Goal: Task Accomplishment & Management: Manage account settings

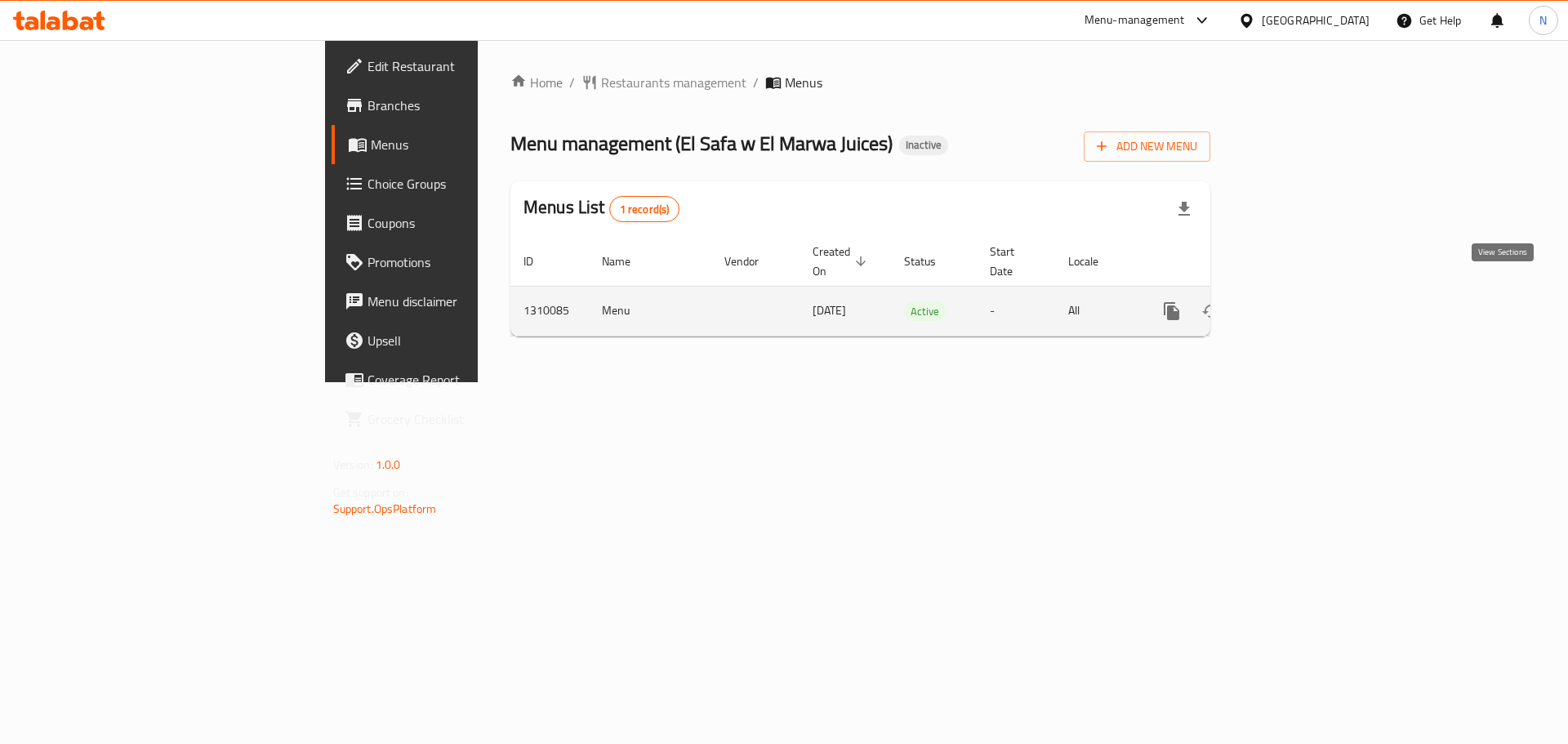
click at [1297, 304] on icon "enhanced table" at bounding box center [1290, 311] width 15 height 14
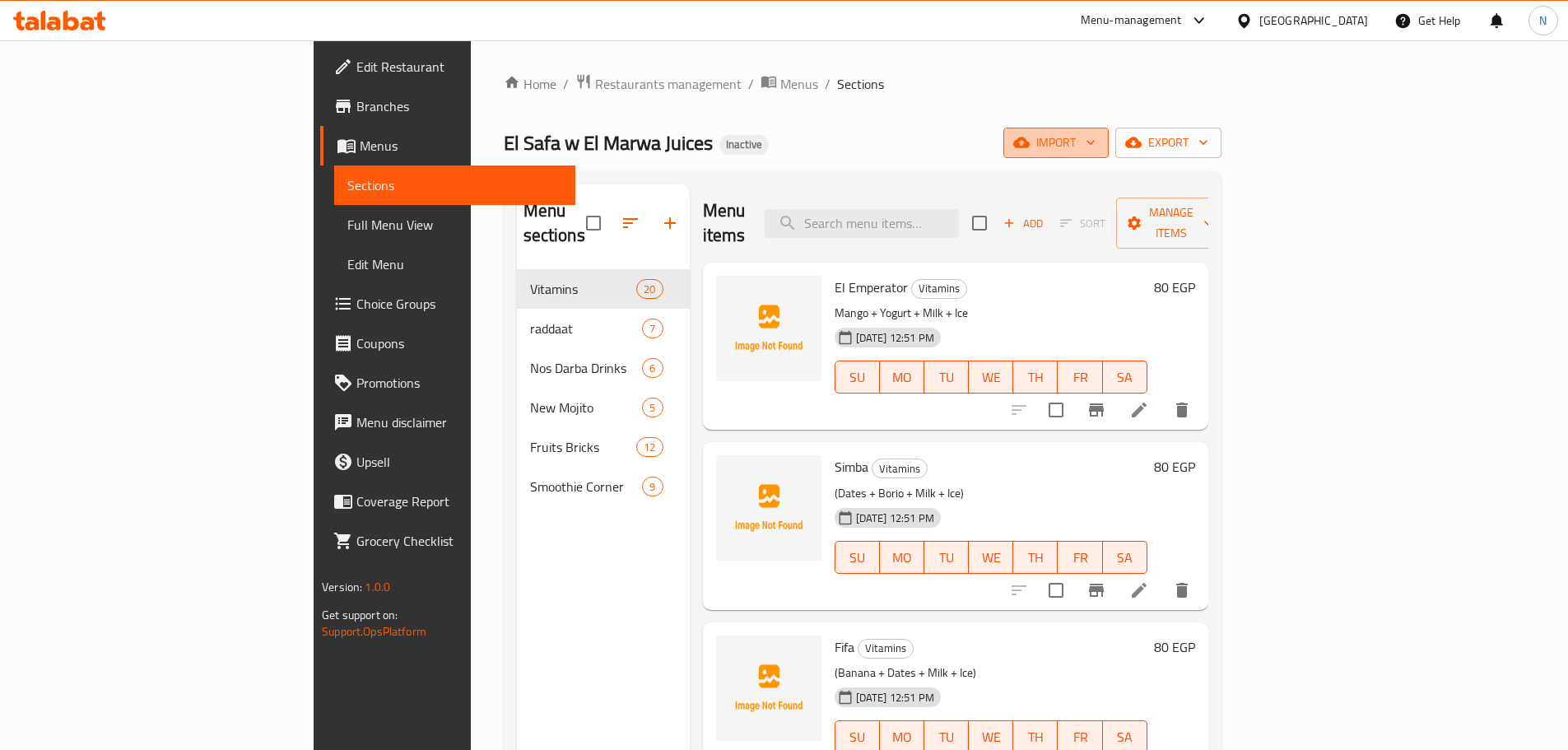
click at [1095, 138] on span "import" at bounding box center [1056, 143] width 79 height 21
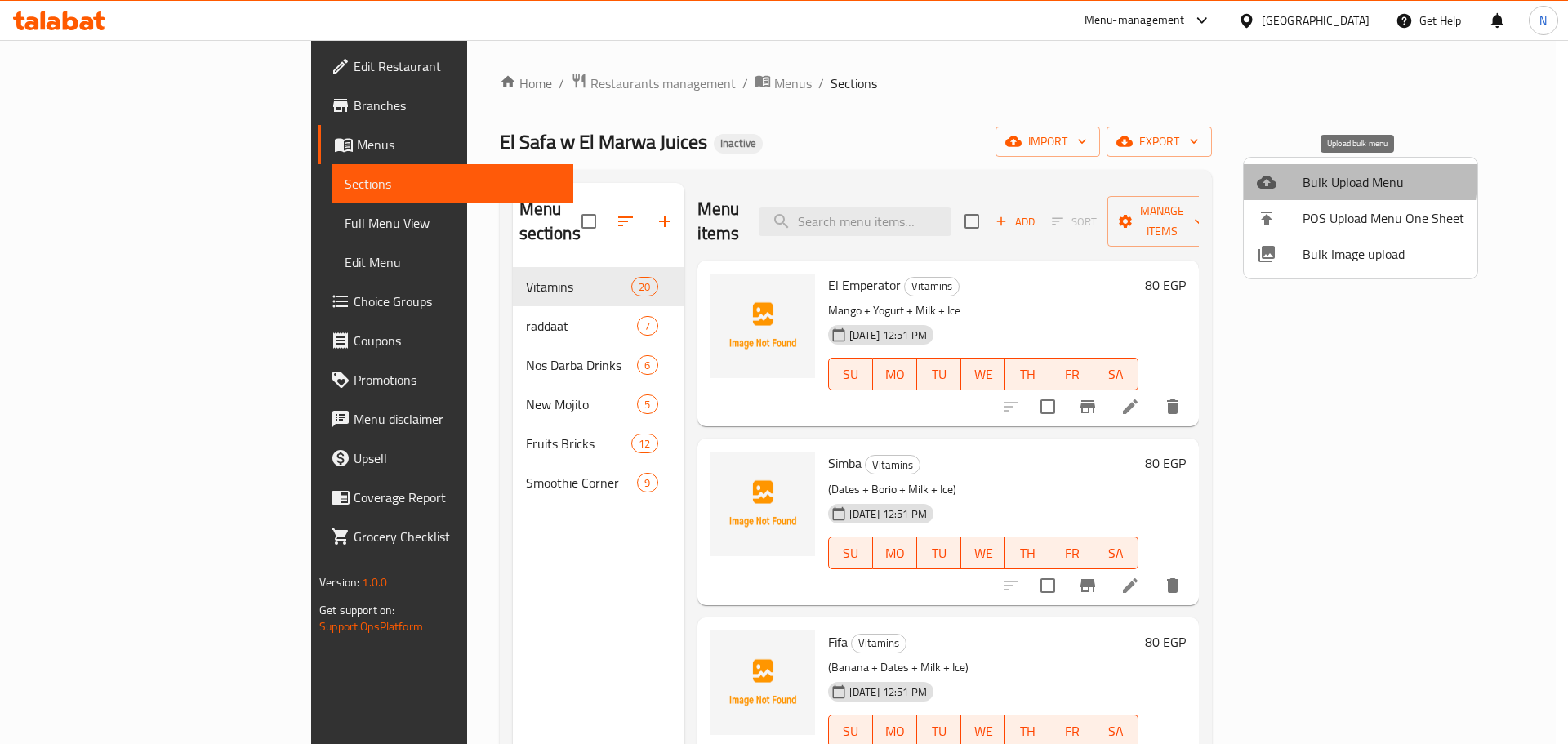
click at [1331, 179] on span "Bulk Upload Menu" at bounding box center [1383, 182] width 161 height 20
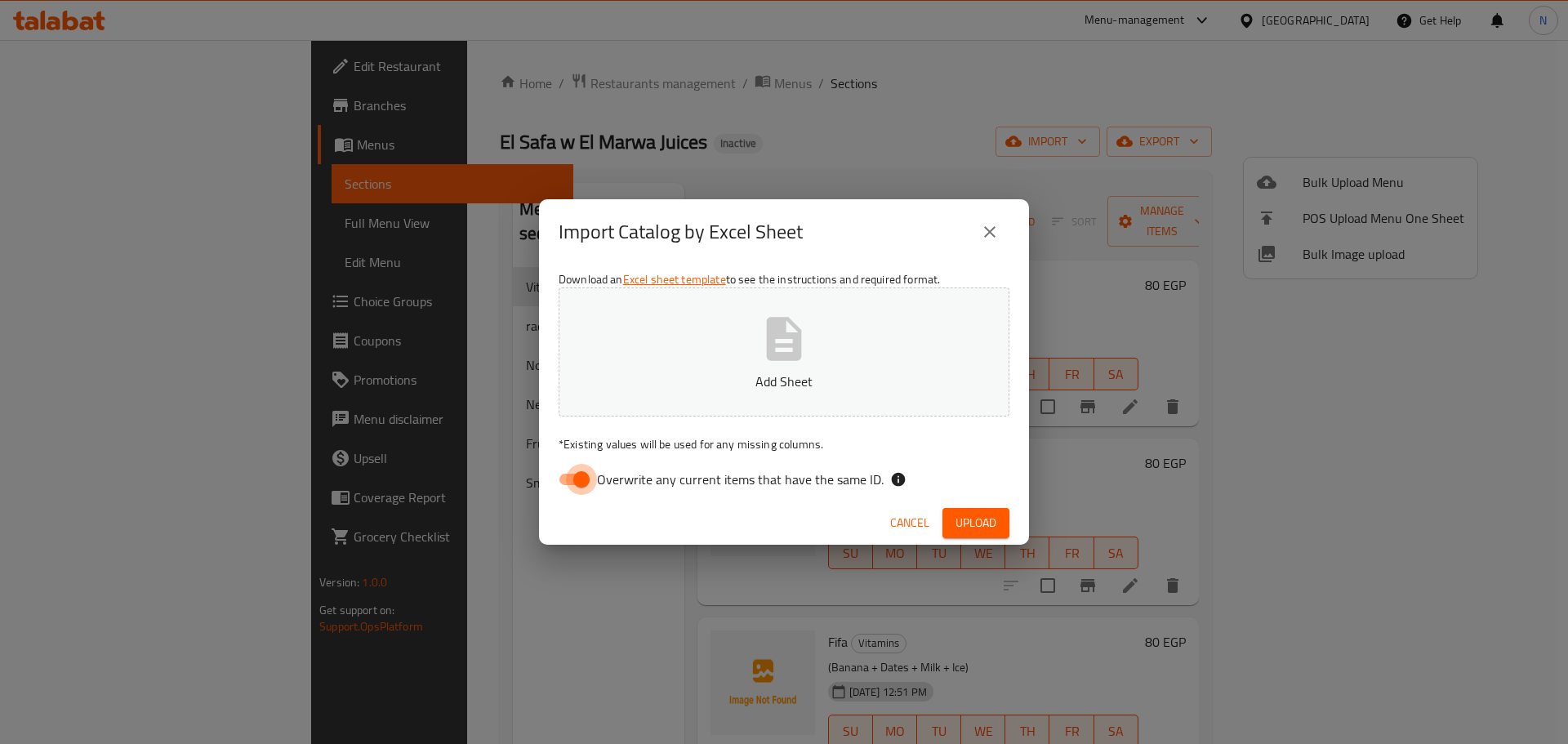
drag, startPoint x: 586, startPoint y: 470, endPoint x: 609, endPoint y: 464, distance: 23.8
click at [586, 470] on input "Overwrite any current items that have the same ID." at bounding box center [581, 479] width 93 height 31
checkbox input "false"
click at [970, 521] on span "Upload" at bounding box center [975, 523] width 41 height 21
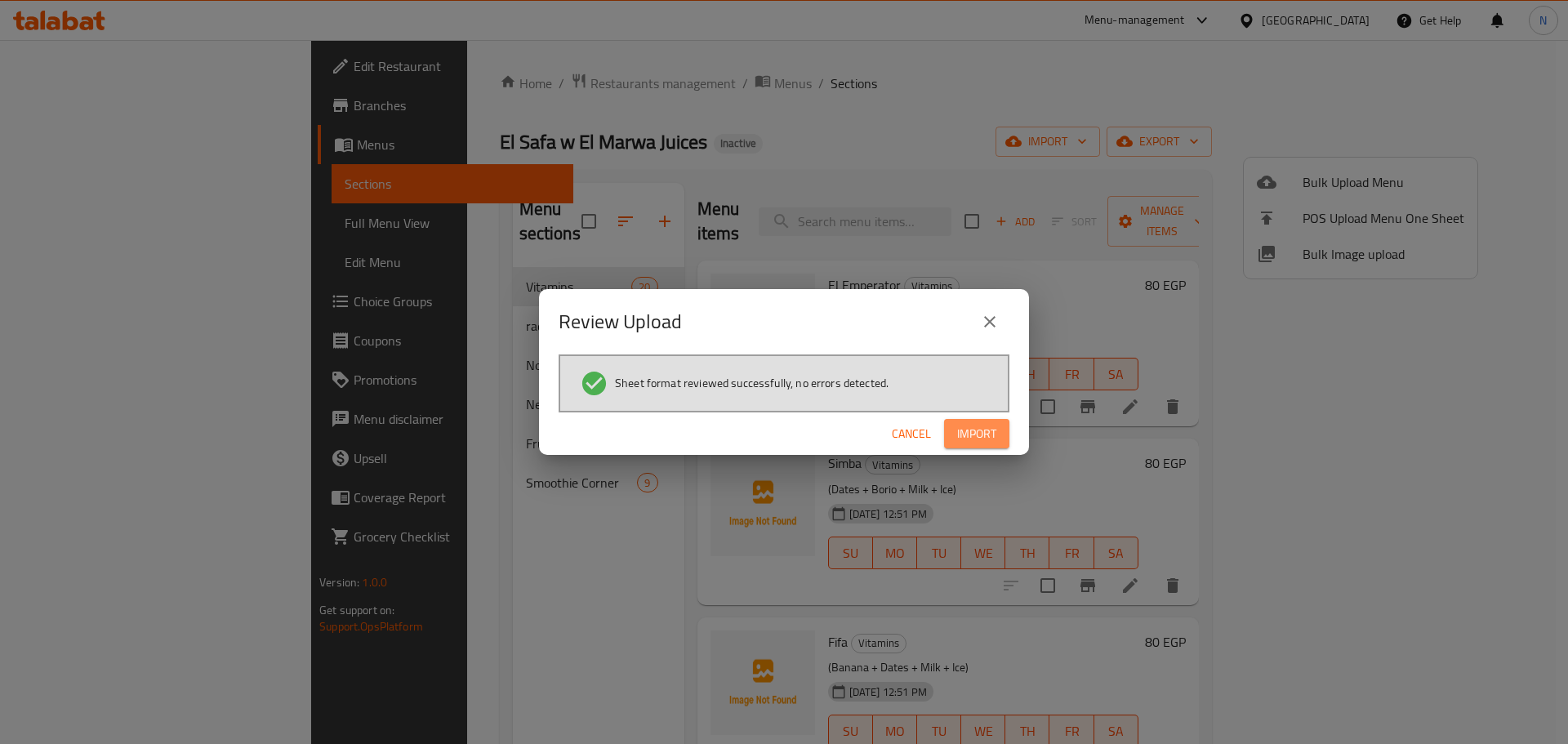
click at [988, 425] on span "Import" at bounding box center [976, 434] width 39 height 21
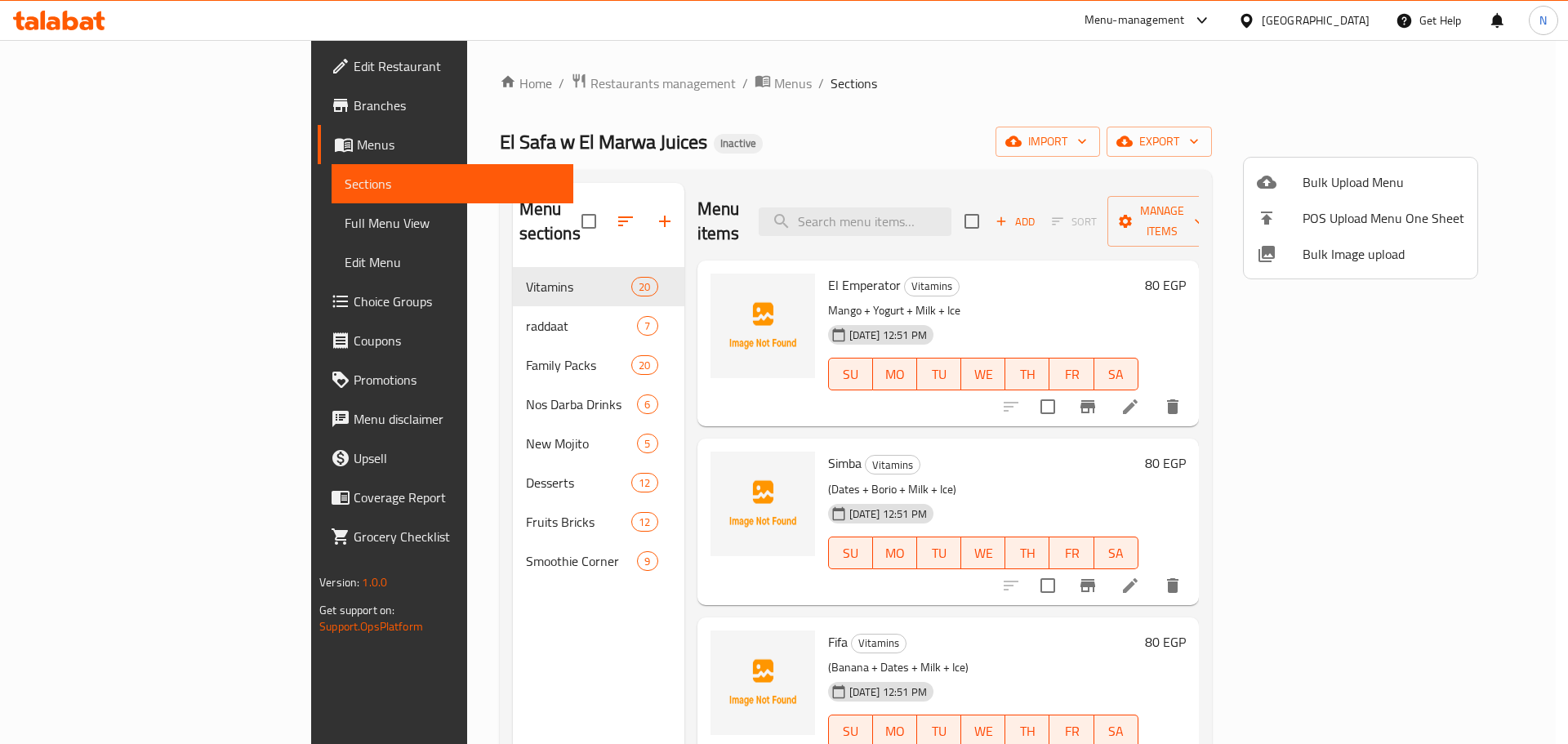
click at [111, 217] on div at bounding box center [784, 372] width 1568 height 744
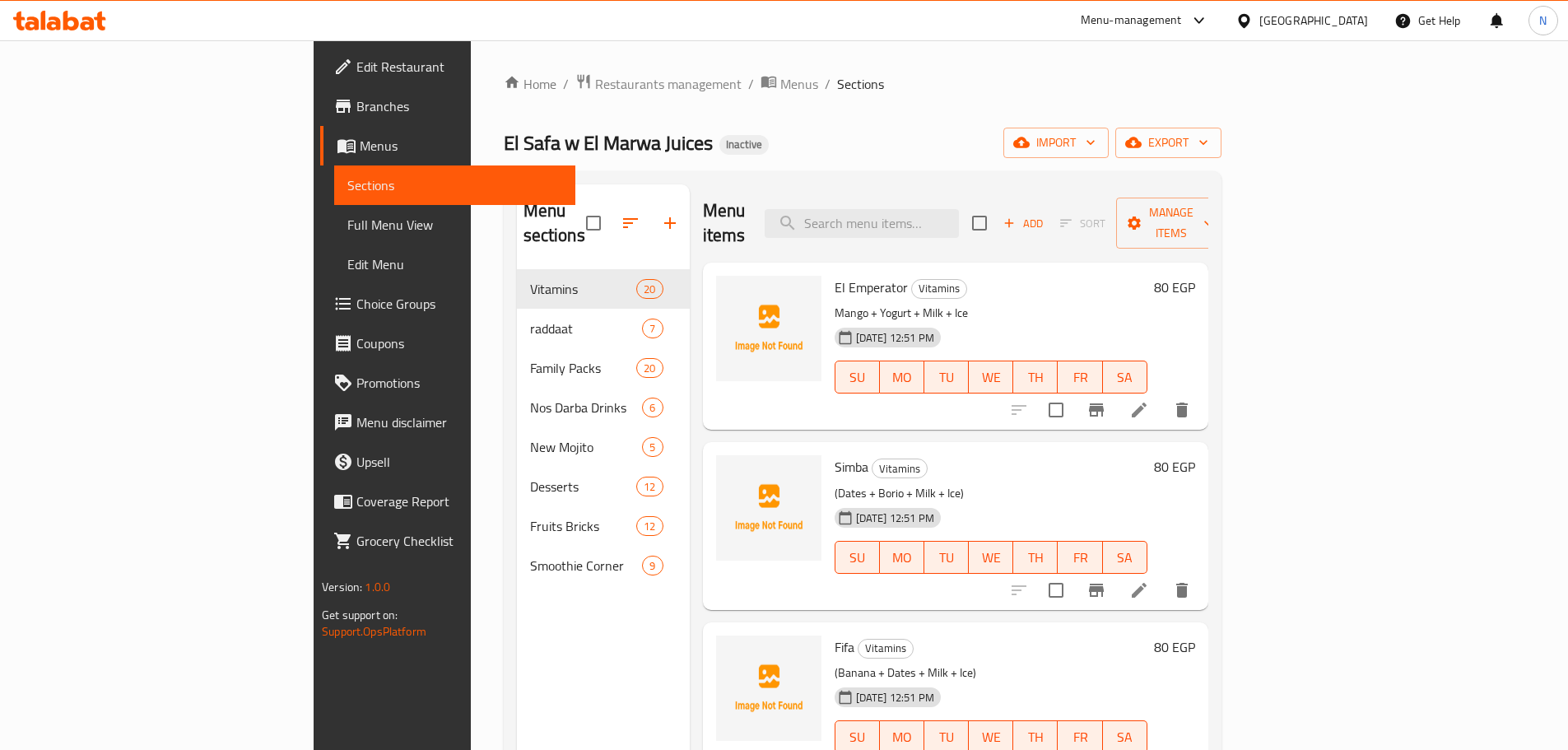
click at [347, 220] on span "Full Menu View" at bounding box center [454, 225] width 215 height 20
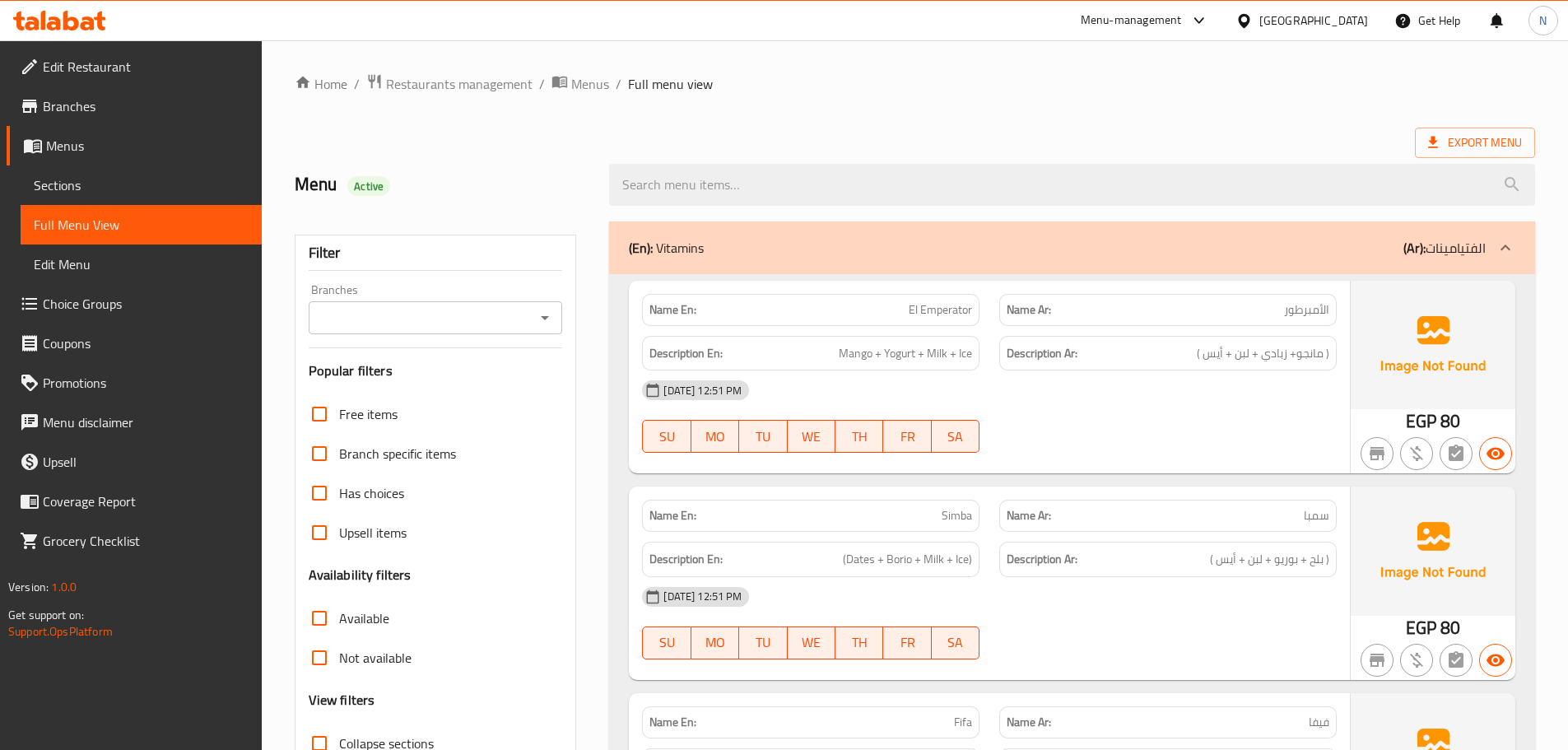
scroll to position [247, 0]
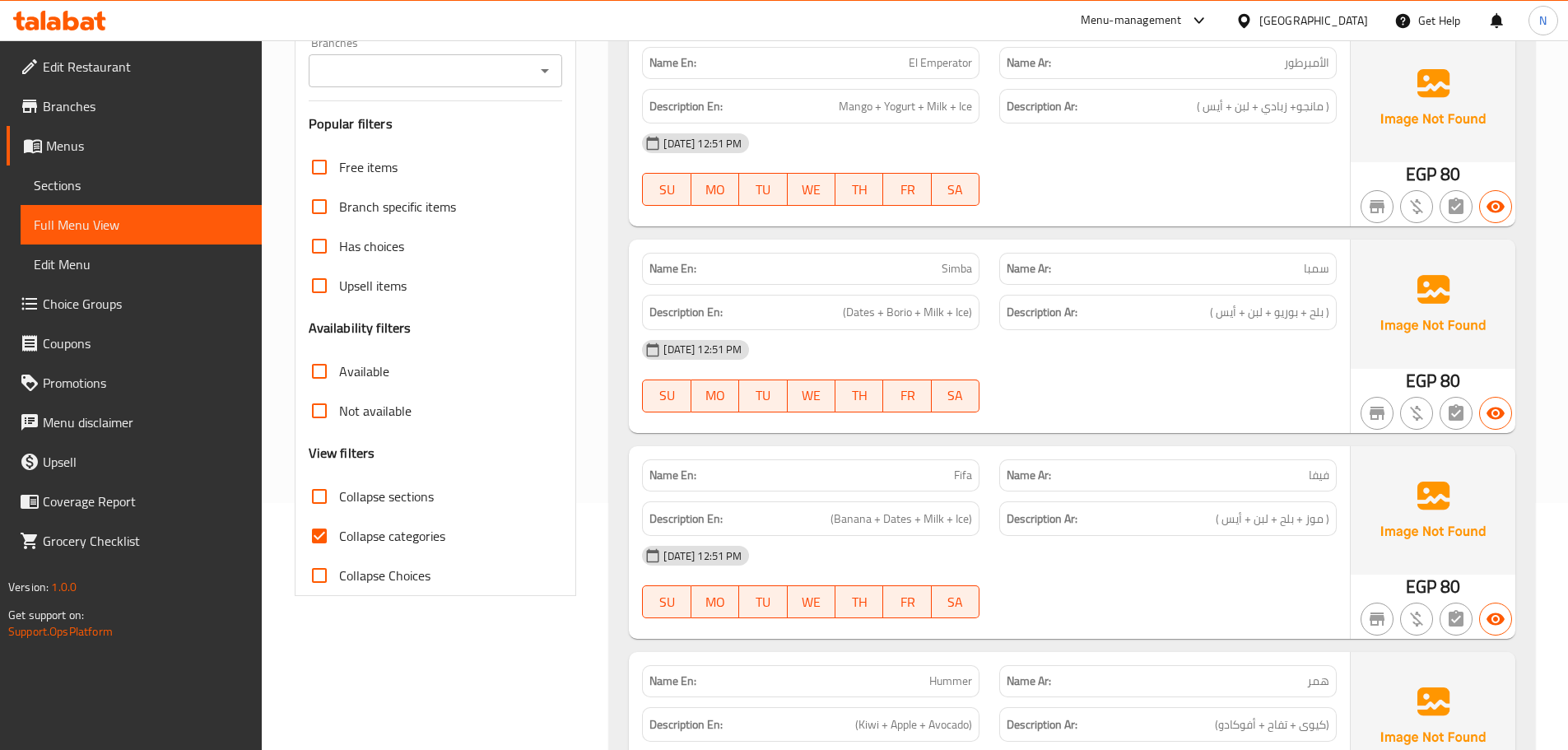
click at [323, 537] on input "Collapse categories" at bounding box center [319, 535] width 39 height 39
checkbox input "false"
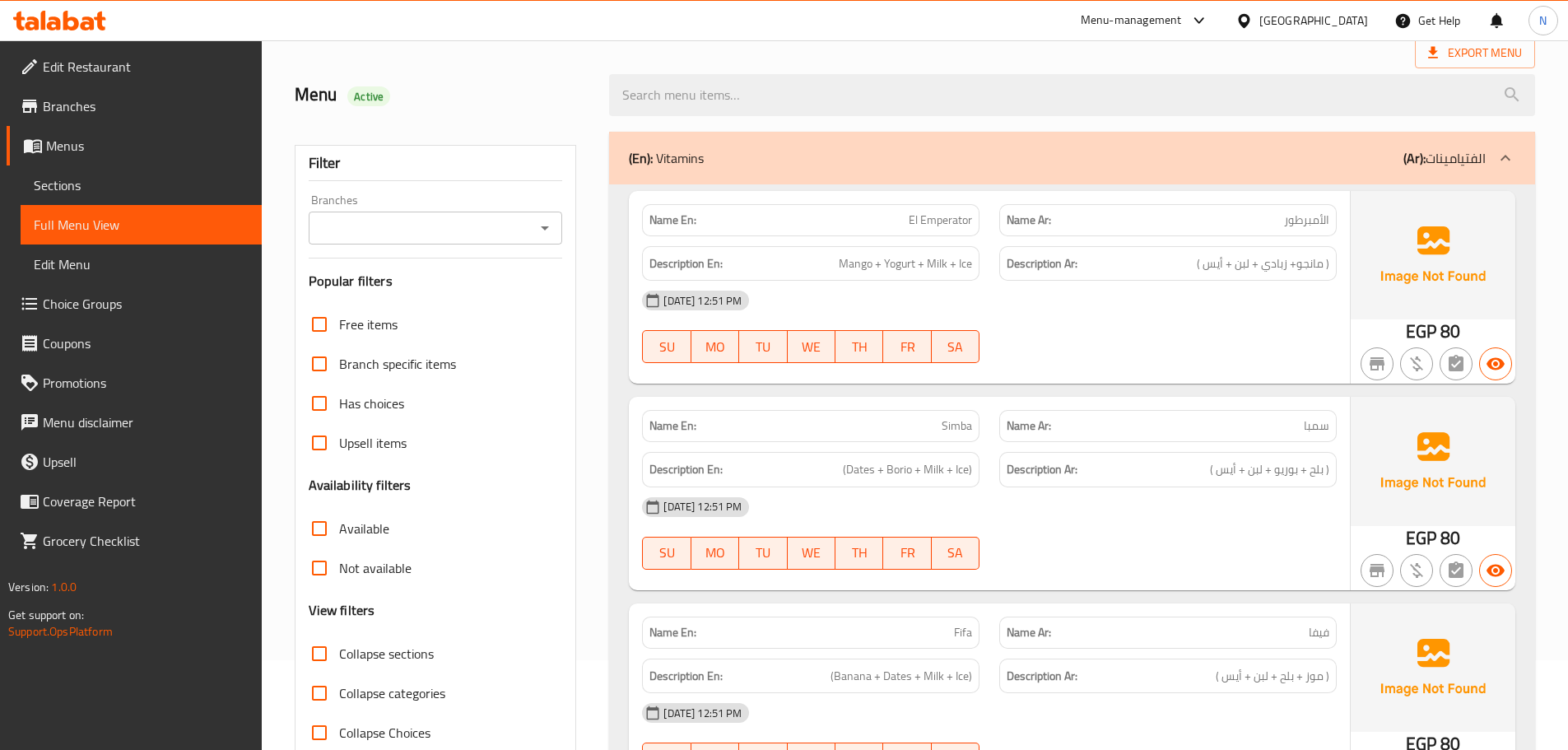
scroll to position [0, 0]
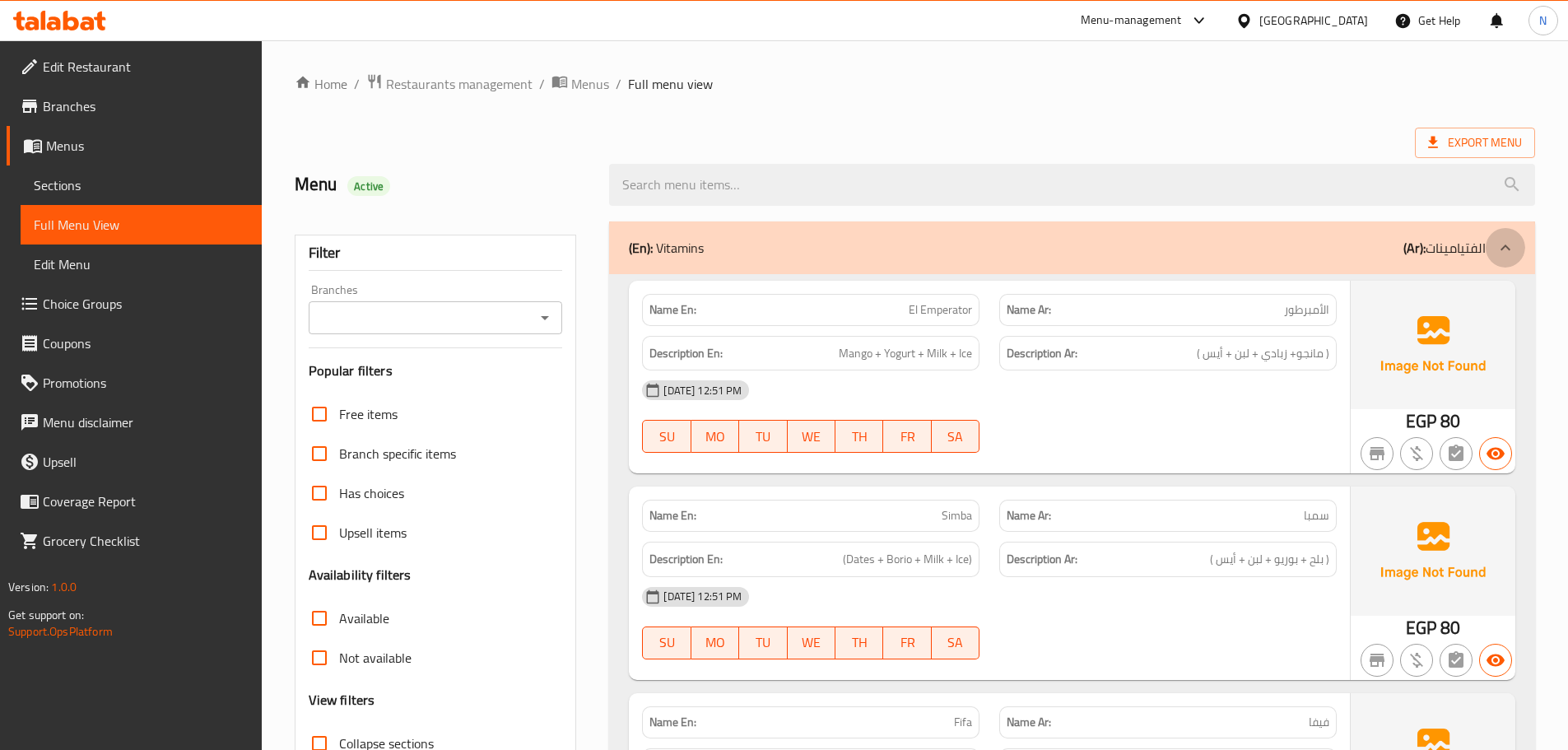
click at [1498, 244] on icon at bounding box center [1505, 248] width 20 height 20
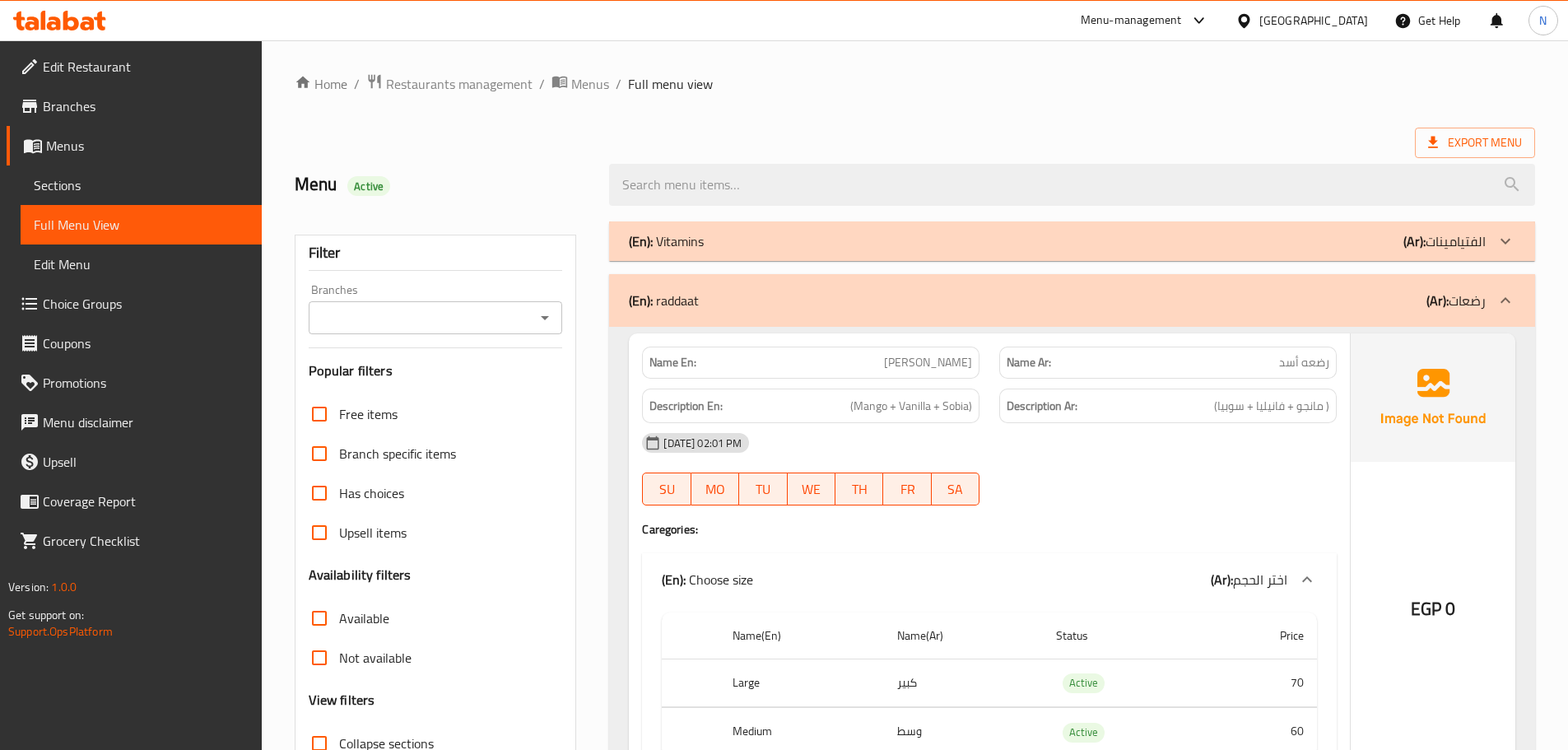
click at [1500, 296] on icon at bounding box center [1505, 301] width 20 height 20
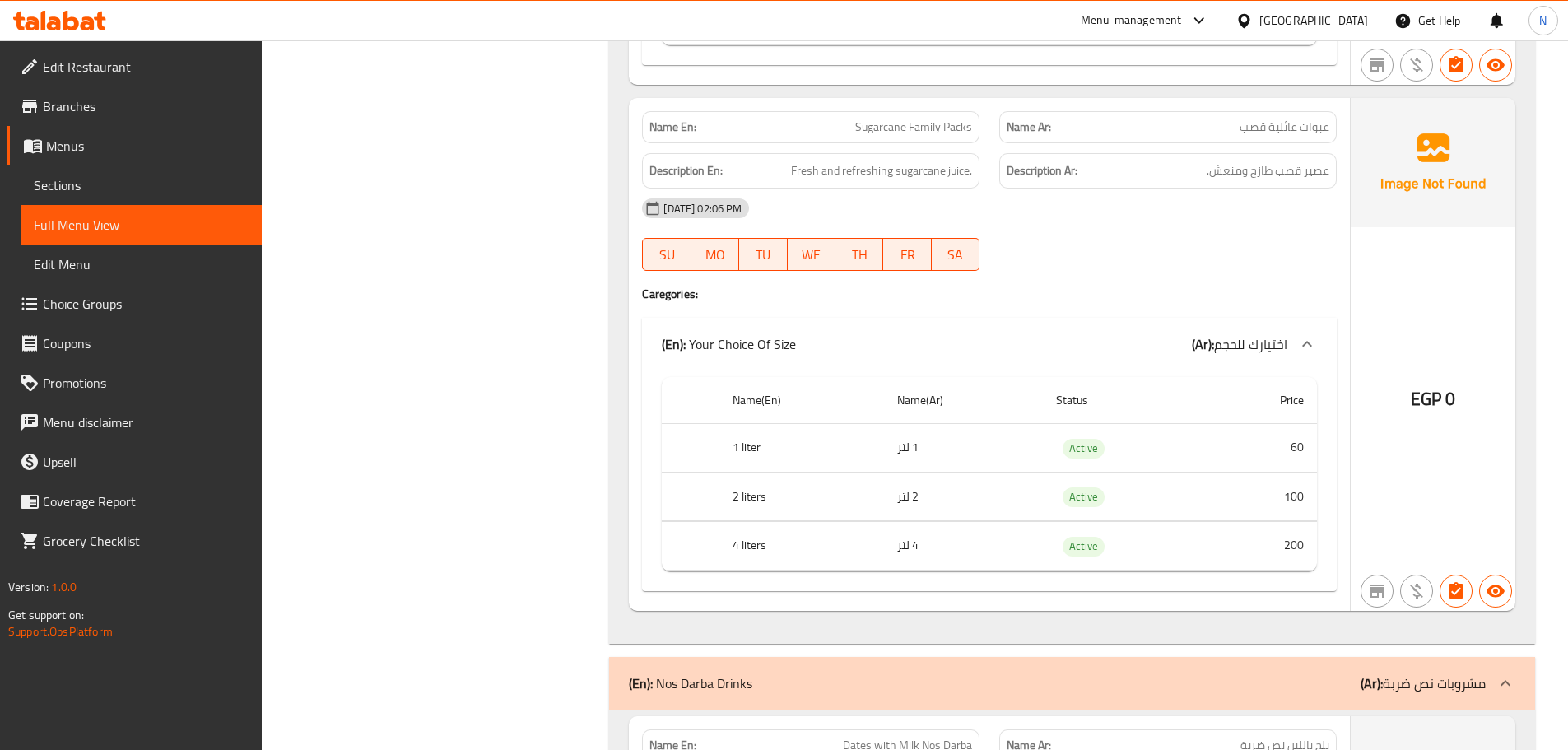
scroll to position [10783, 0]
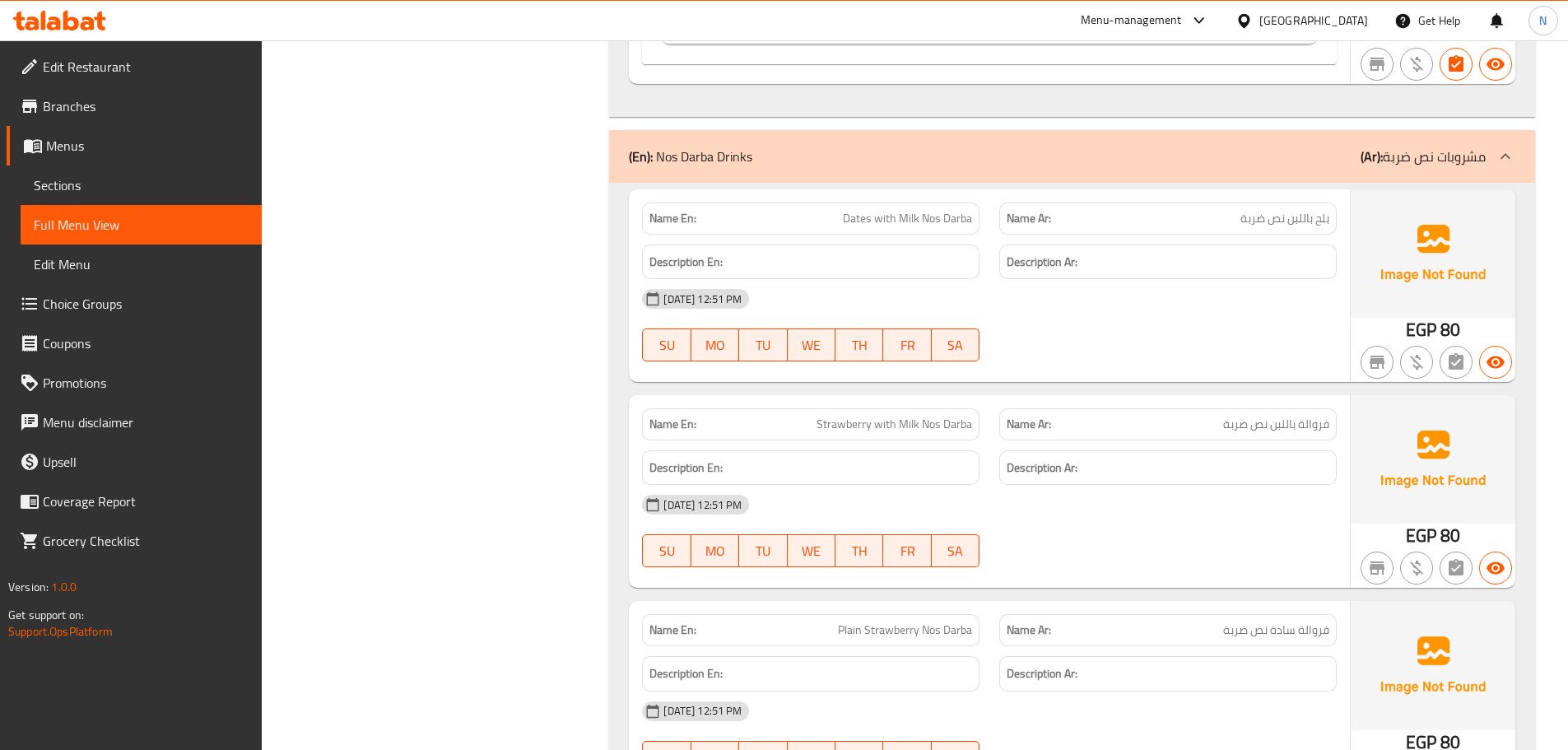
click at [1510, 154] on icon at bounding box center [1505, 156] width 20 height 20
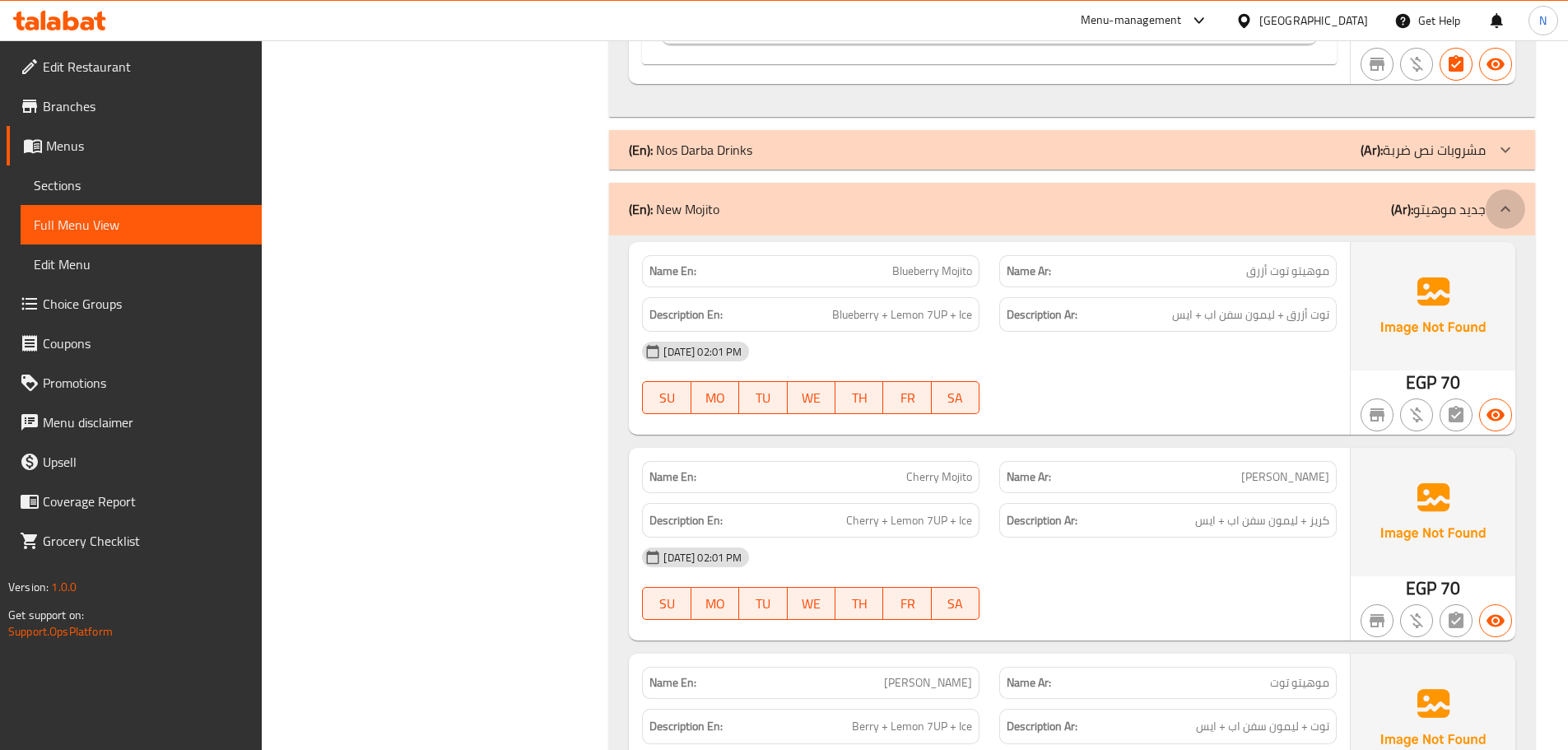
click at [1502, 208] on icon at bounding box center [1505, 208] width 10 height 5
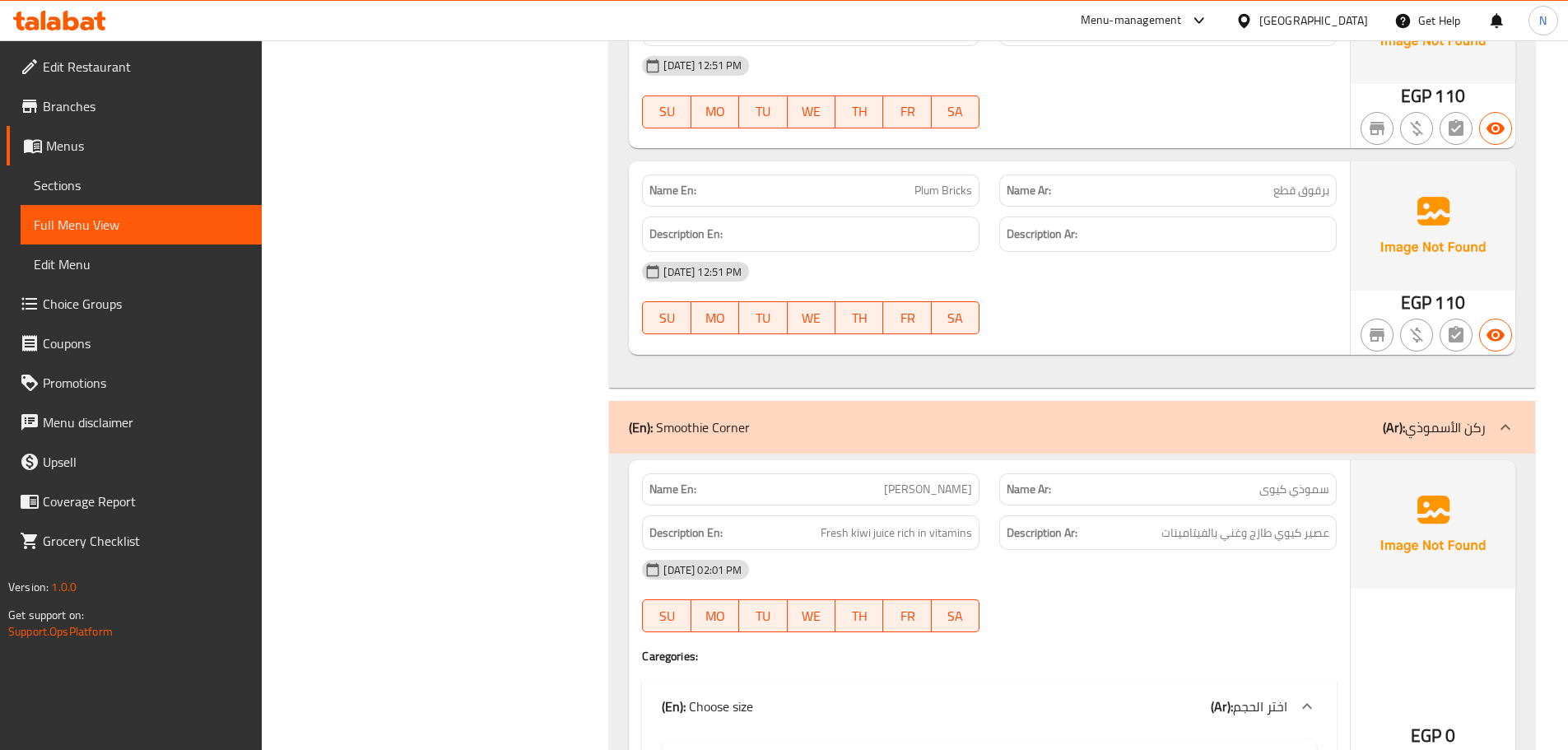
scroll to position [16051, 0]
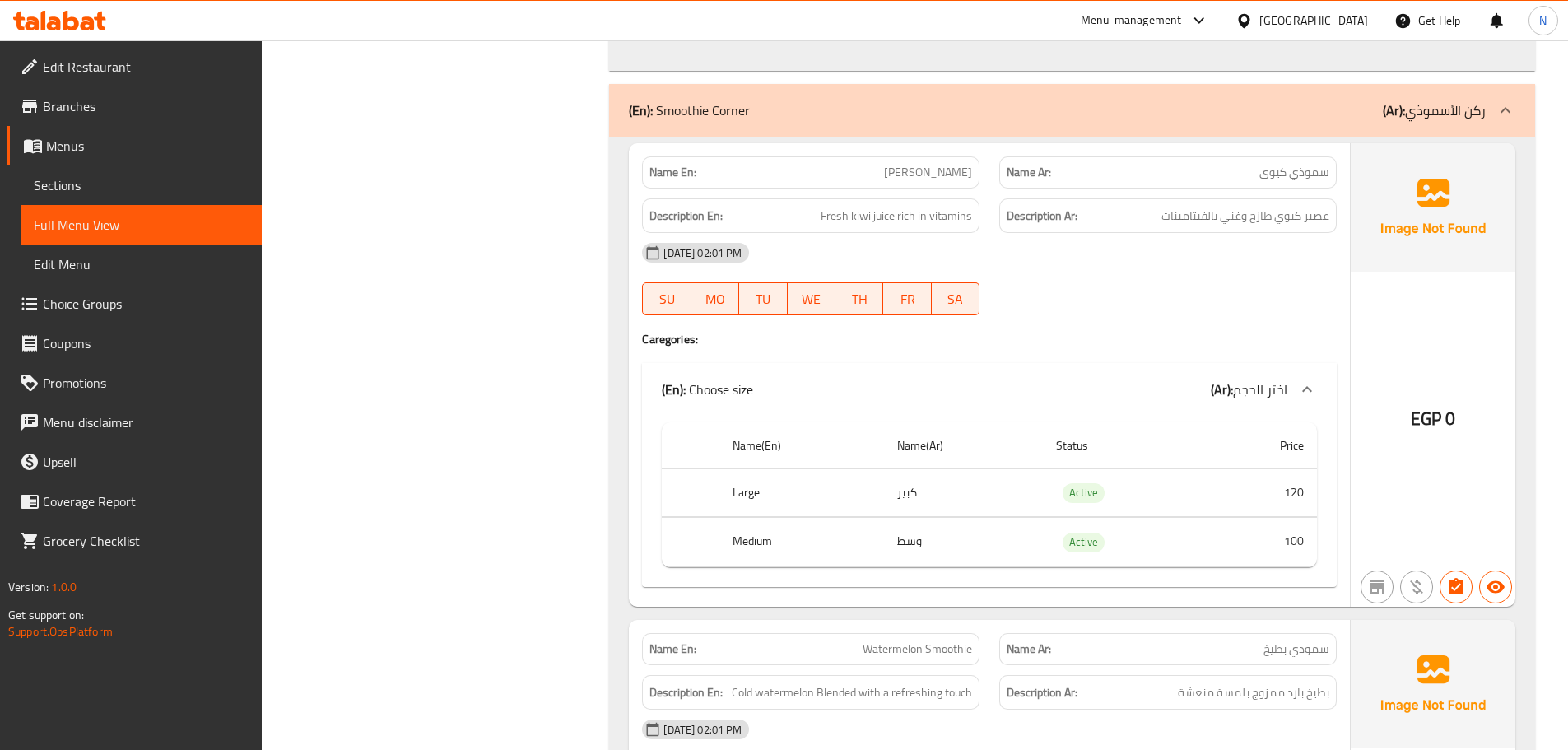
click at [1501, 113] on icon at bounding box center [1505, 111] width 20 height 20
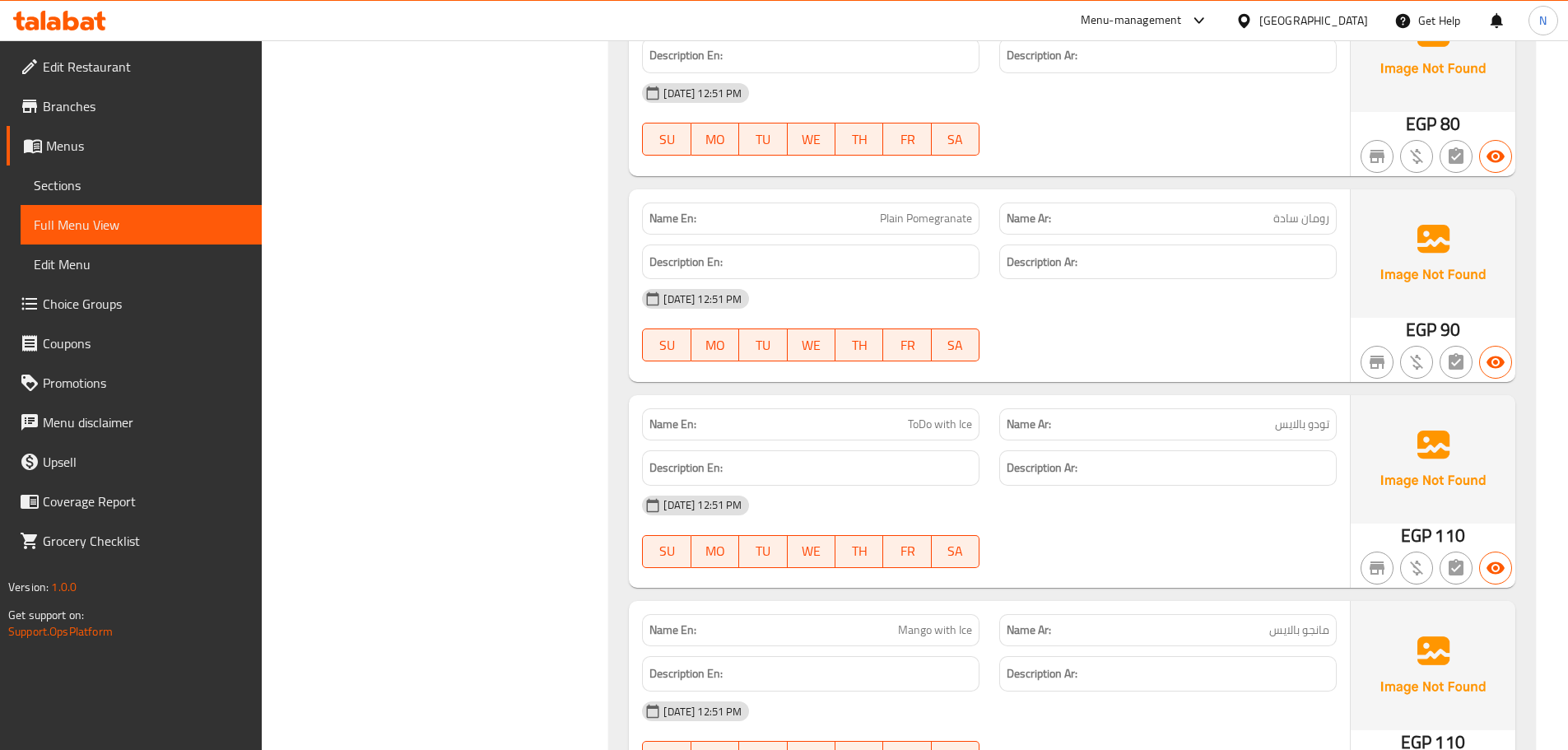
scroll to position [13317, 0]
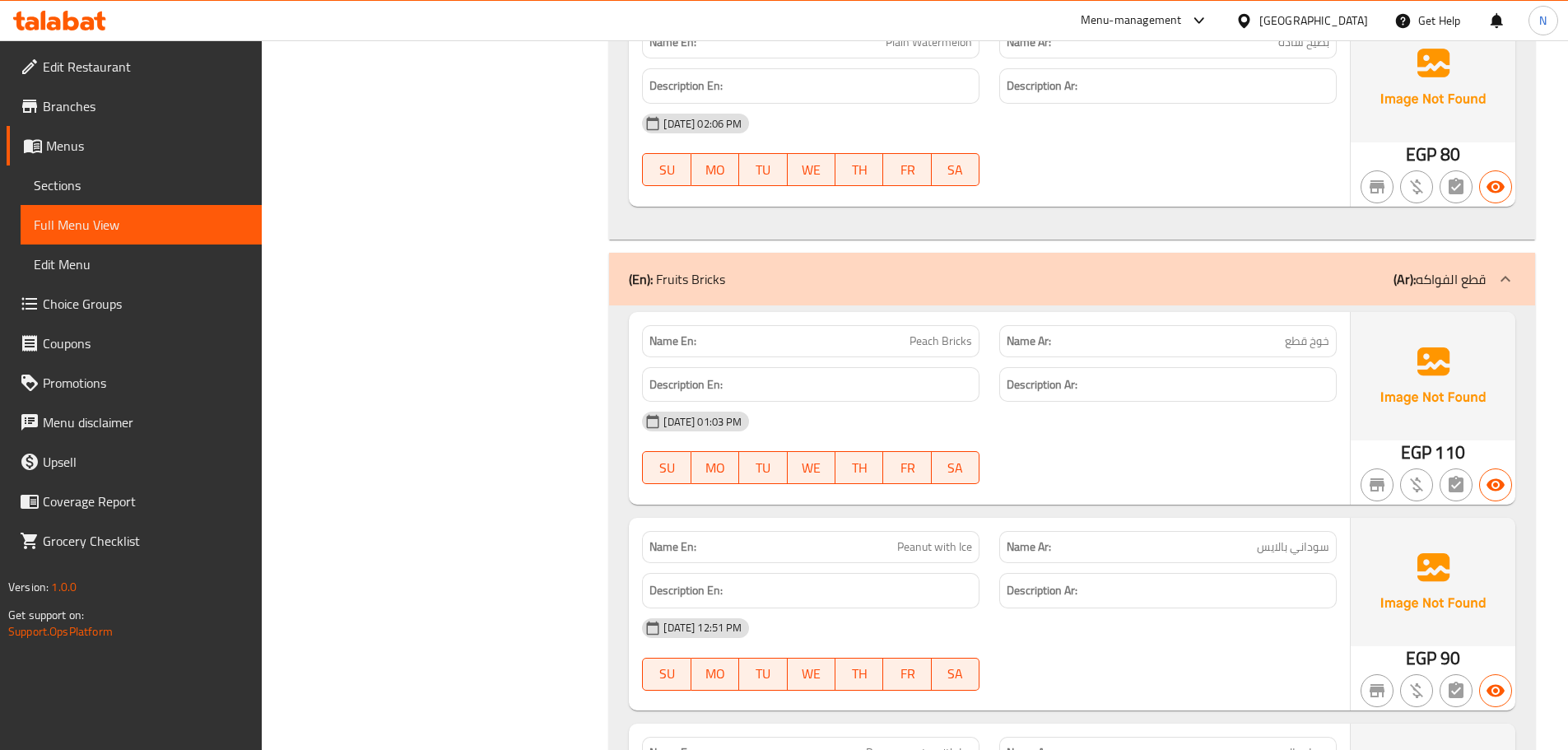
click at [1502, 273] on icon at bounding box center [1505, 280] width 20 height 20
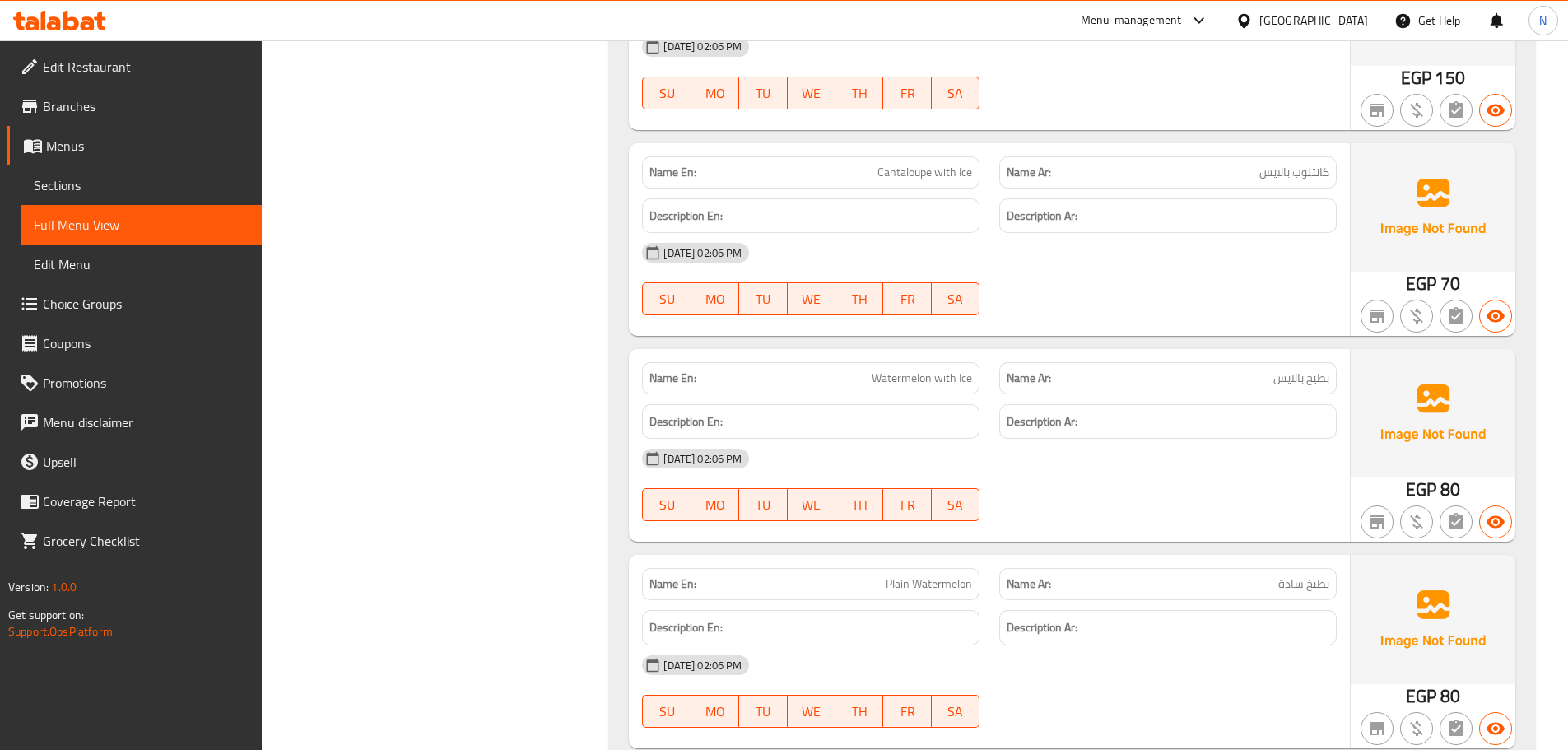
scroll to position [12685, 0]
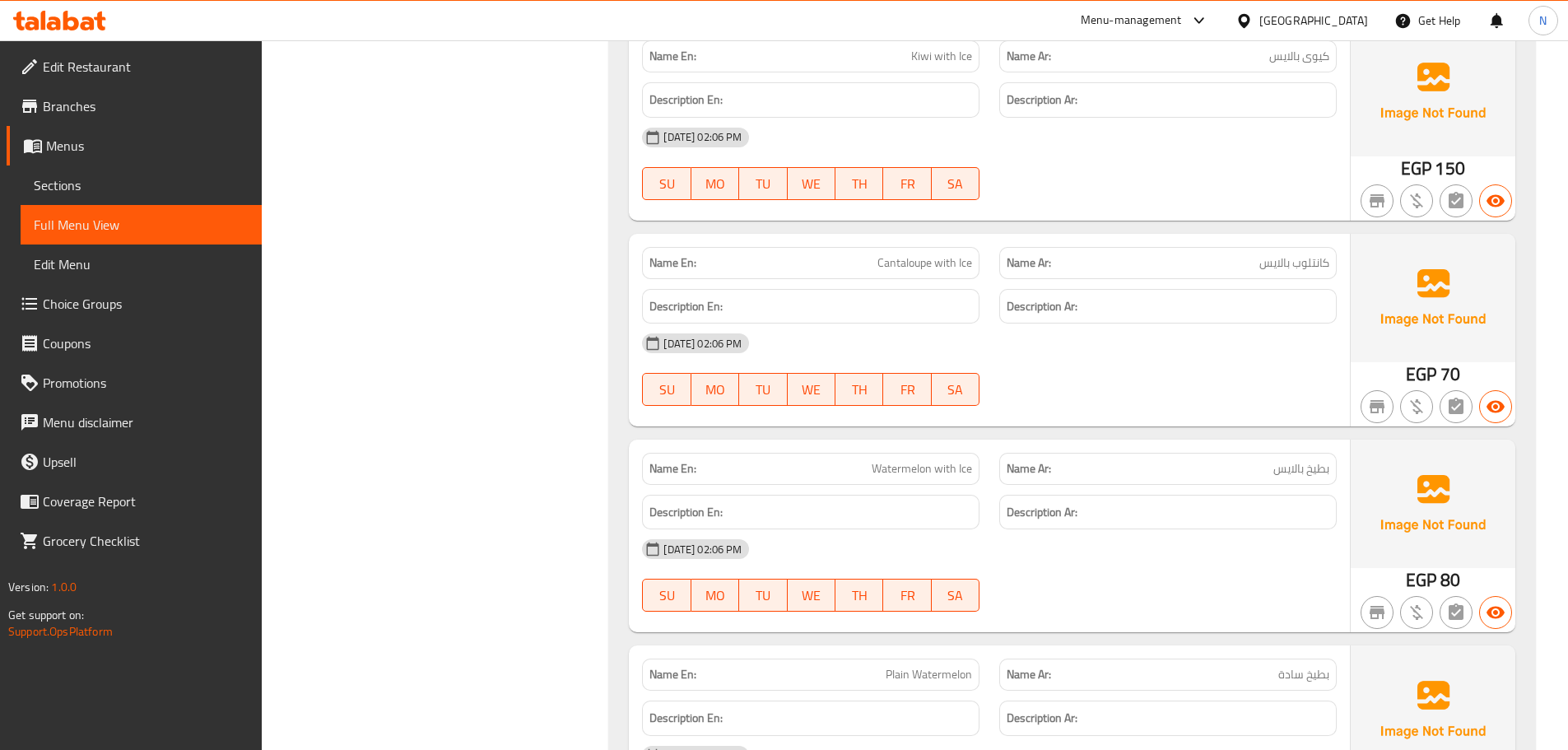
click at [1319, 268] on span "كانتلوب بالايس" at bounding box center [1294, 262] width 70 height 17
click at [888, 261] on span "Cantaloupe with Ice" at bounding box center [925, 262] width 95 height 17
copy span "Cantaloupe"
click at [888, 261] on span "Cantaloupe with Ice" at bounding box center [925, 262] width 95 height 17
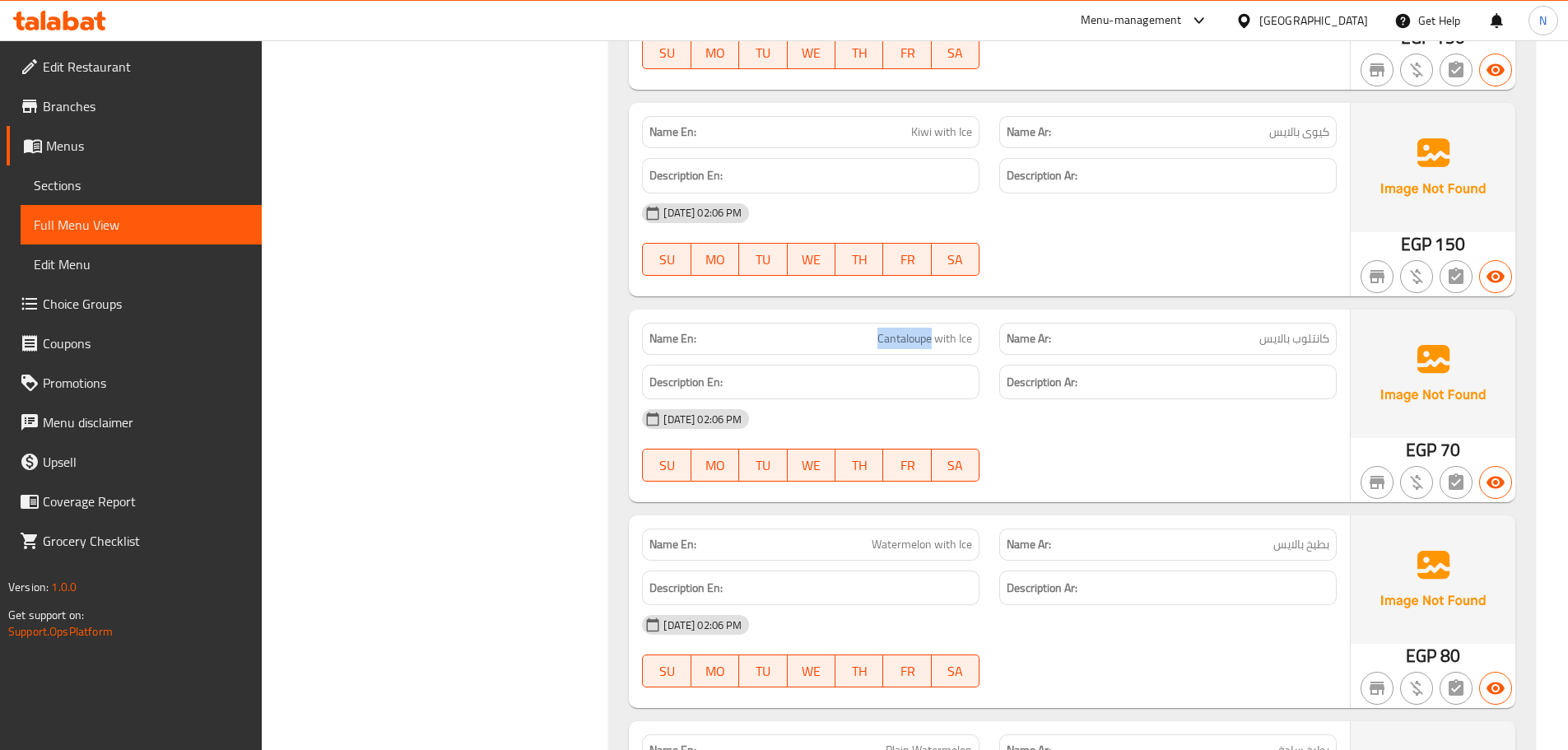
scroll to position [12521, 0]
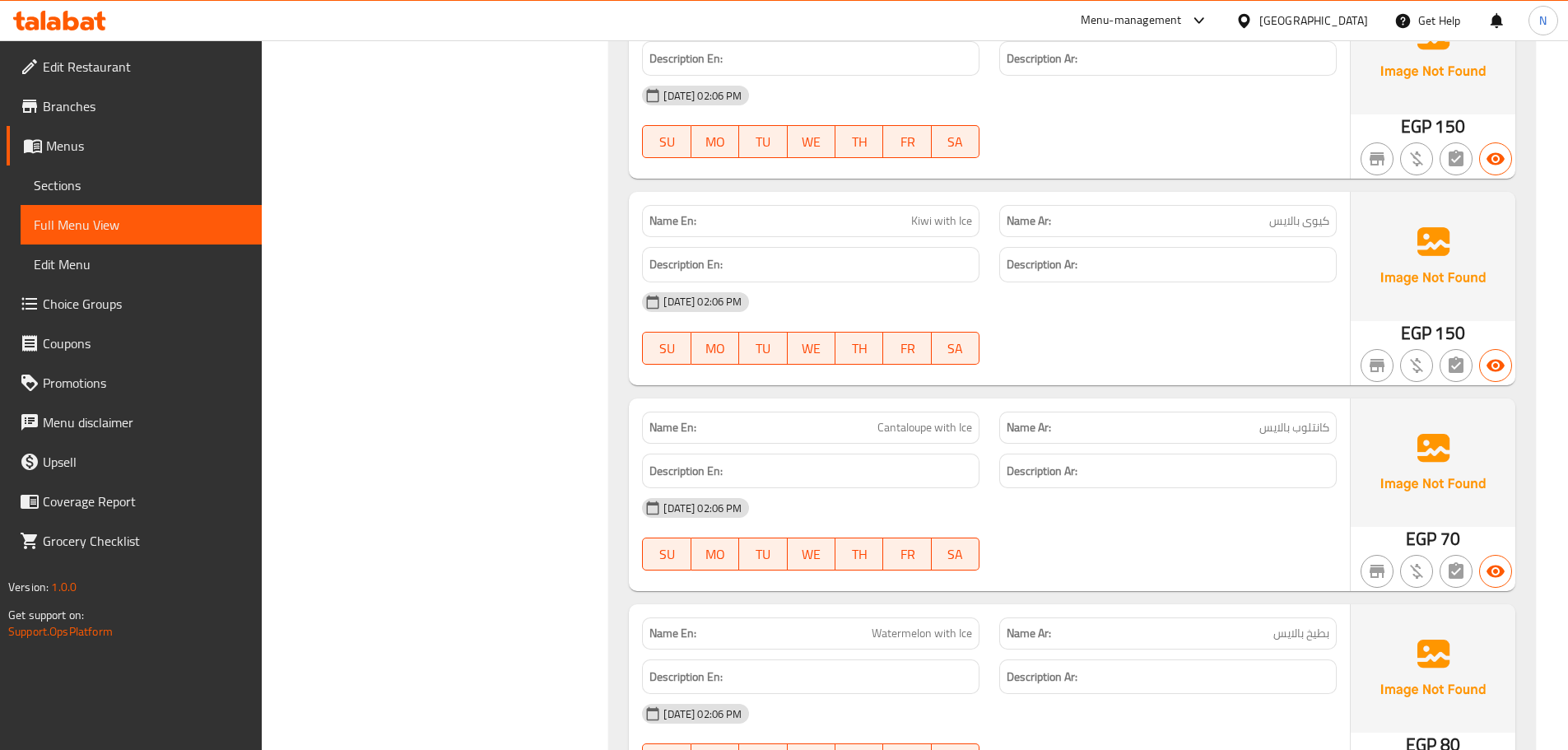
click at [1176, 303] on div "[DATE] 02:06 PM" at bounding box center [989, 301] width 714 height 39
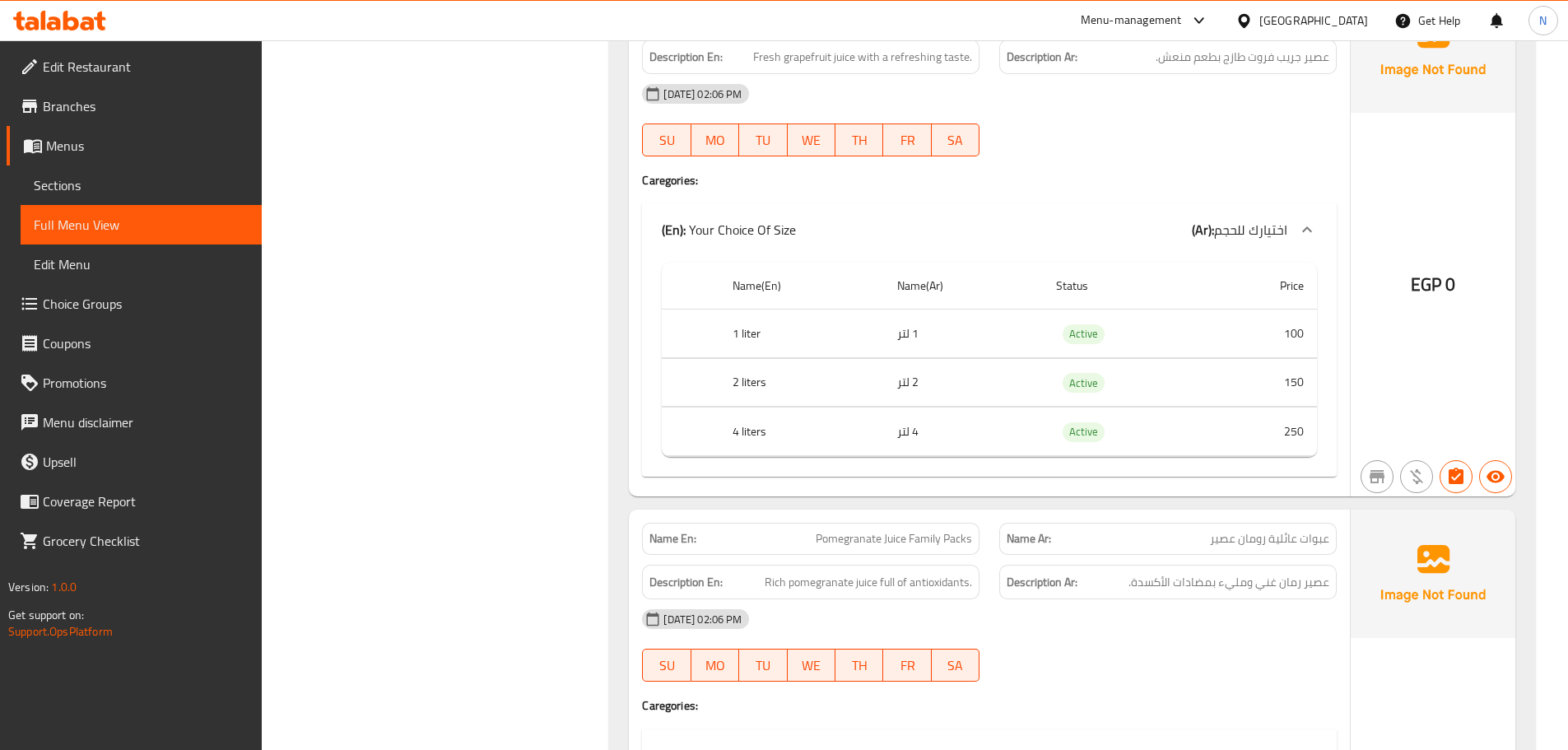
scroll to position [1893, 0]
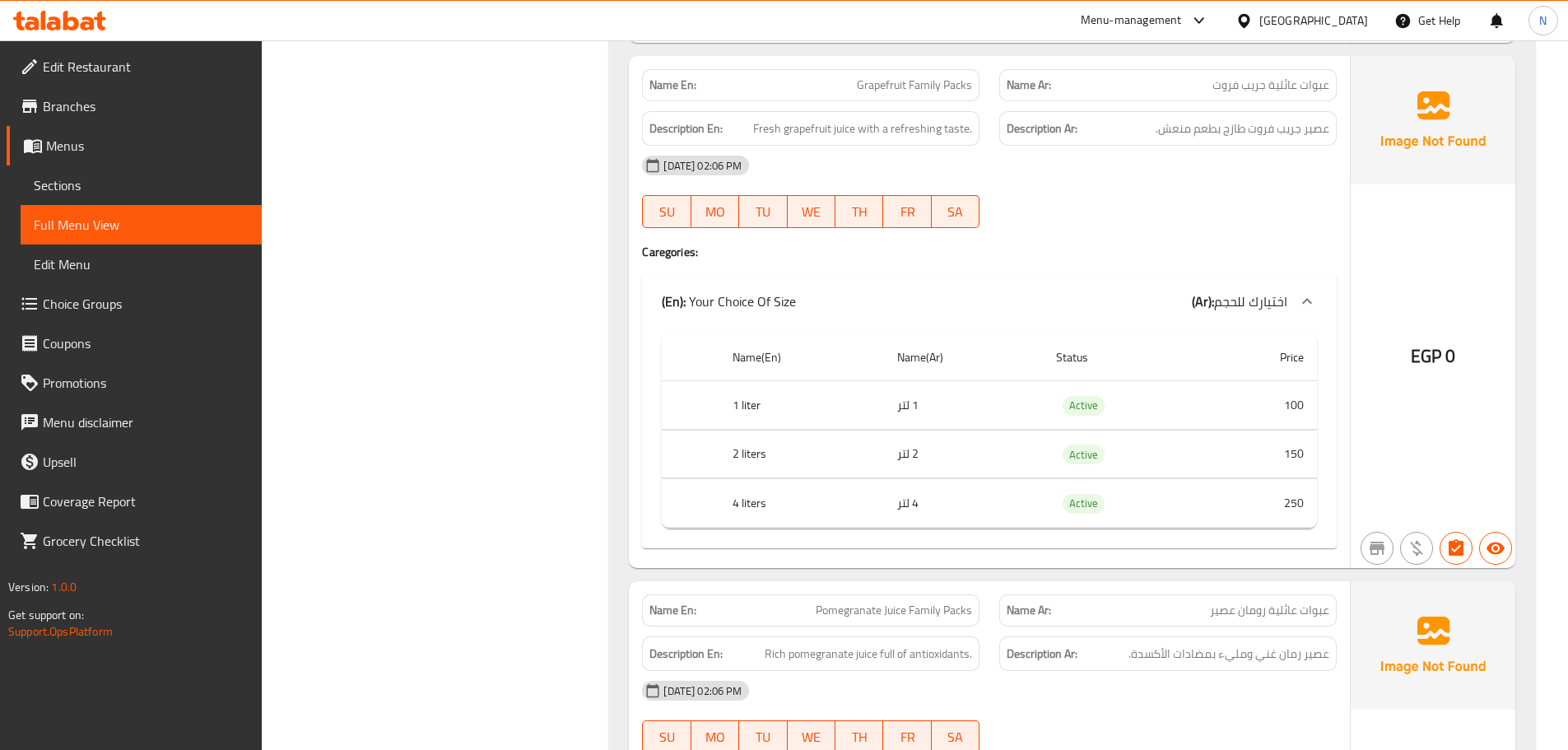
click at [879, 611] on span "Pomegranate Juice Family Packs" at bounding box center [893, 610] width 156 height 17
copy span
click at [879, 611] on span "Pomegranate Juice Family Packs" at bounding box center [893, 610] width 156 height 17
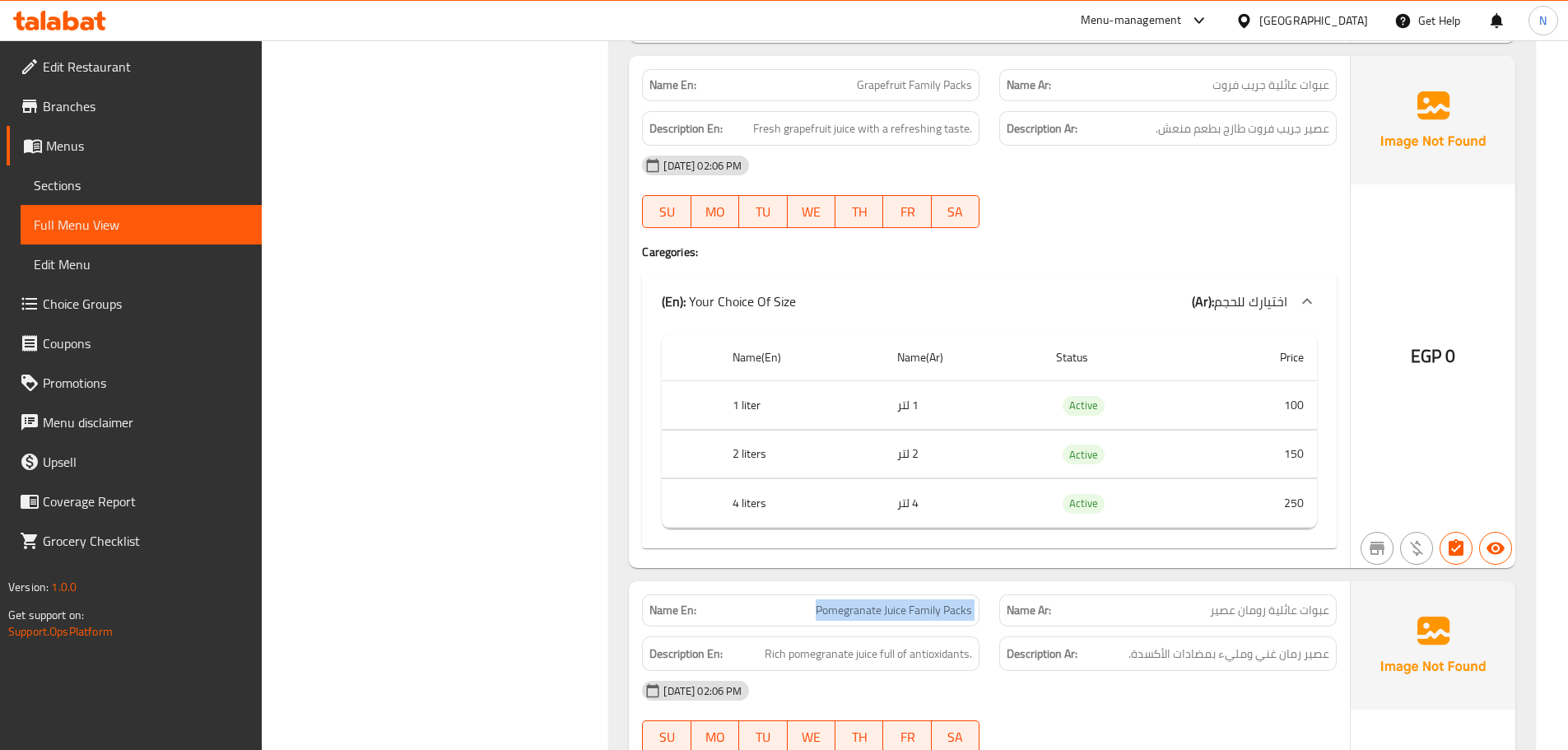
click at [879, 611] on span "Pomegranate Juice Family Packs" at bounding box center [893, 610] width 156 height 17
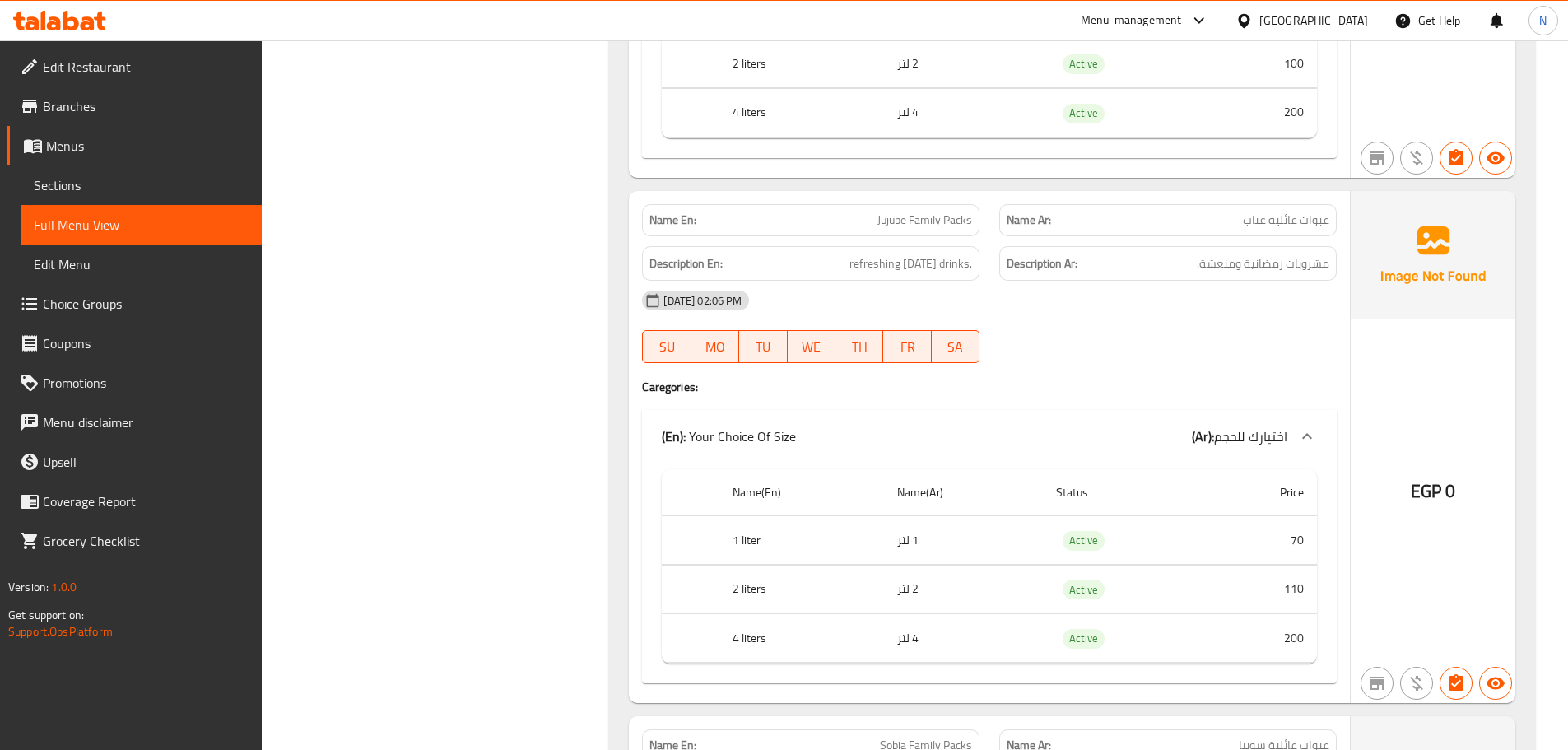
scroll to position [8478, 0]
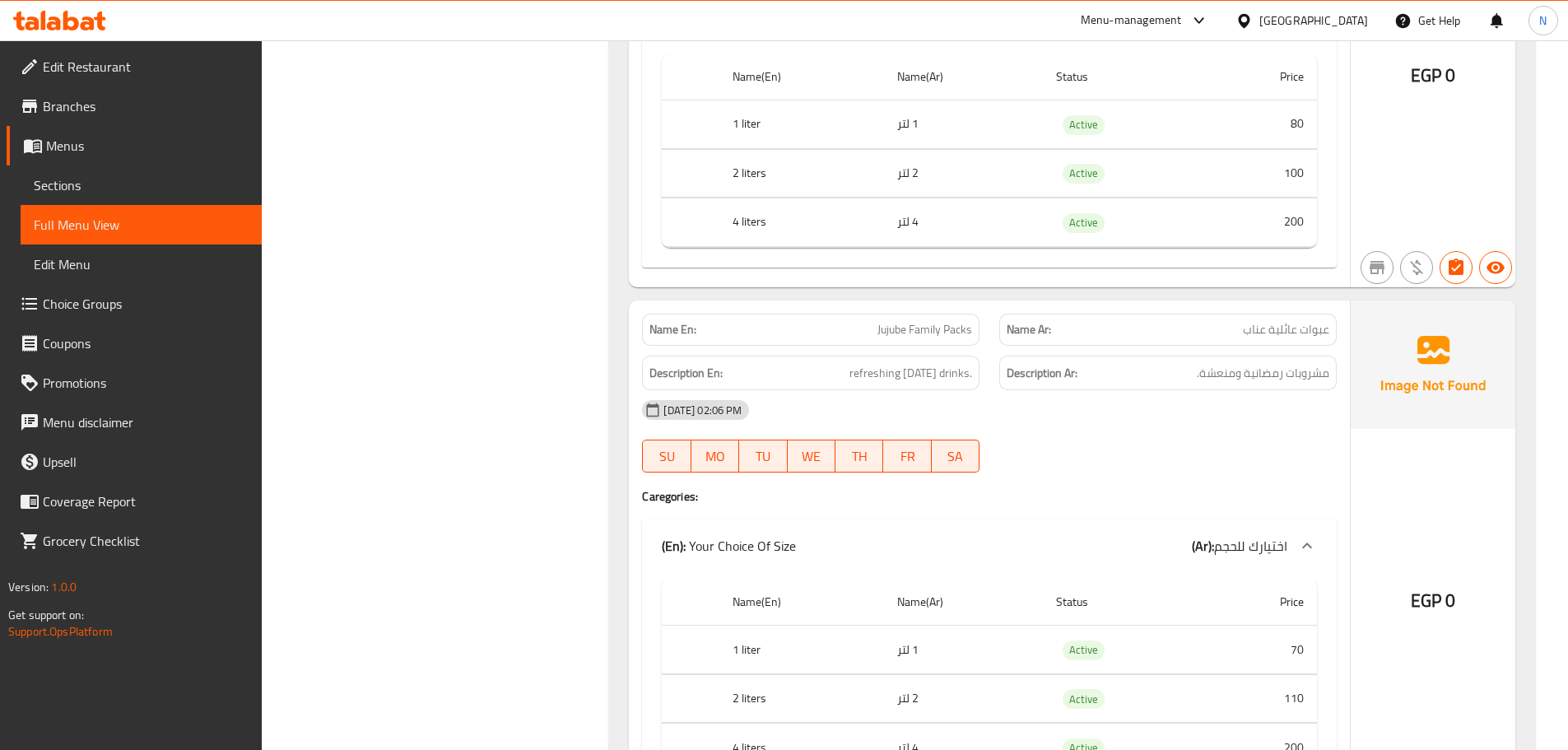
click at [902, 331] on span "Jujube Family Packs" at bounding box center [925, 329] width 95 height 17
copy span "Jujube Family Packs"
click at [902, 332] on span "Jujube Family Packs" at bounding box center [925, 329] width 95 height 17
click at [127, 195] on link "Sections" at bounding box center [142, 185] width 241 height 39
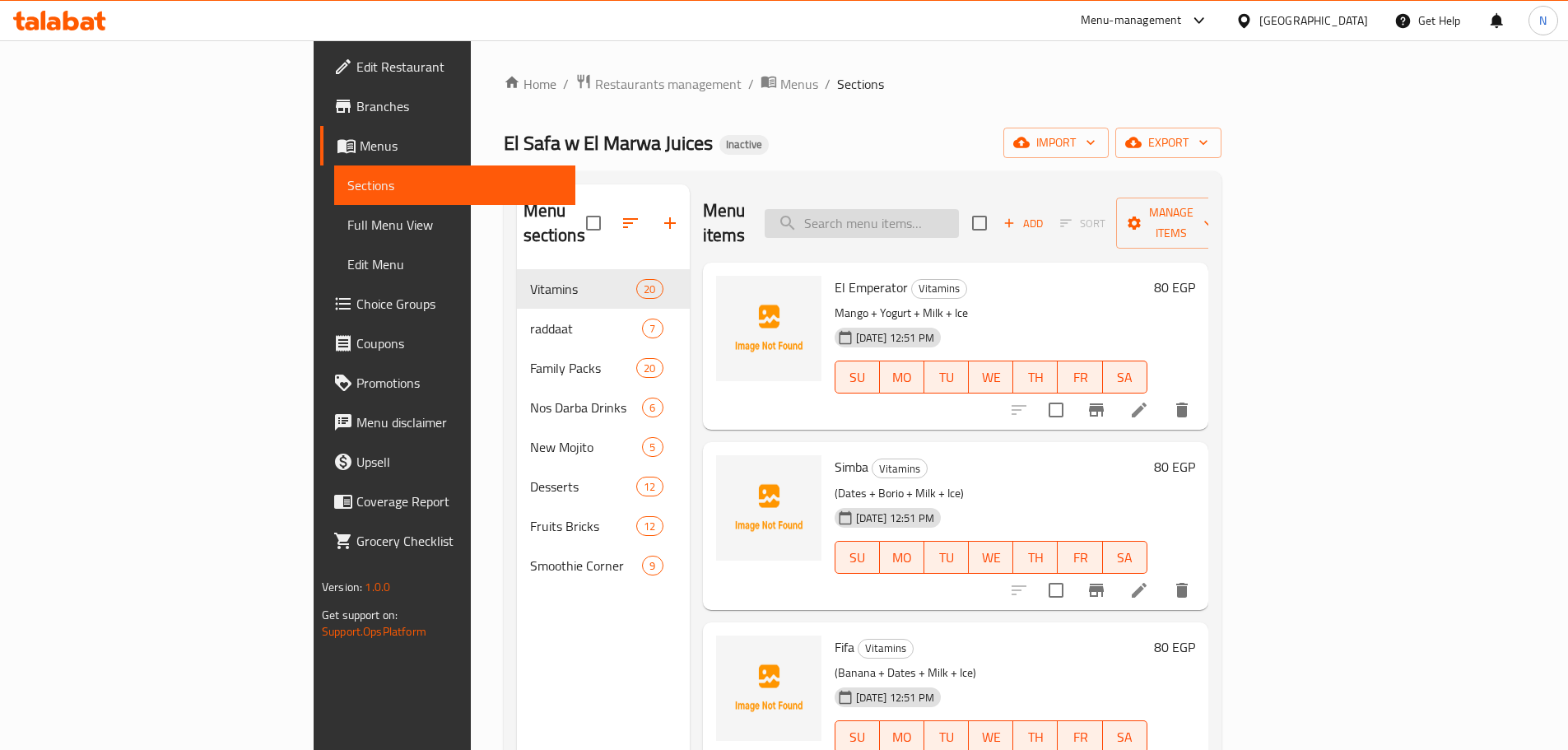
click at [936, 212] on input "search" at bounding box center [861, 224] width 195 height 29
paste input "Jujube Family Packs"
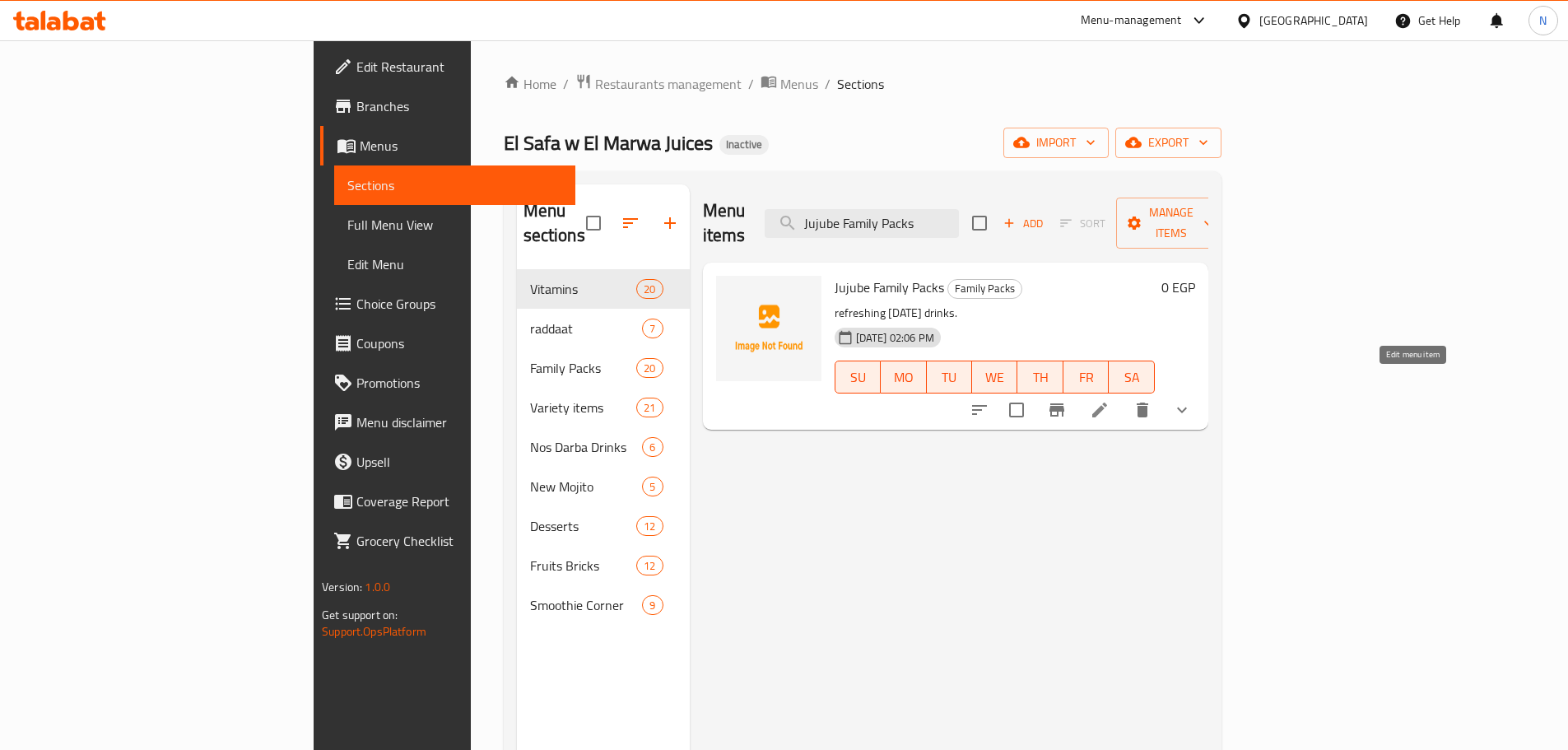
type input "Jujube Family Packs"
click at [1107, 403] on icon at bounding box center [1100, 410] width 15 height 15
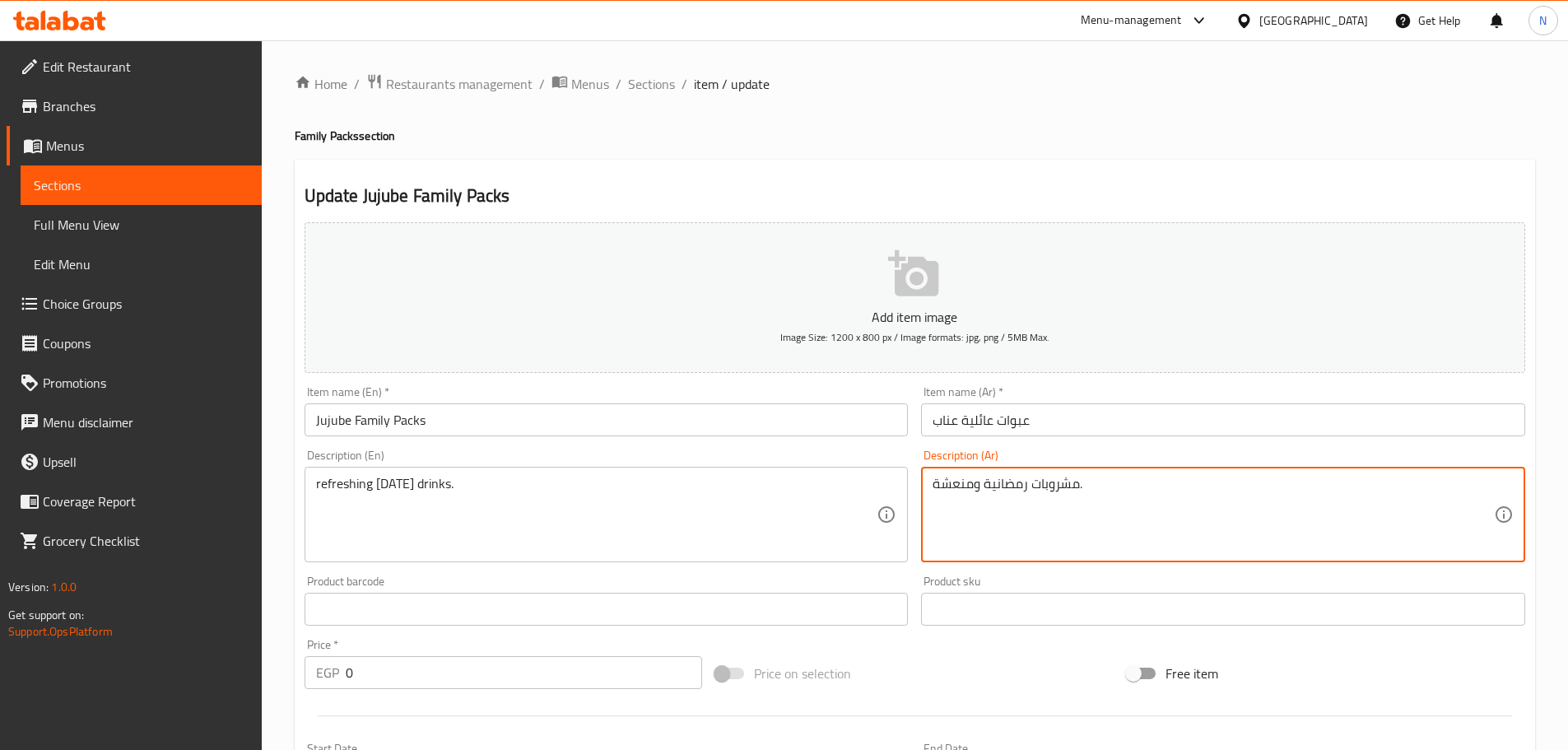
drag, startPoint x: 974, startPoint y: 485, endPoint x: 983, endPoint y: 492, distance: 11.4
click at [1054, 526] on textarea "مشروبات رمضانية منعشة." at bounding box center [1213, 515] width 562 height 79
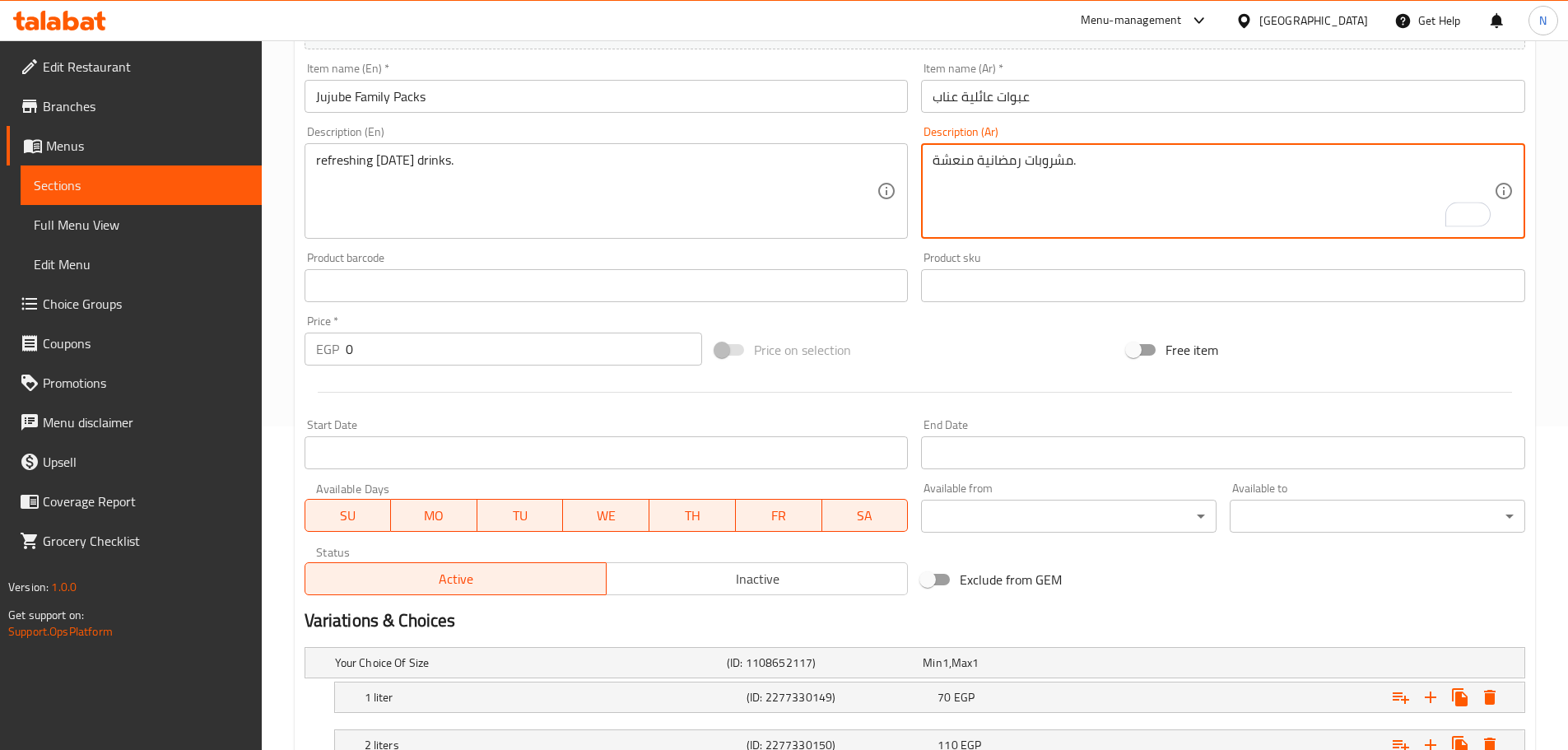
scroll to position [498, 0]
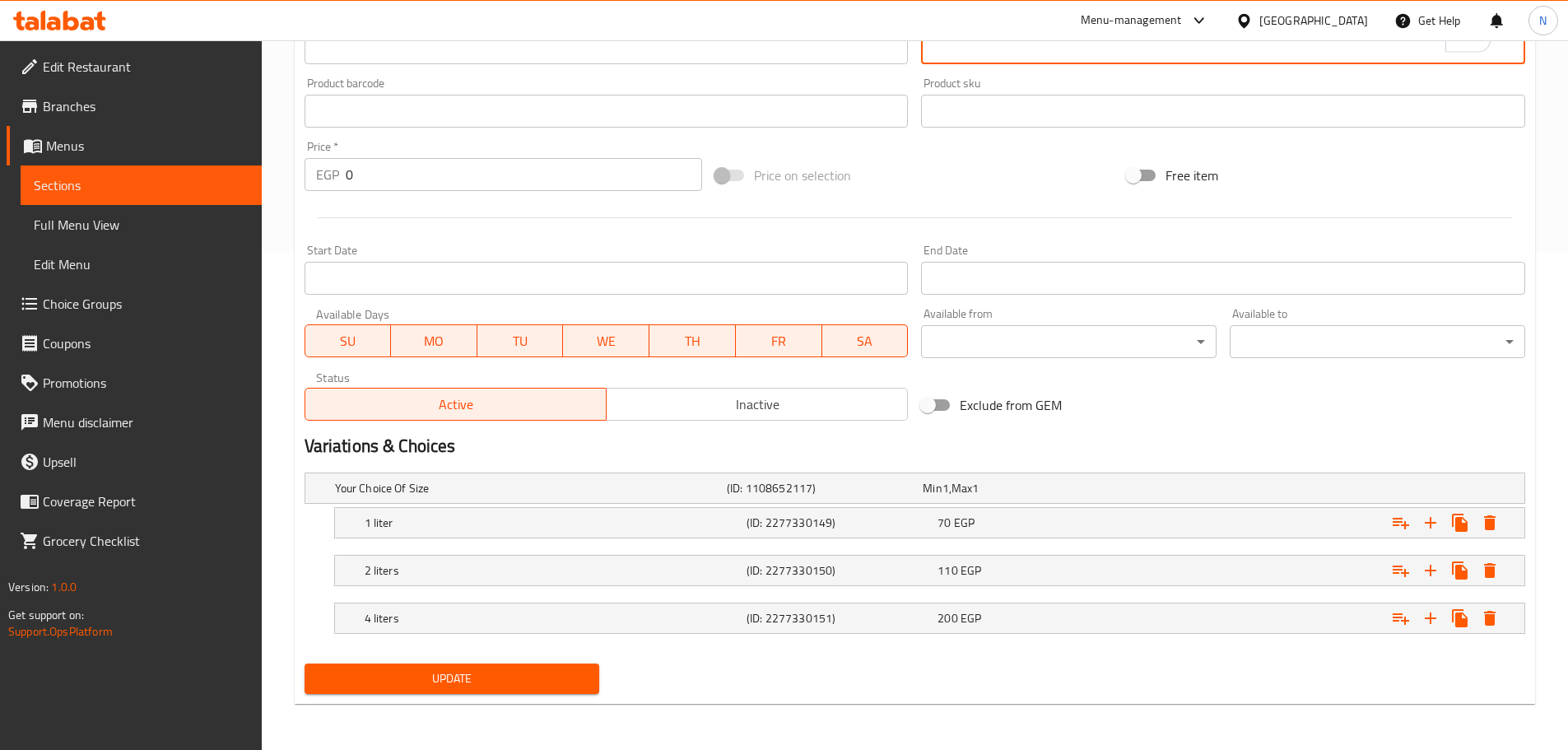
type textarea "مشروبات رمضانية منعشة."
click at [447, 689] on button "Update" at bounding box center [451, 678] width 295 height 30
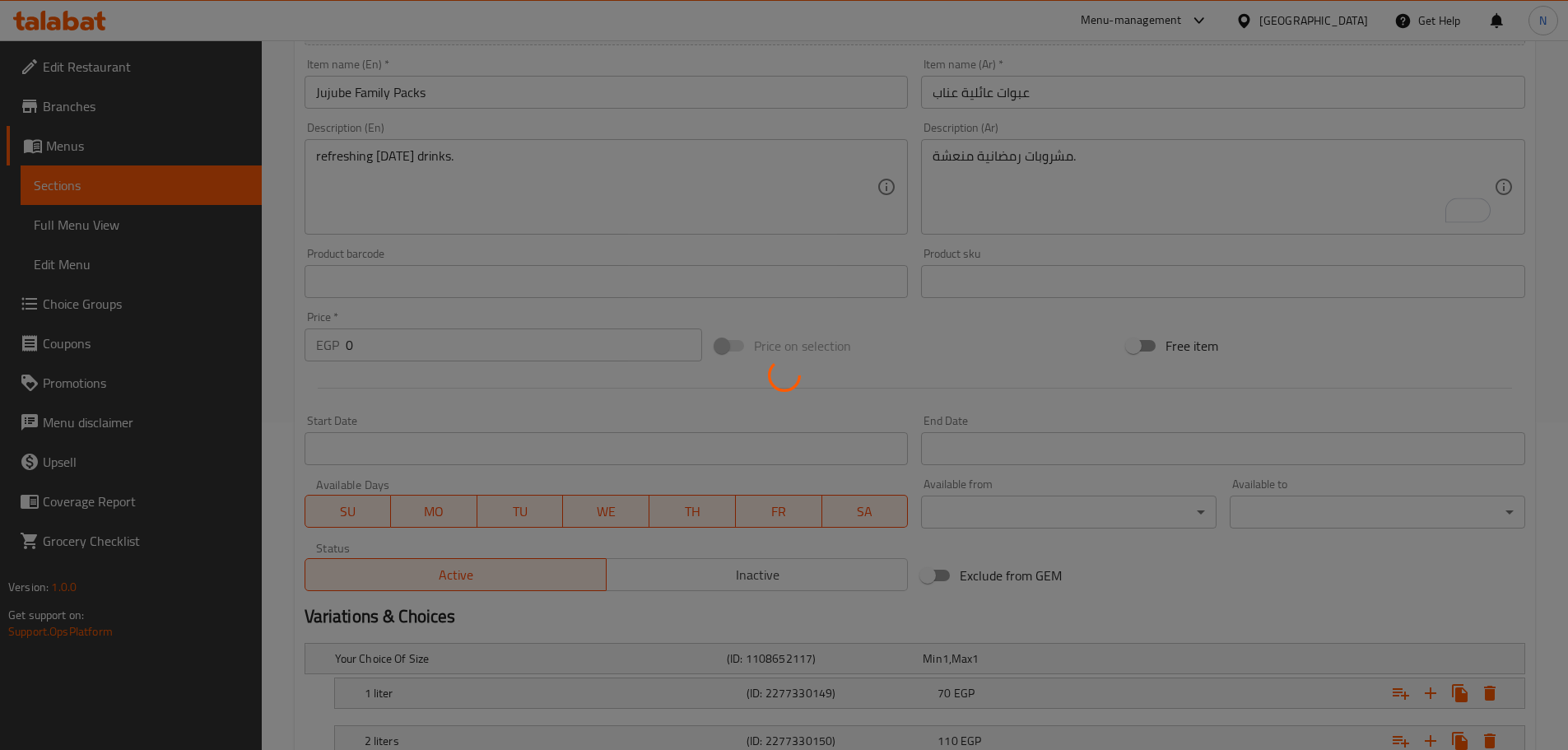
scroll to position [0, 0]
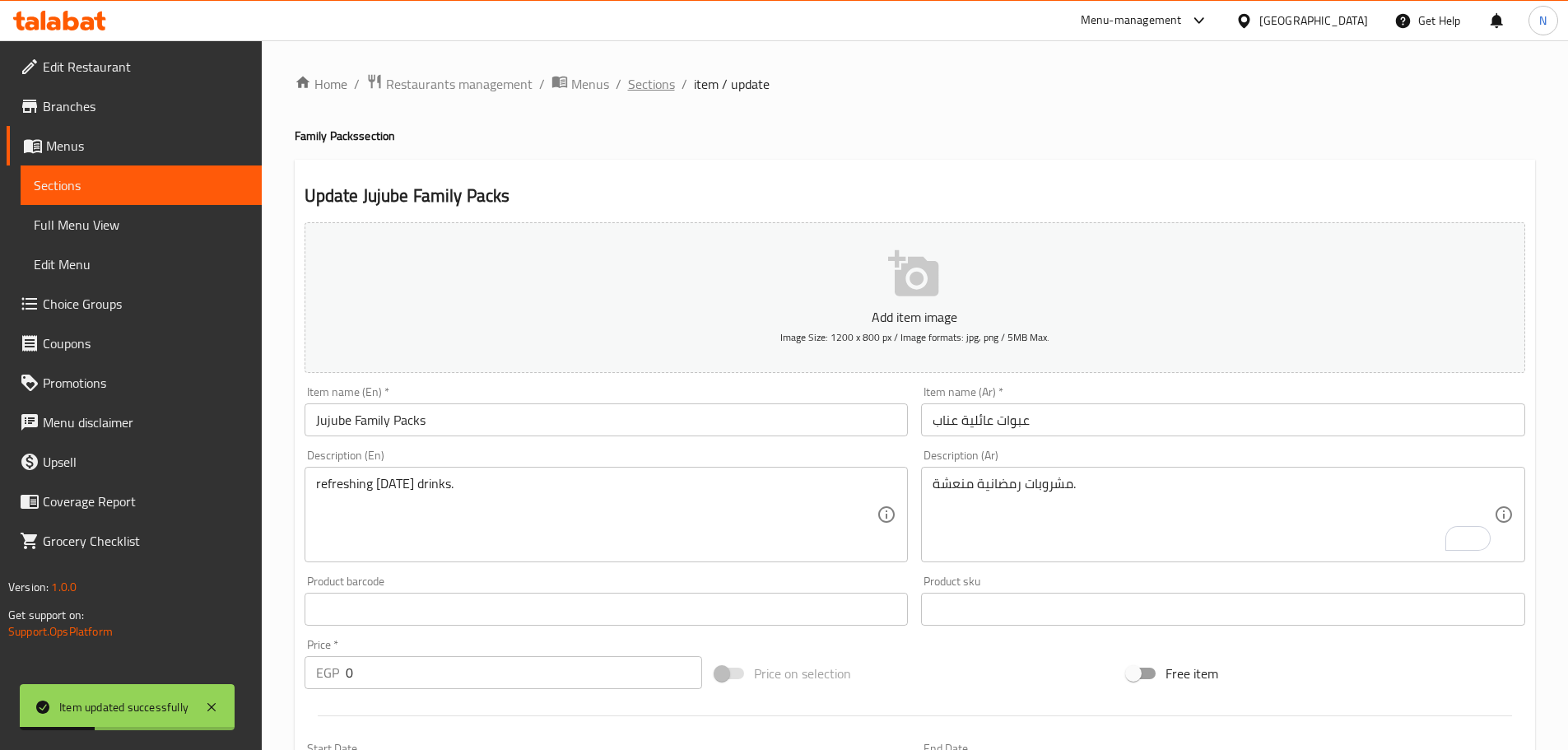
click at [665, 80] on span "Sections" at bounding box center [651, 84] width 47 height 20
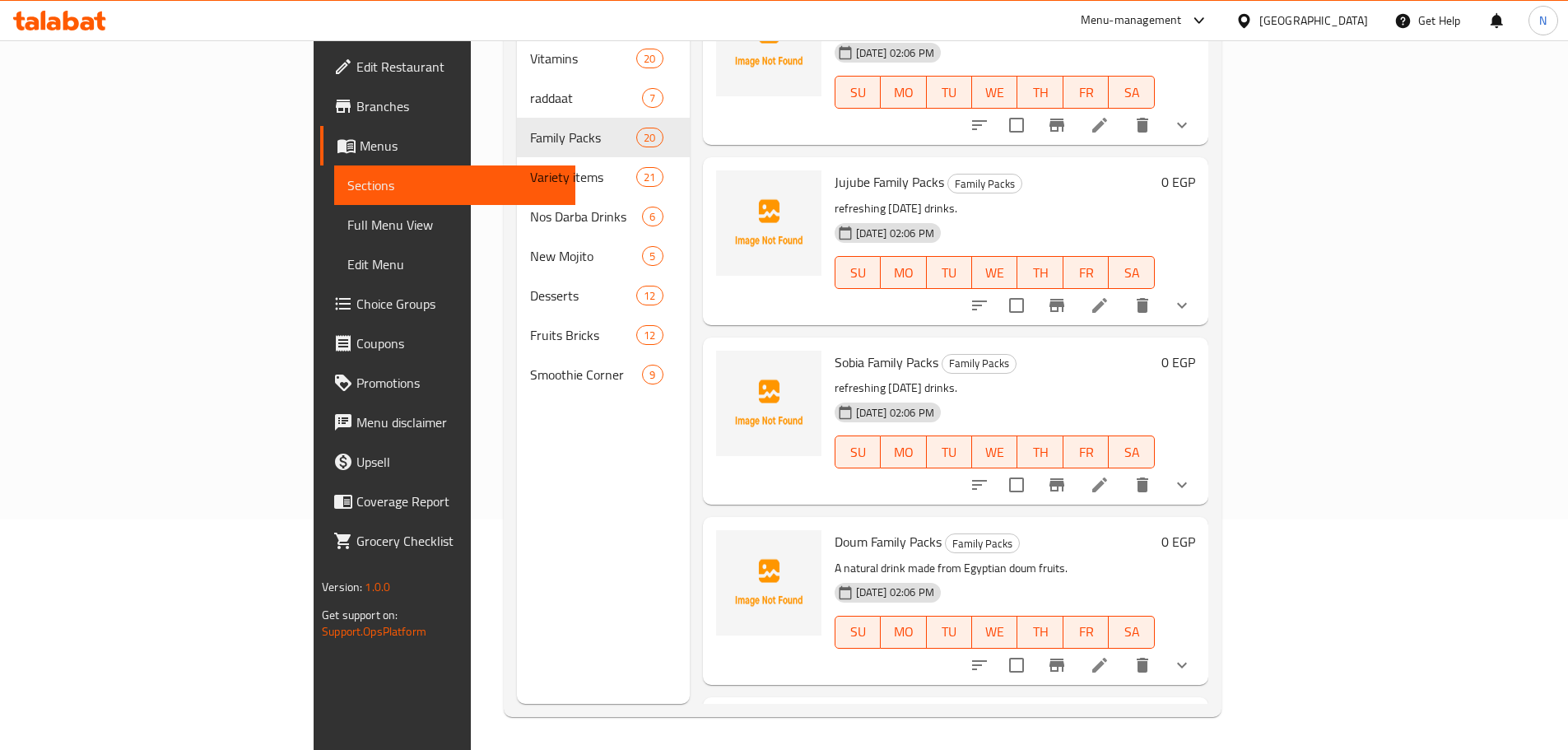
scroll to position [2723, 0]
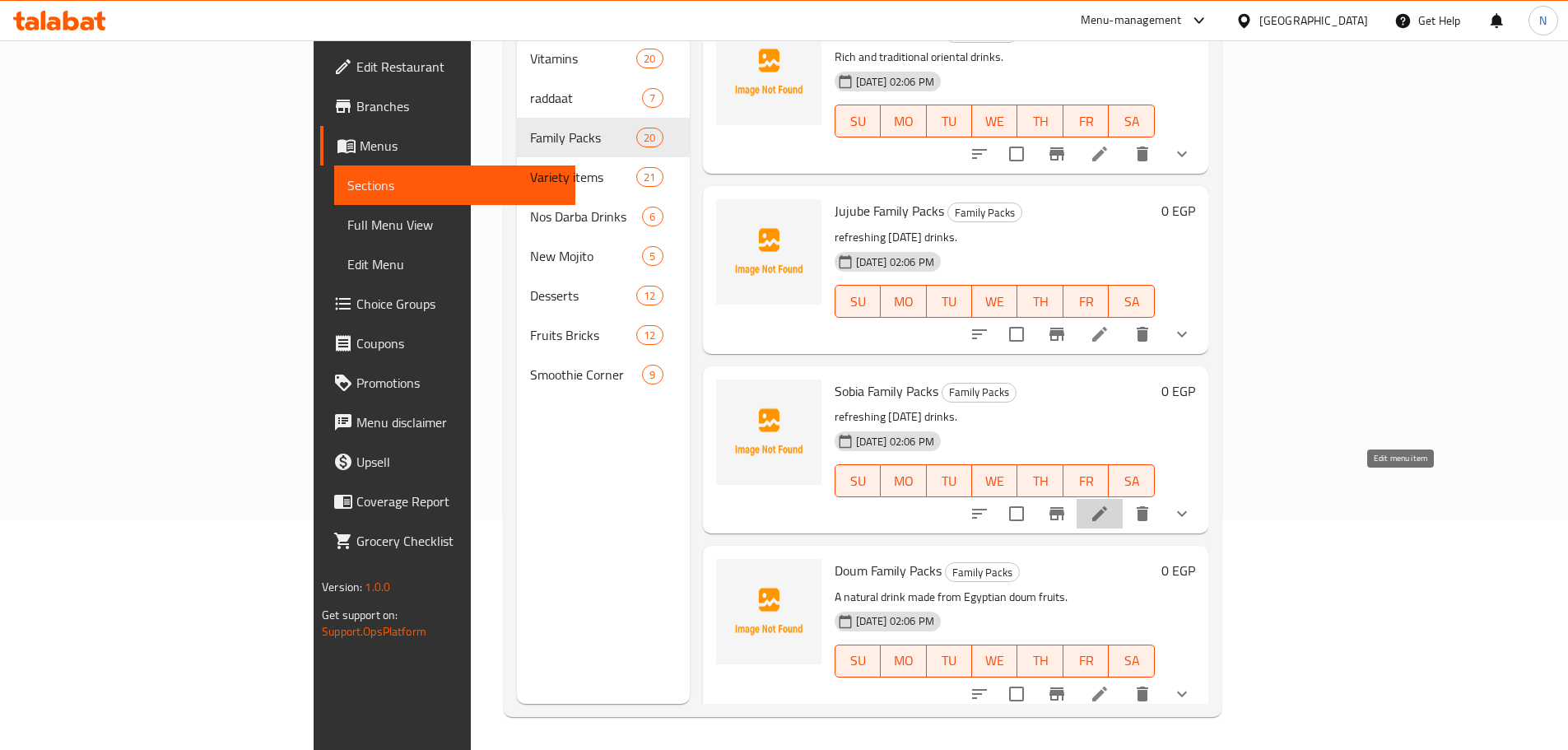
click at [1110, 503] on icon at bounding box center [1100, 513] width 20 height 20
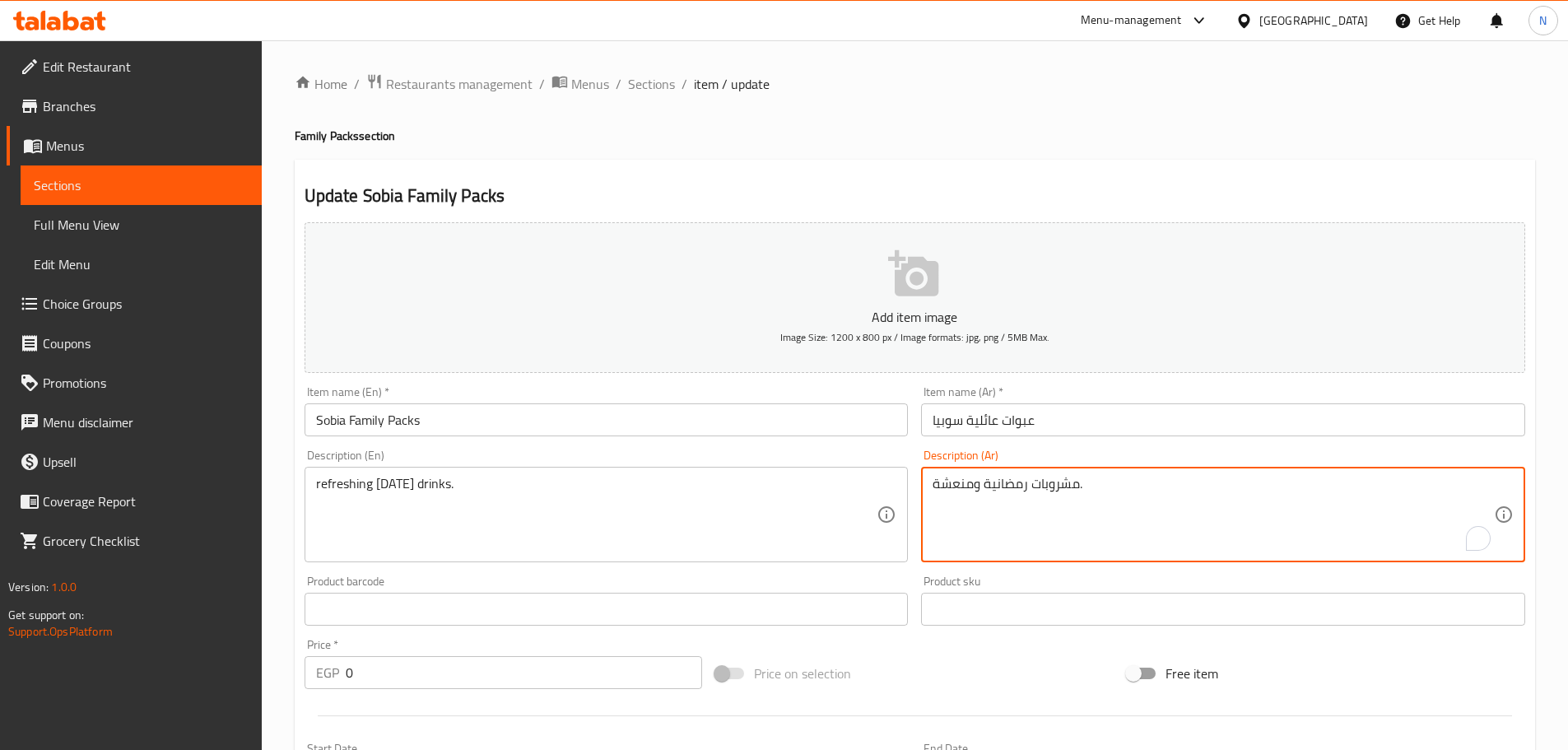
drag, startPoint x: 973, startPoint y: 479, endPoint x: 984, endPoint y: 491, distance: 16.3
click at [1027, 533] on textarea "مشروبات رمضانية منعشة." at bounding box center [1213, 515] width 562 height 79
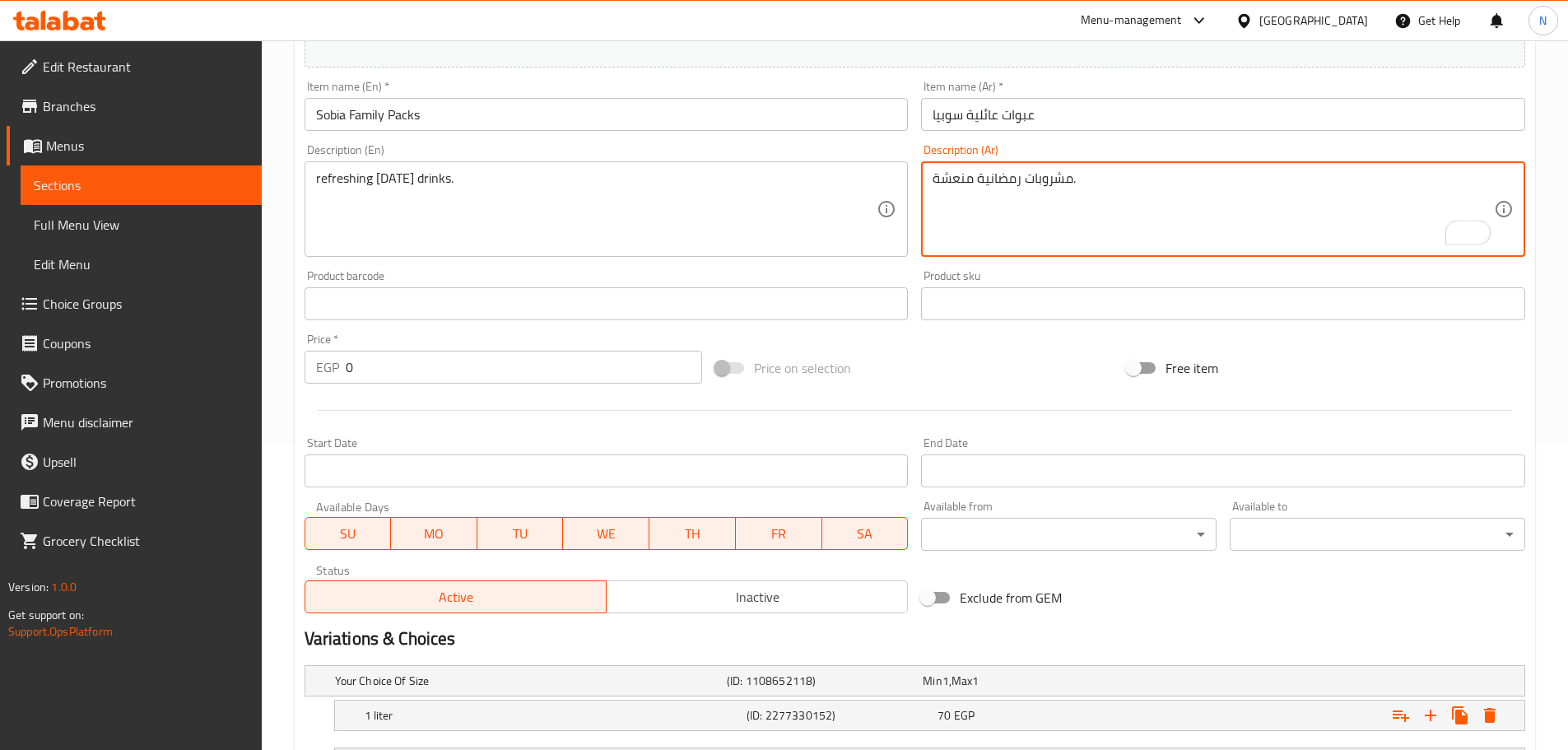
scroll to position [498, 0]
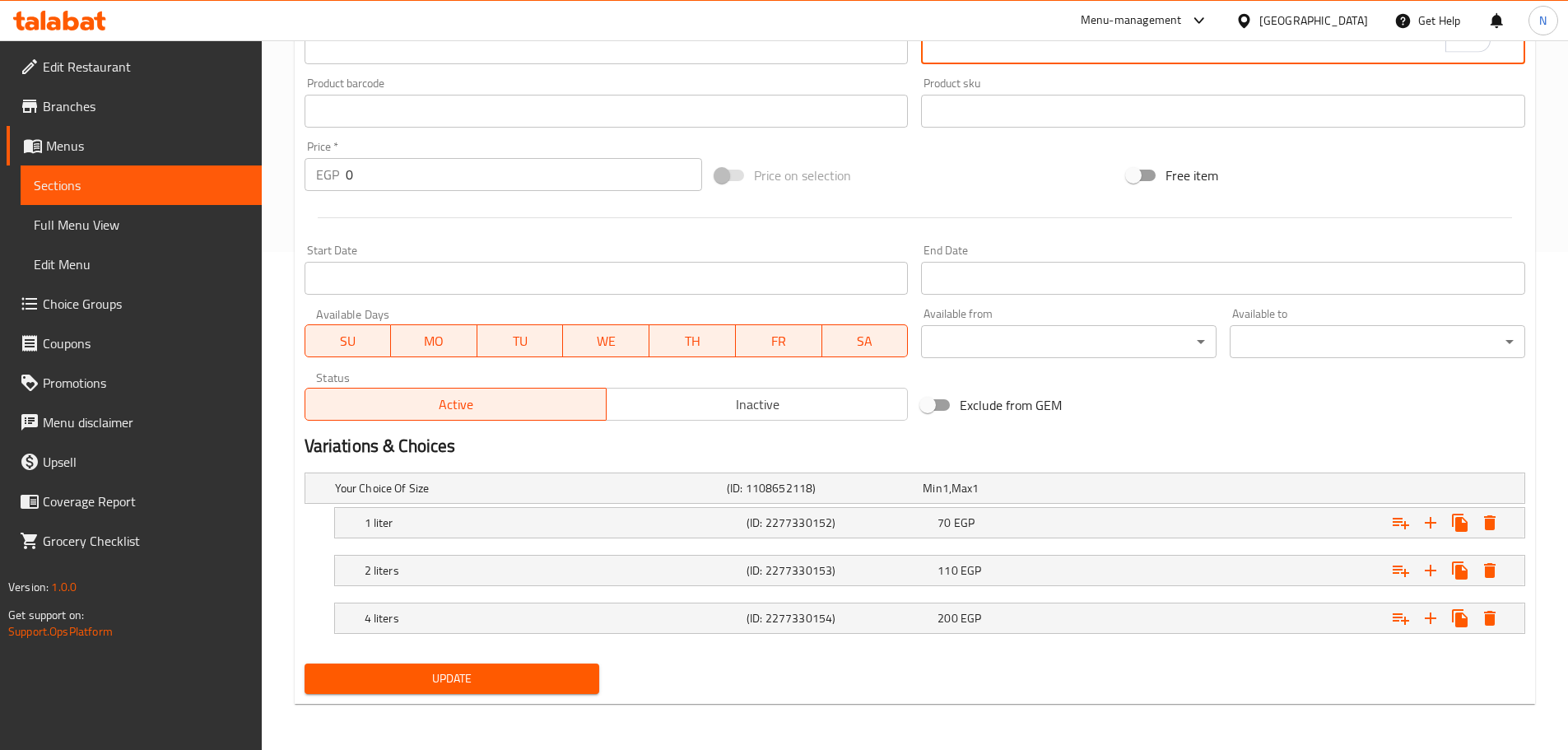
type textarea "مشروبات رمضانية منعشة."
click at [503, 675] on span "Update" at bounding box center [452, 679] width 269 height 21
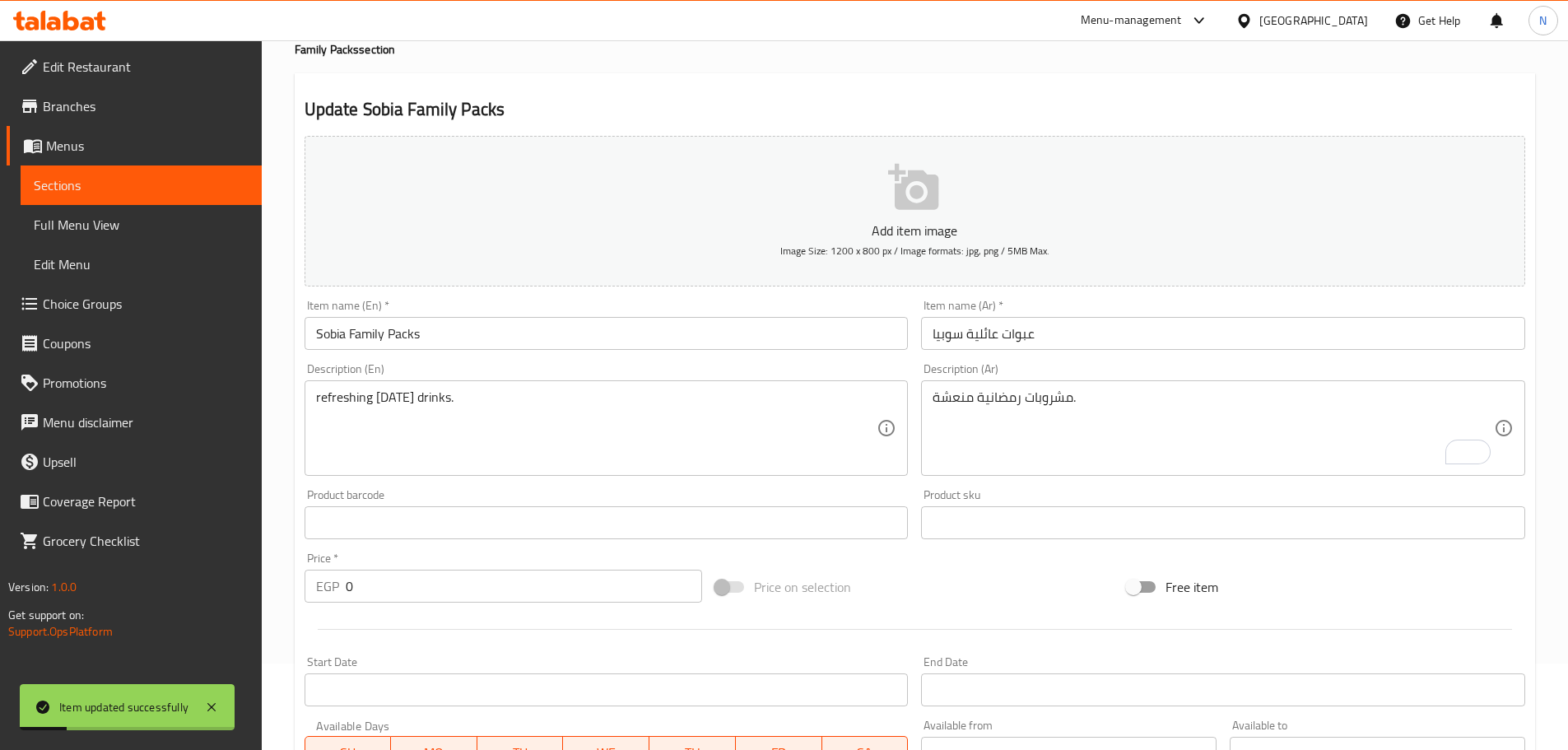
scroll to position [0, 0]
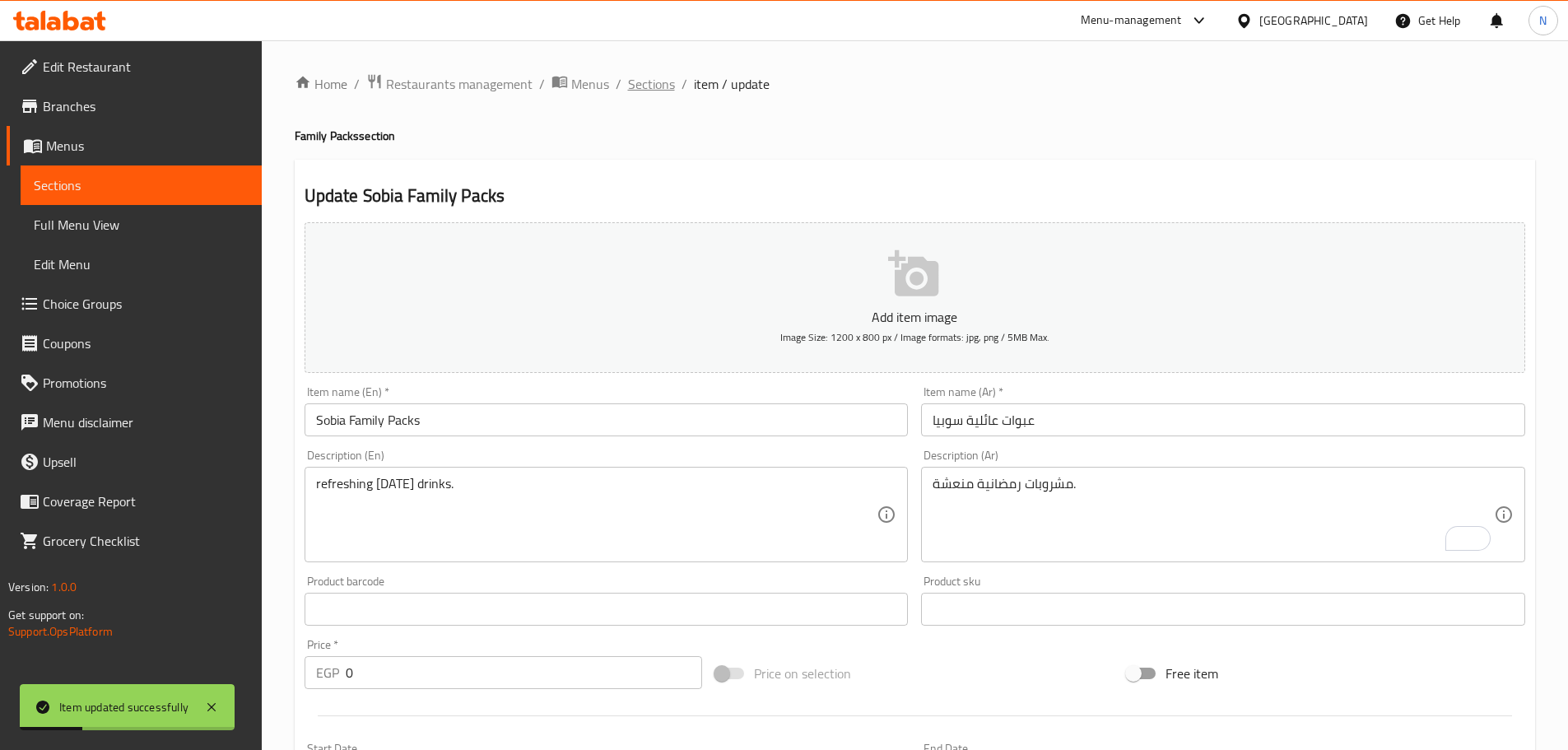
click at [659, 83] on span "Sections" at bounding box center [651, 84] width 47 height 20
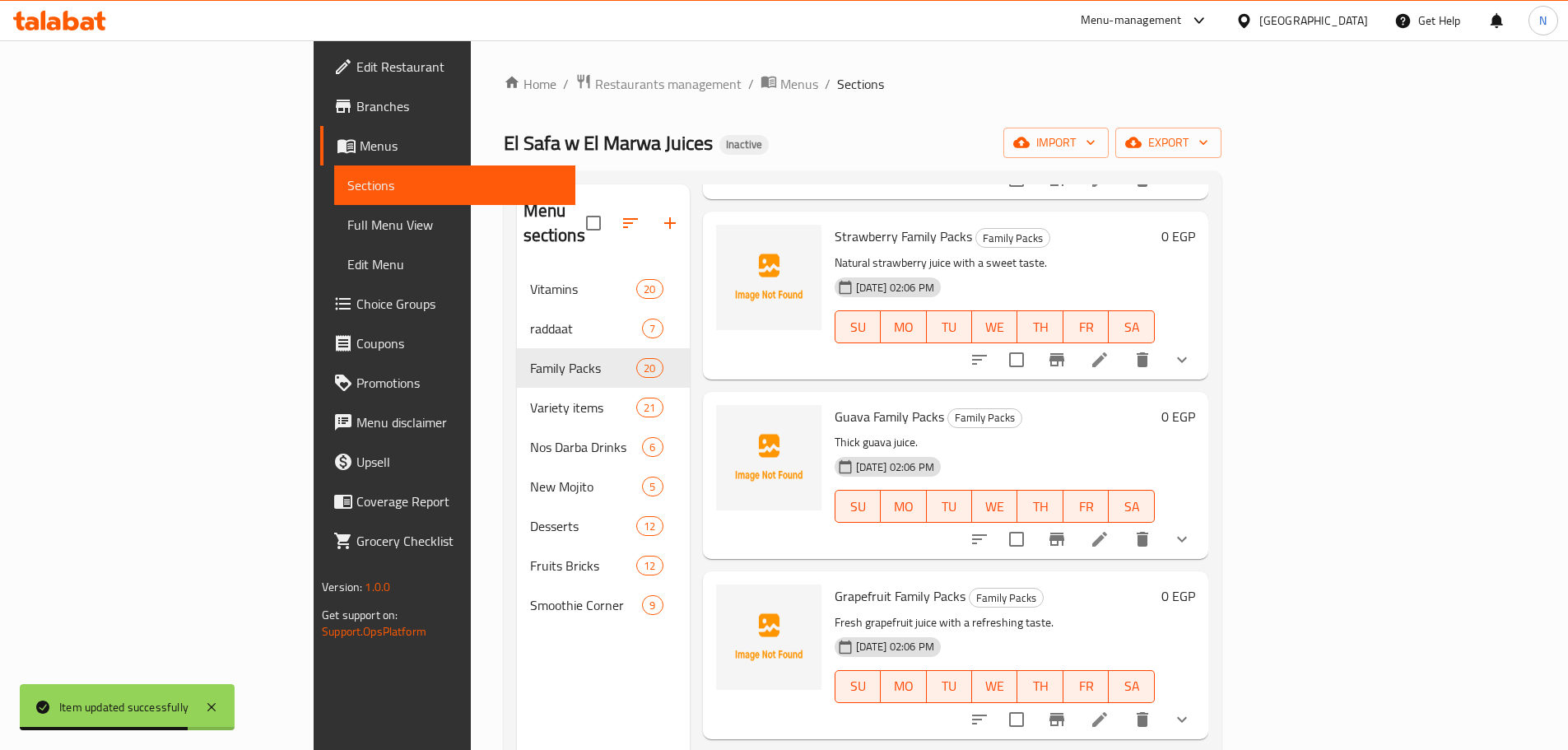
scroll to position [412, 0]
click at [1110, 708] on icon at bounding box center [1100, 718] width 20 height 20
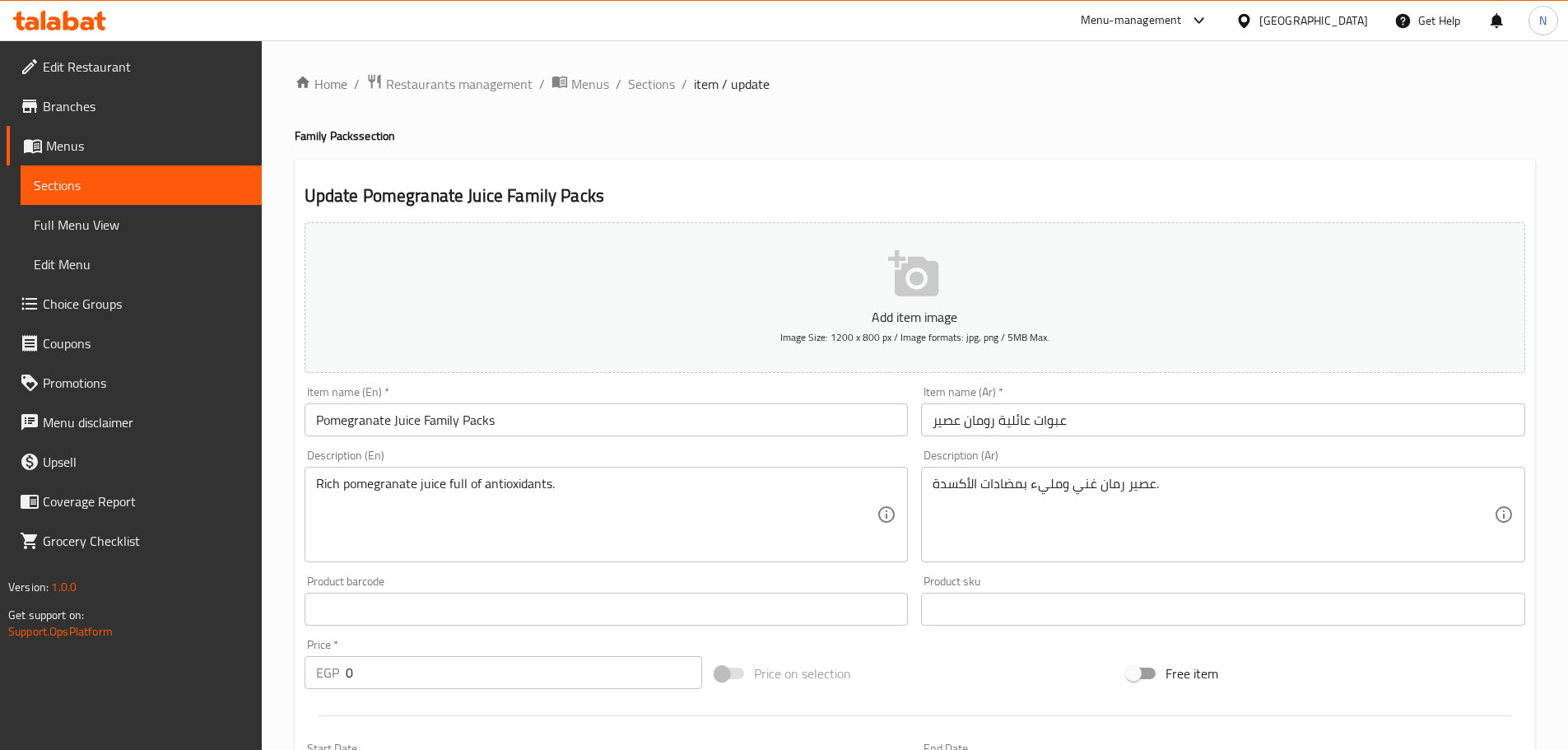
click at [948, 423] on input "عبوات عائلية رومان عصير" at bounding box center [1222, 420] width 604 height 33
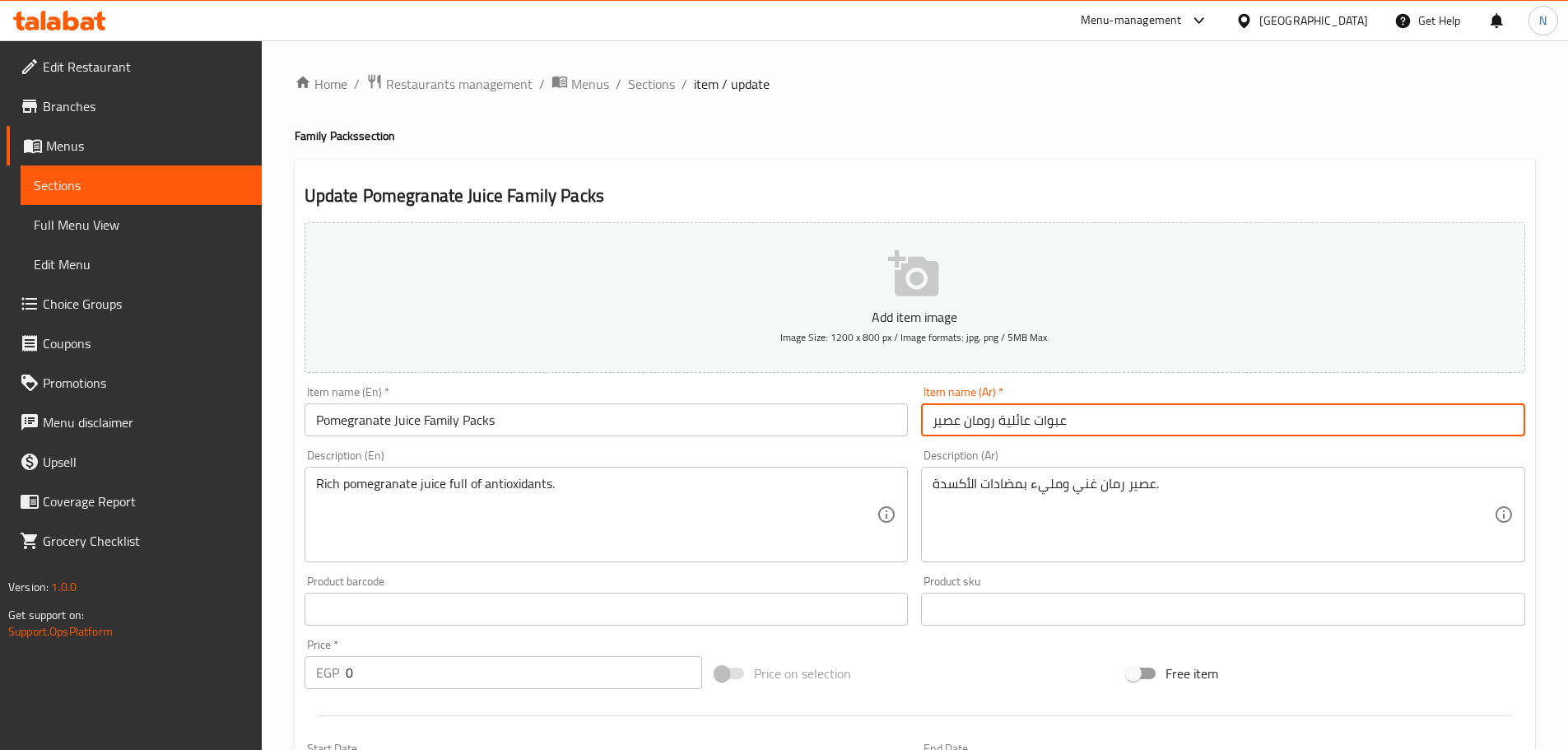
click at [948, 423] on input "عبوات عائلية رومان عصير" at bounding box center [1222, 420] width 604 height 33
click at [963, 416] on input "عبوات عائلية رومان" at bounding box center [1222, 420] width 604 height 33
paste input "صير"
type input "عبوات عائلية عصير رومان"
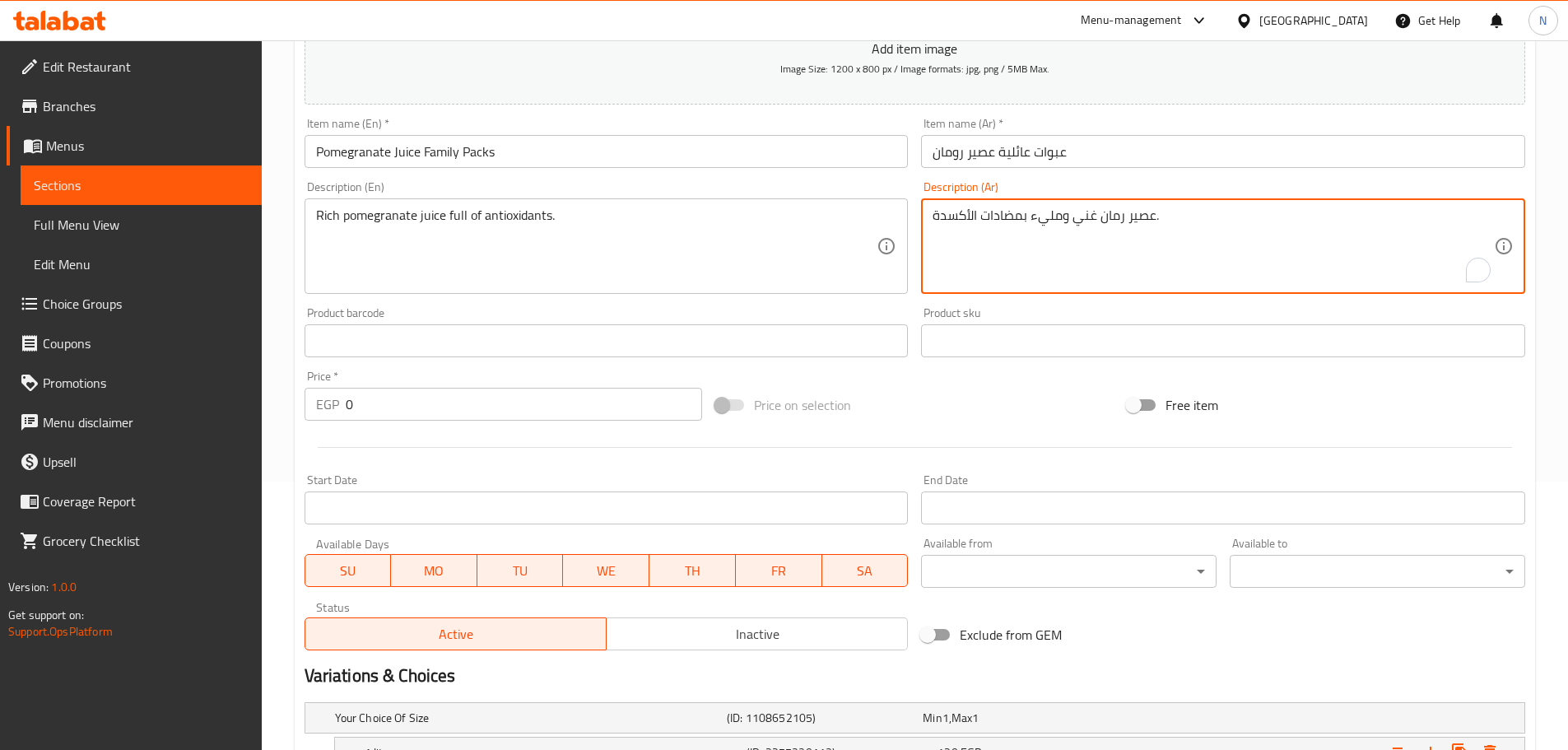
scroll to position [498, 0]
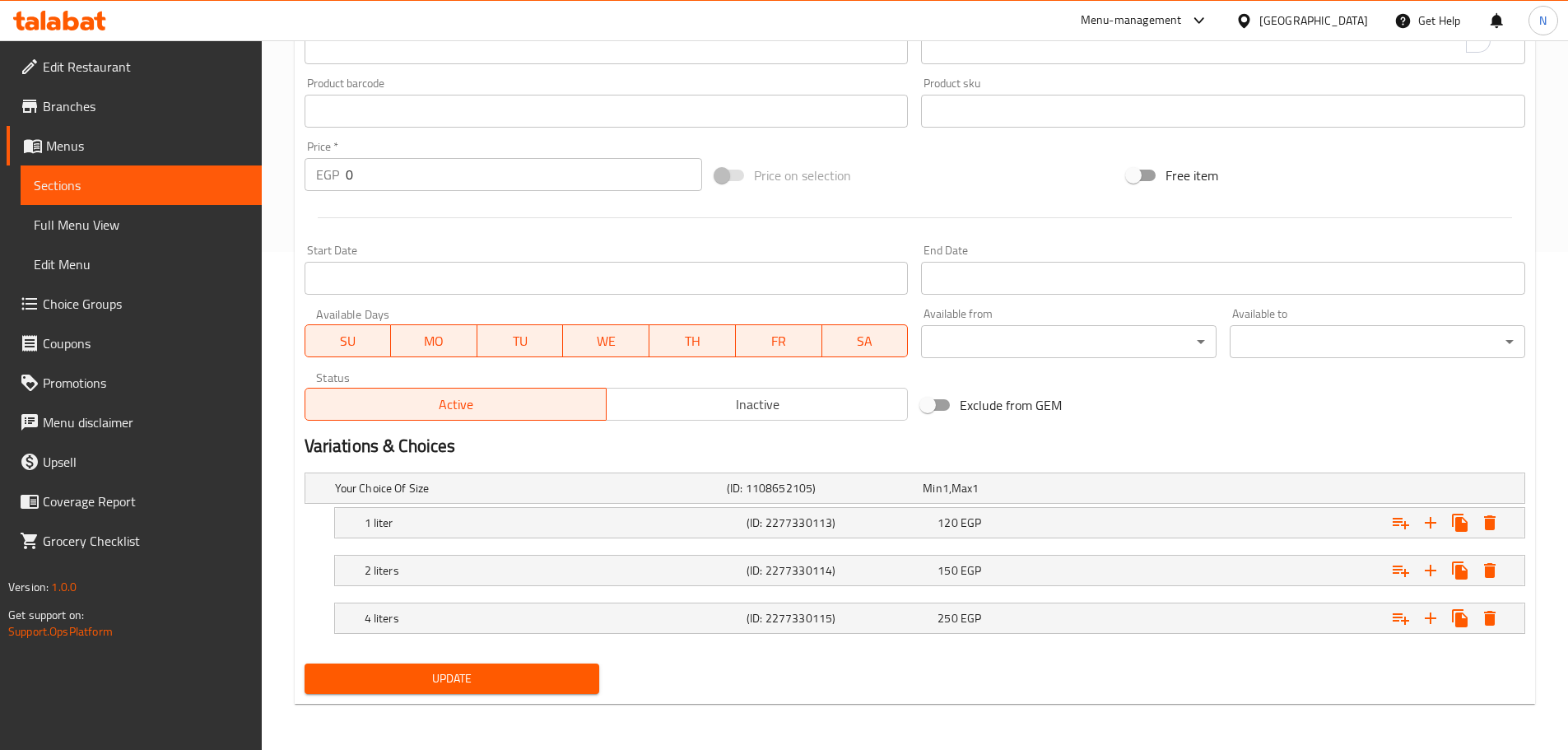
click at [433, 694] on div "Update" at bounding box center [452, 679] width 309 height 44
click at [458, 673] on span "Update" at bounding box center [452, 679] width 269 height 21
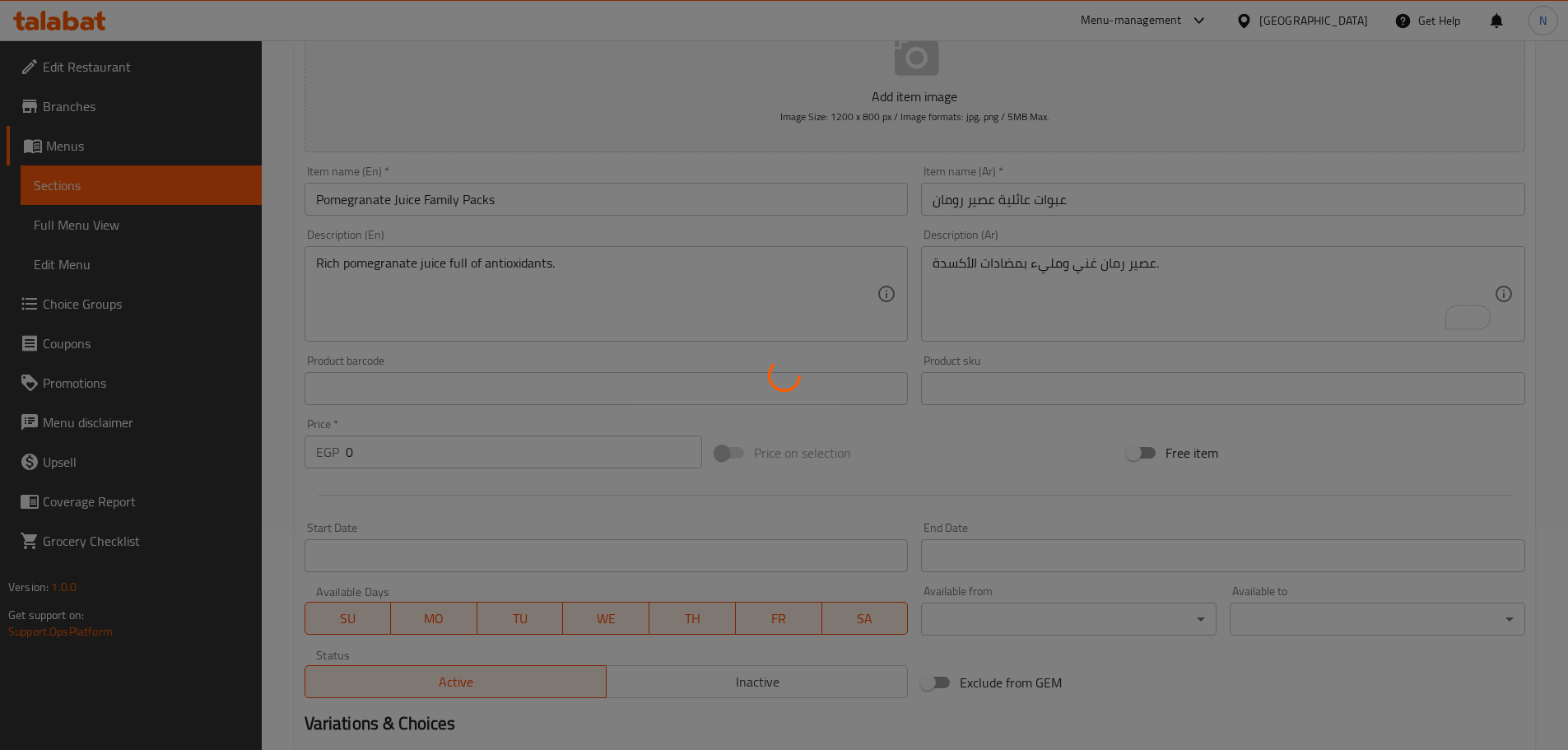
scroll to position [0, 0]
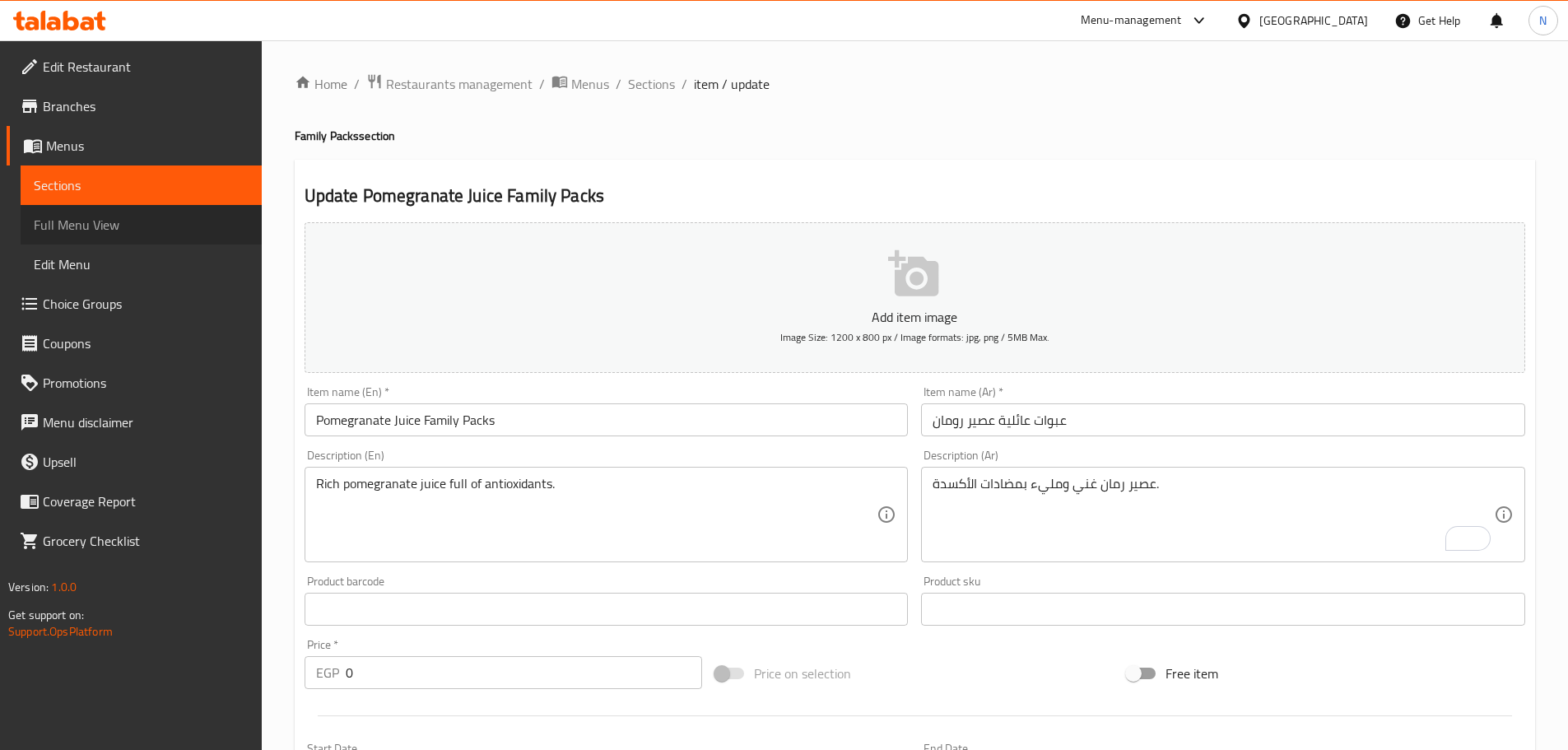
click at [88, 227] on span "Full Menu View" at bounding box center [141, 225] width 215 height 20
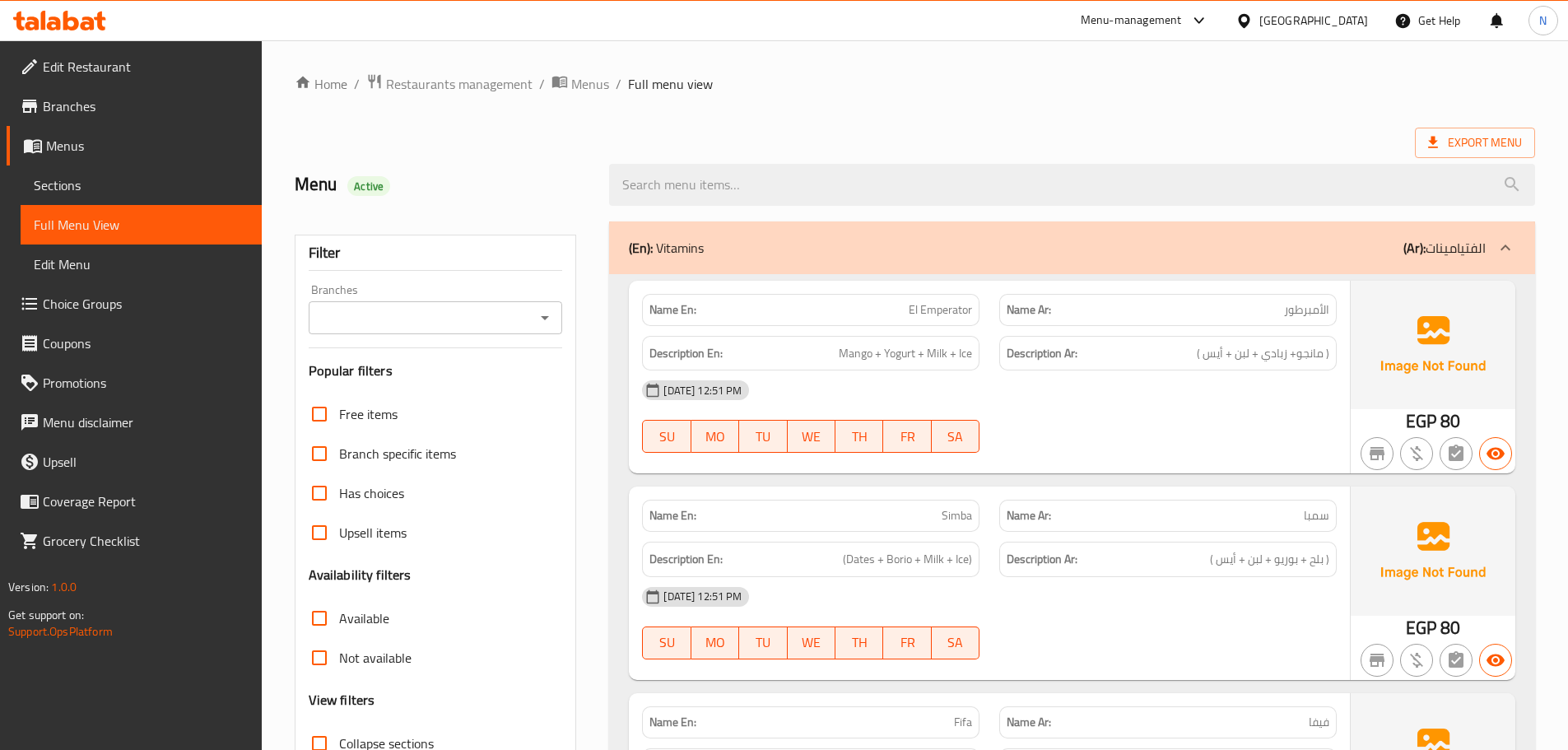
scroll to position [329, 0]
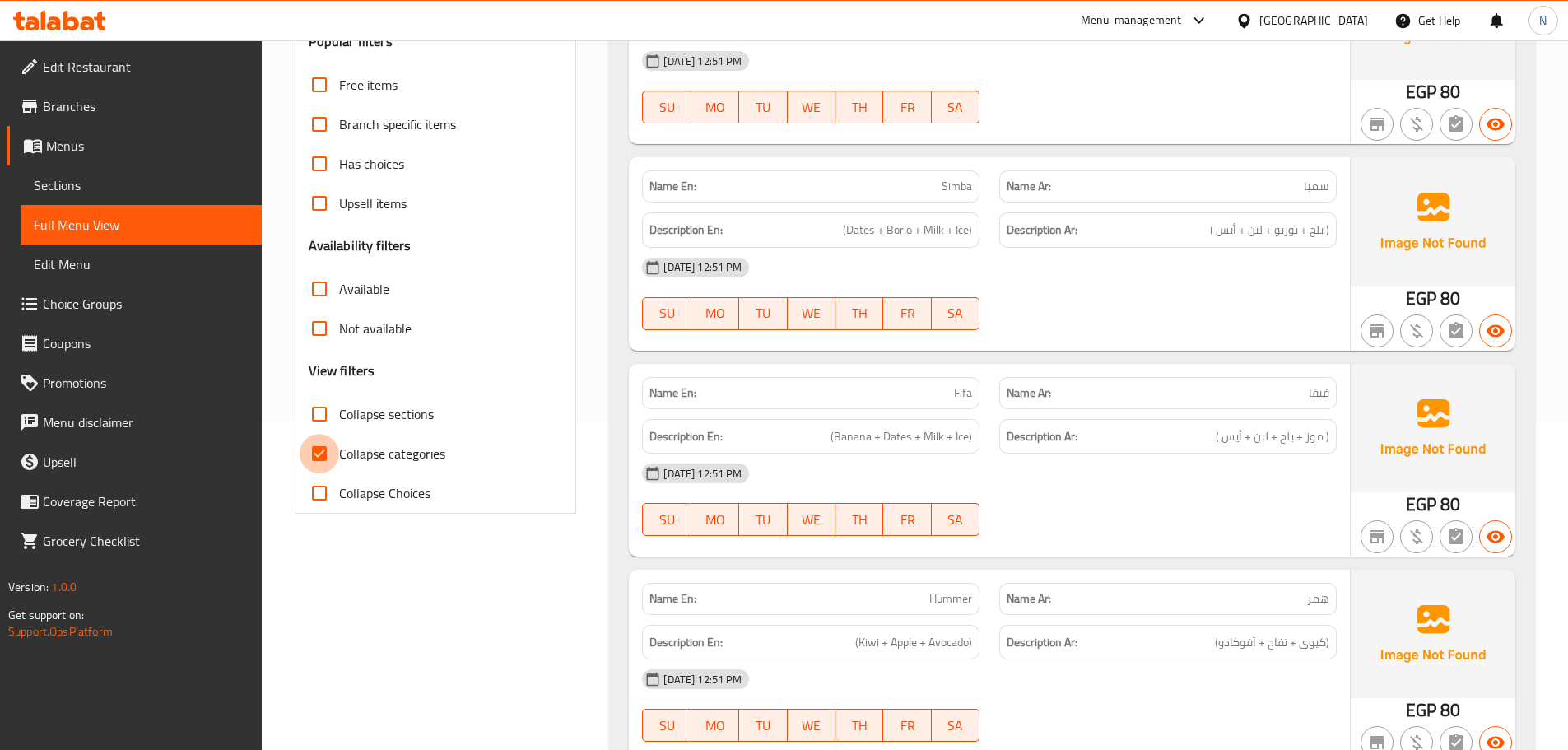
click at [321, 462] on input "Collapse categories" at bounding box center [319, 453] width 39 height 39
checkbox input "false"
click at [319, 414] on input "Collapse sections" at bounding box center [319, 414] width 39 height 39
checkbox input "true"
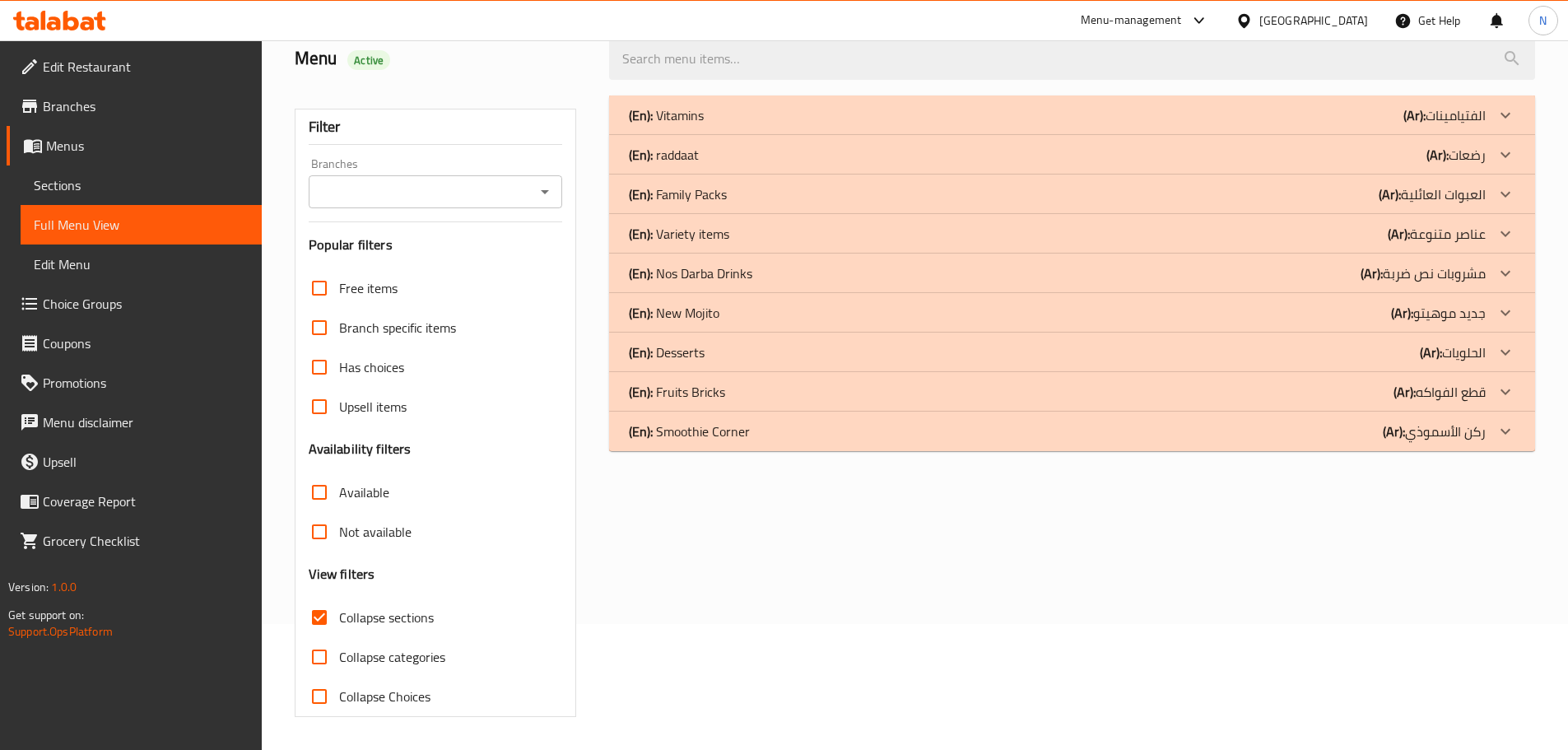
scroll to position [126, 0]
click at [1510, 353] on icon at bounding box center [1505, 353] width 20 height 20
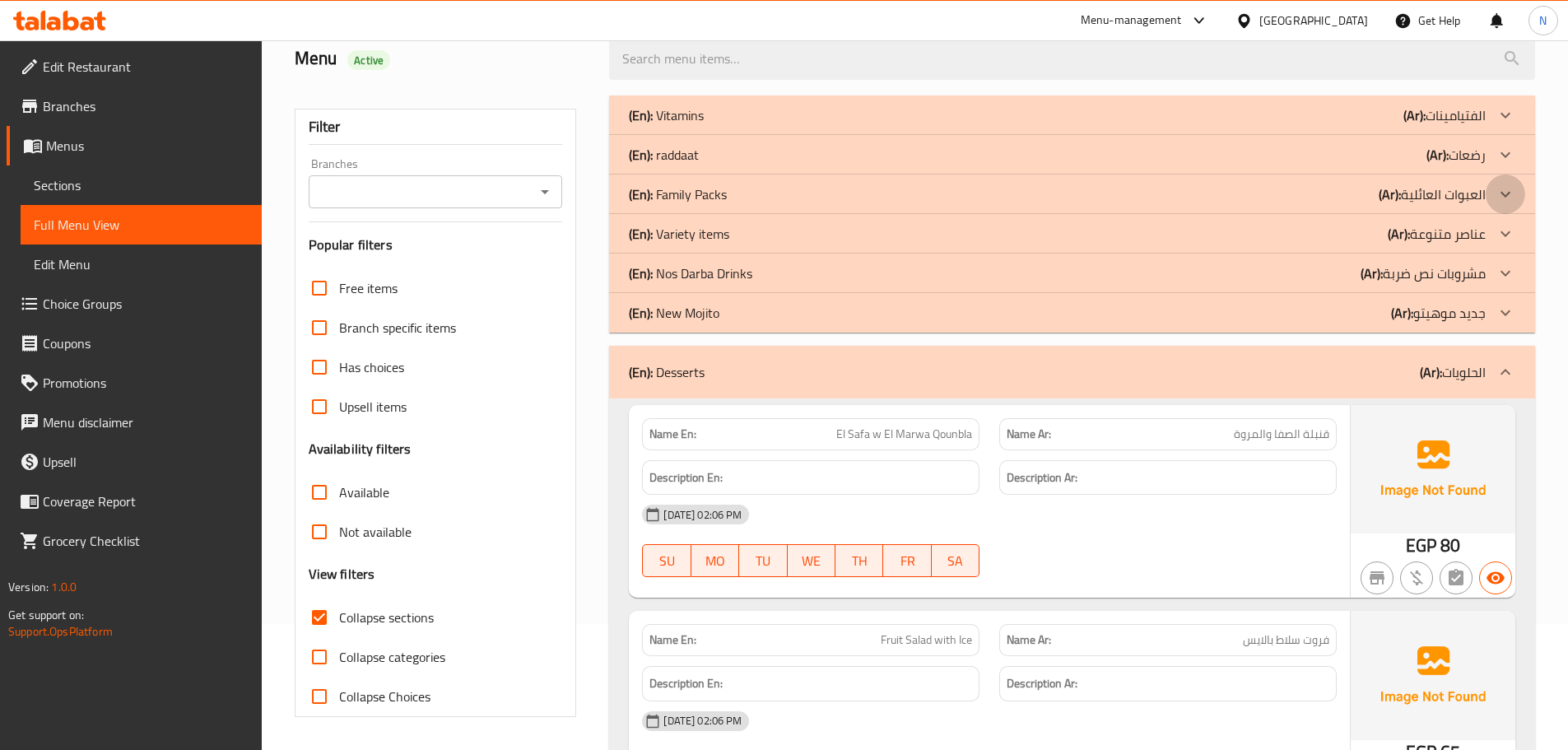
click at [1506, 194] on icon at bounding box center [1505, 195] width 20 height 20
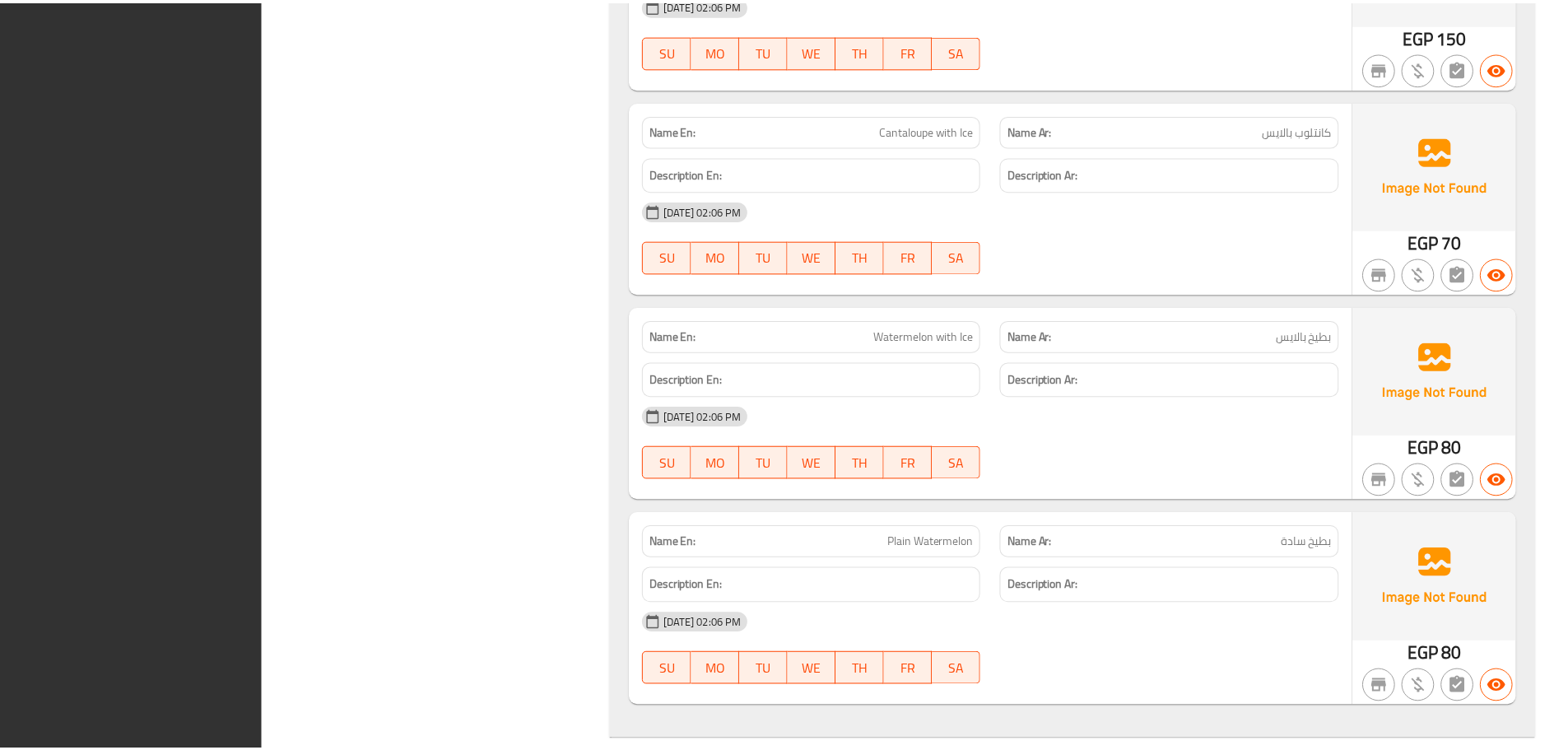
scroll to position [12972, 0]
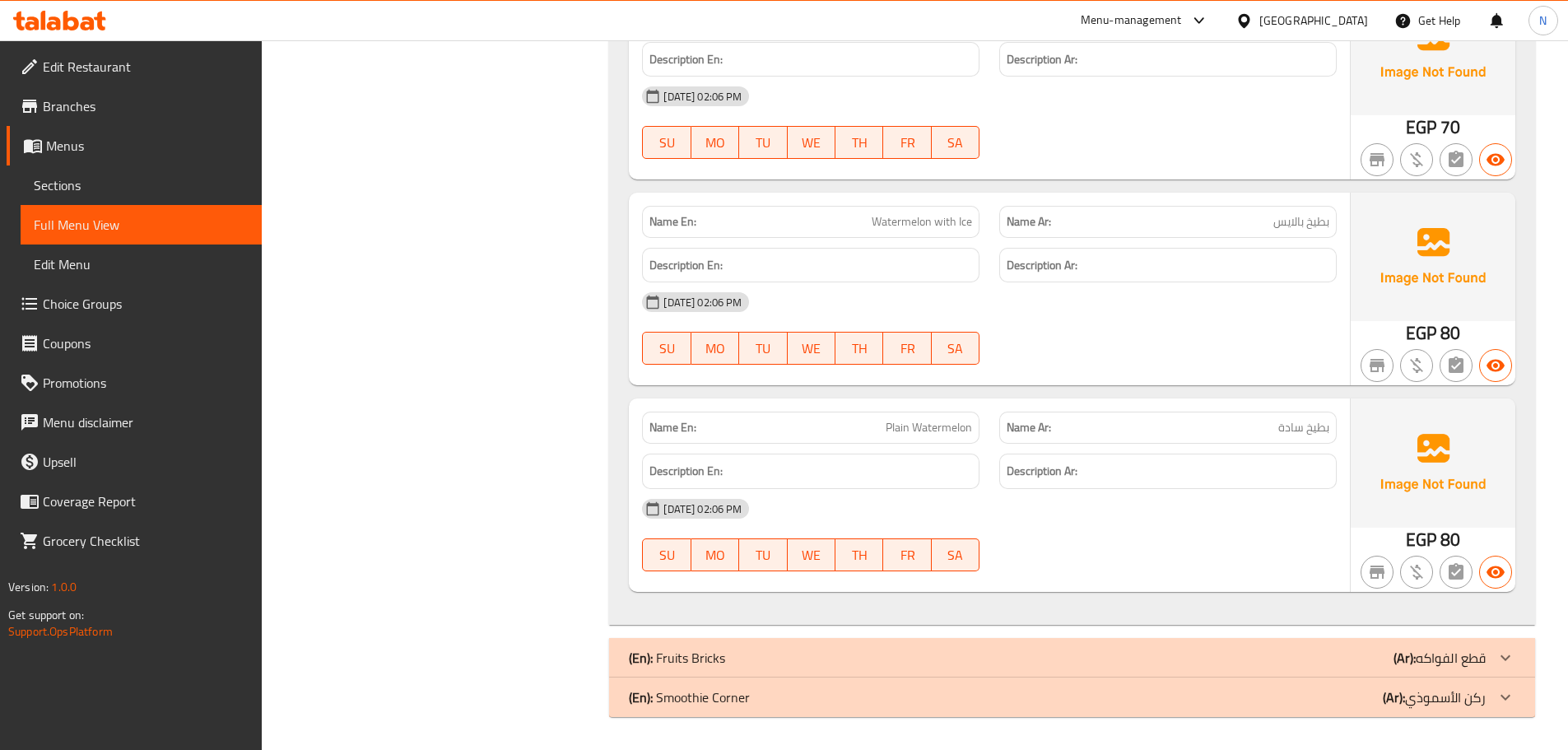
click at [1503, 698] on icon at bounding box center [1505, 697] width 10 height 5
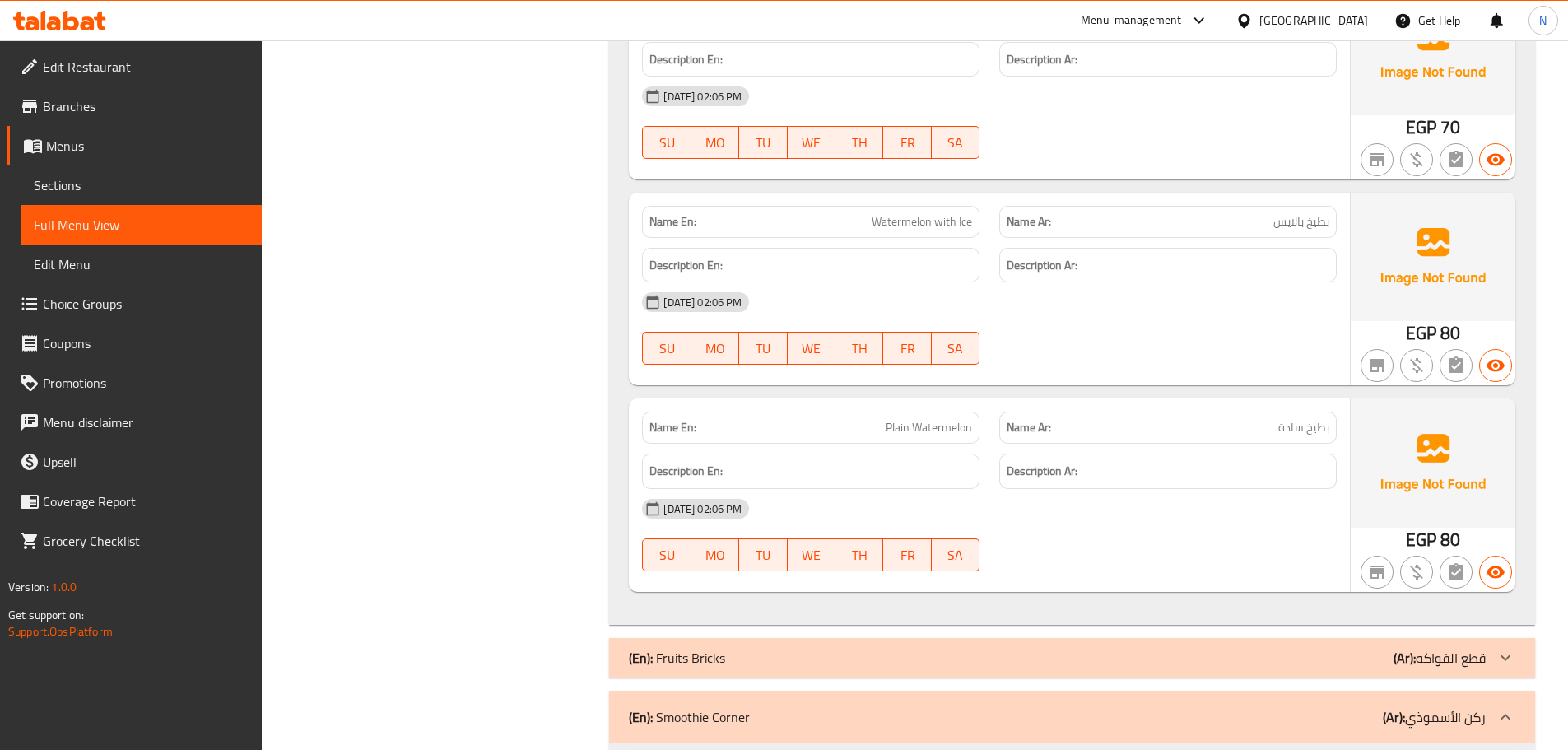
click at [1504, 653] on icon at bounding box center [1505, 658] width 20 height 20
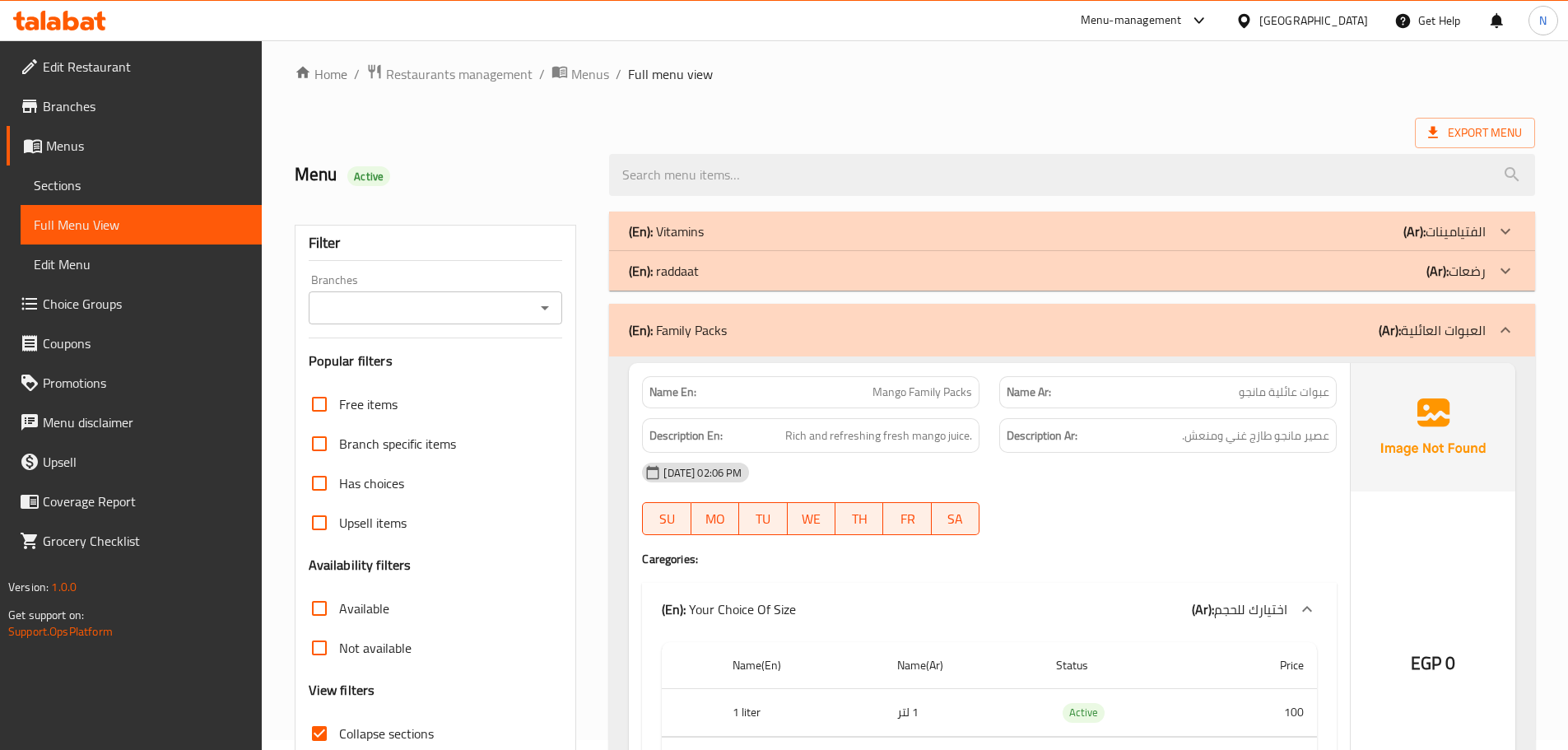
scroll to position [0, 0]
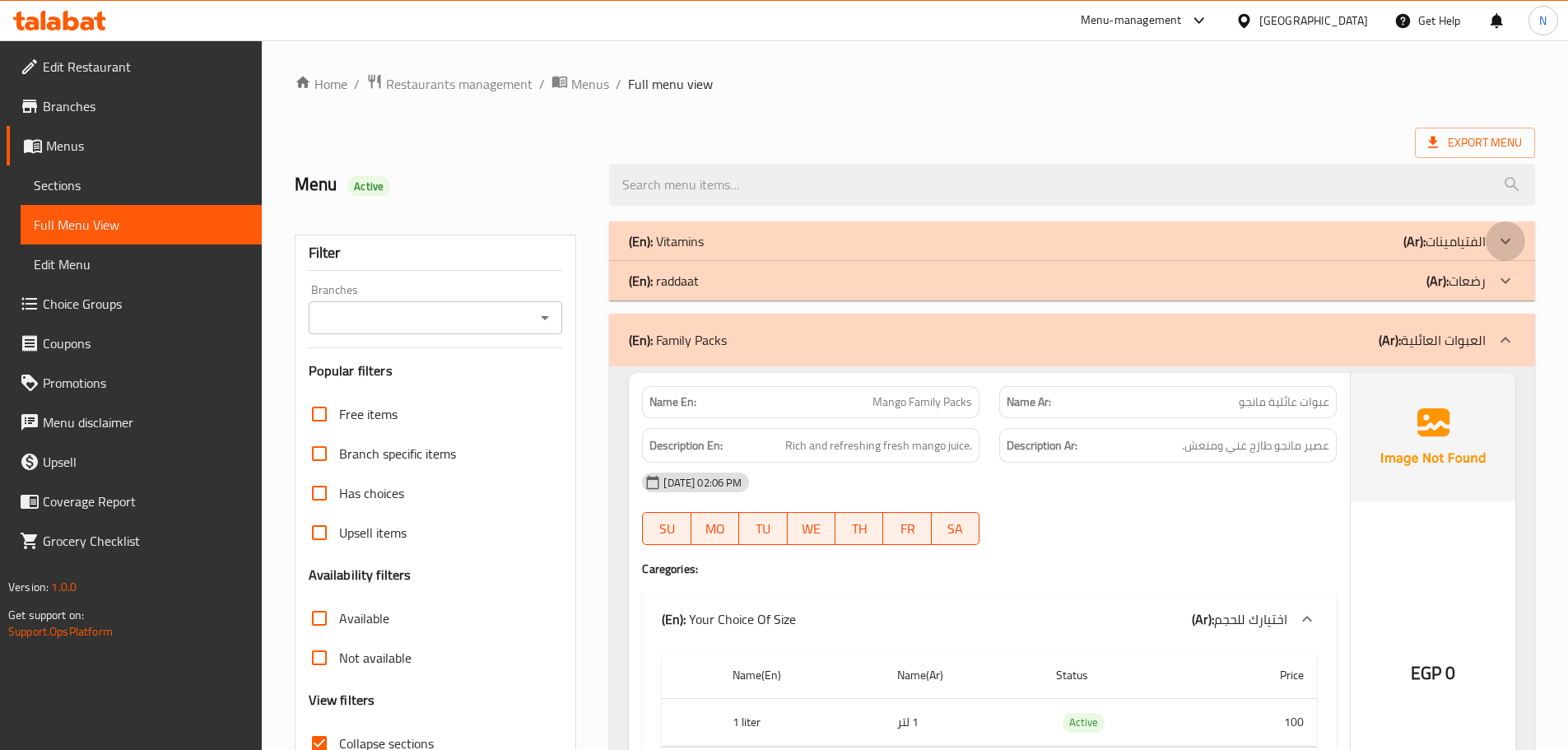
click at [1519, 236] on div at bounding box center [1504, 240] width 39 height 39
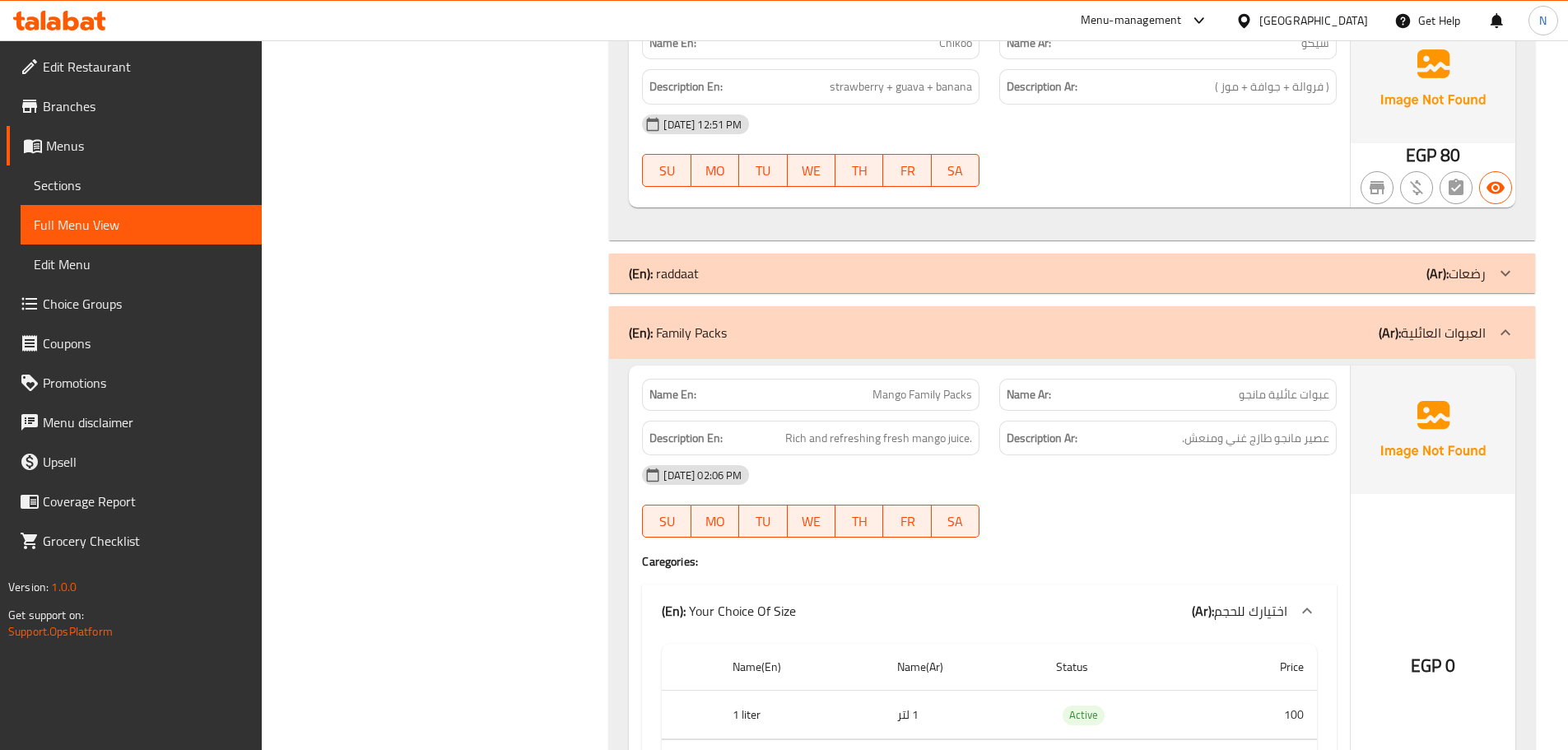
scroll to position [4281, 0]
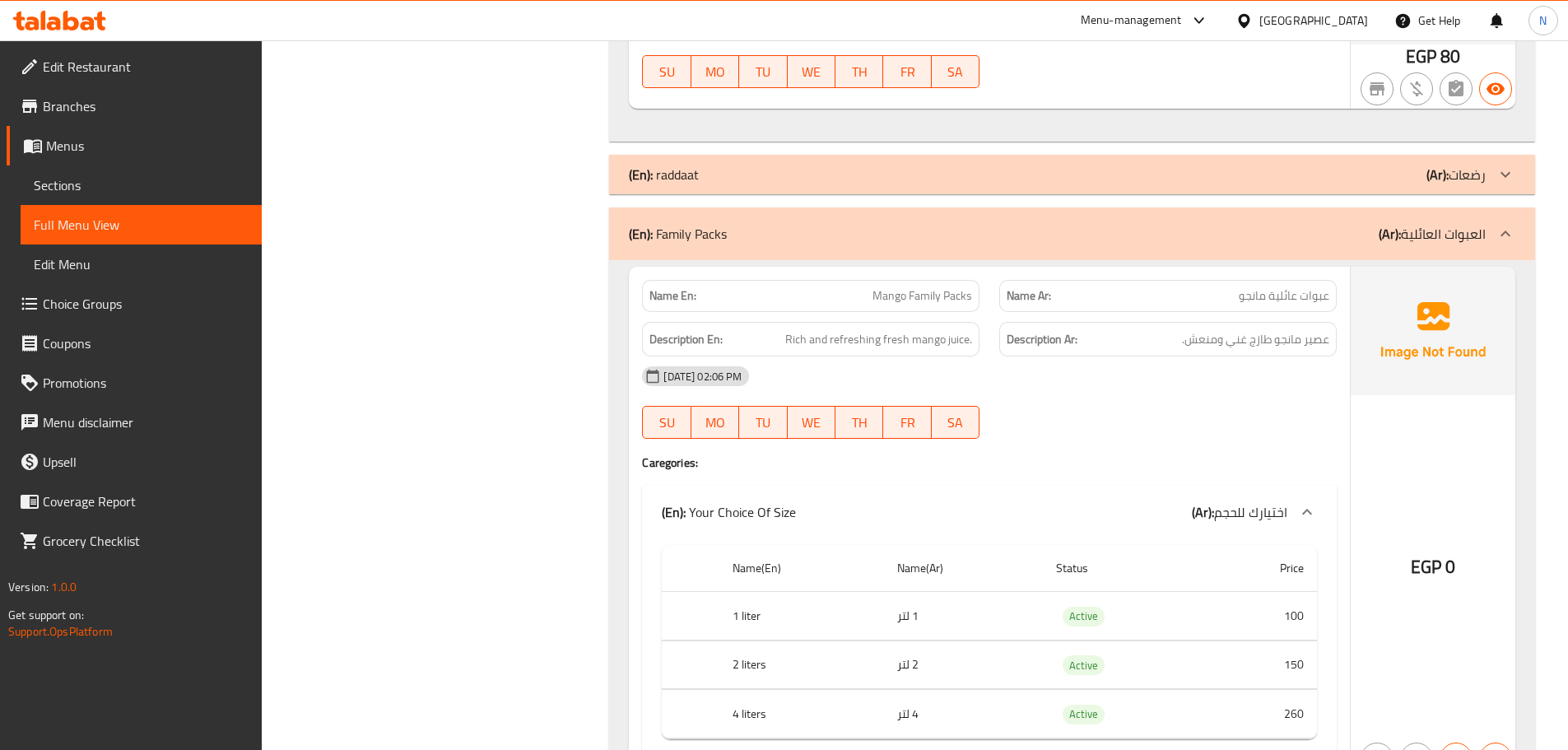
click at [1509, 174] on icon at bounding box center [1505, 174] width 20 height 20
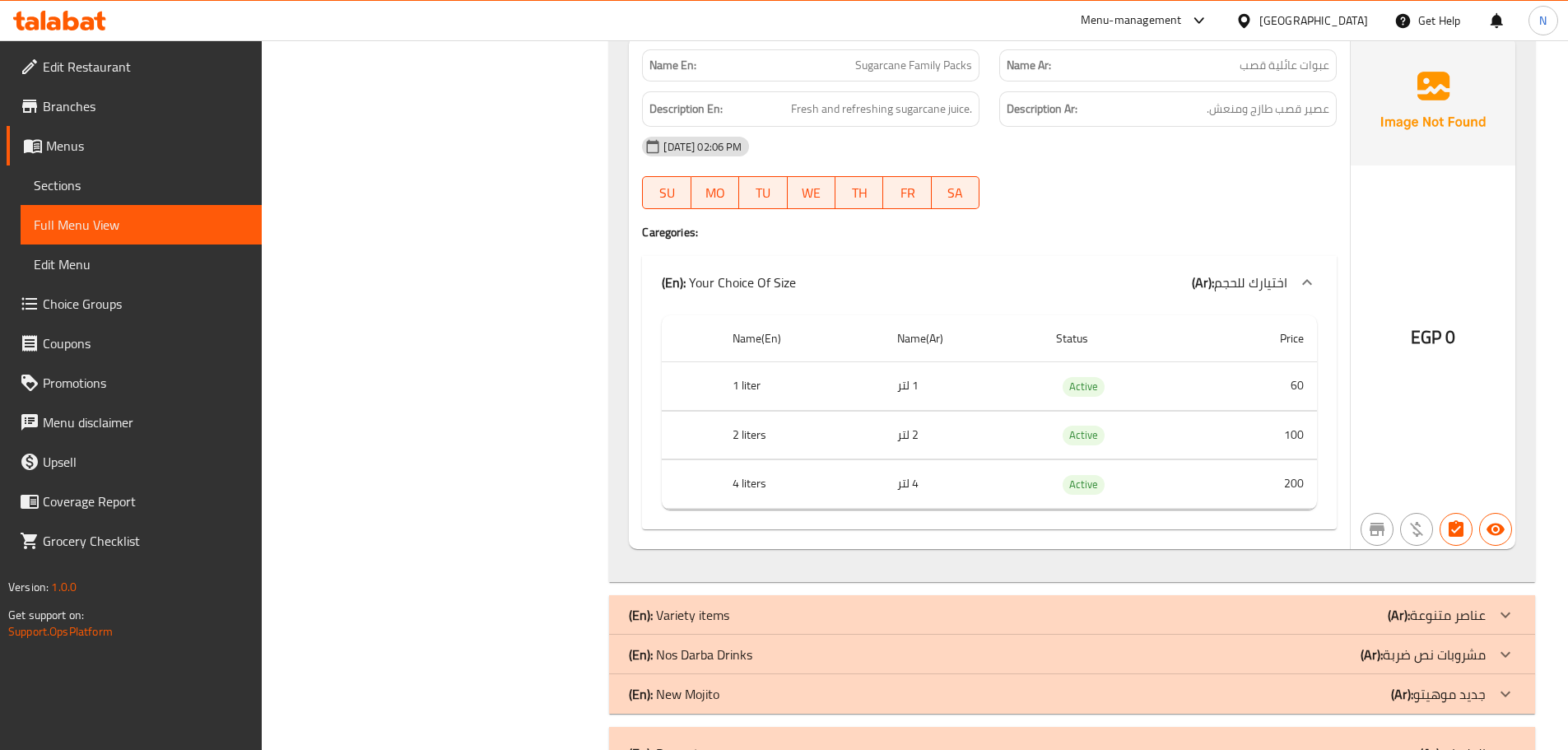
scroll to position [18195, 0]
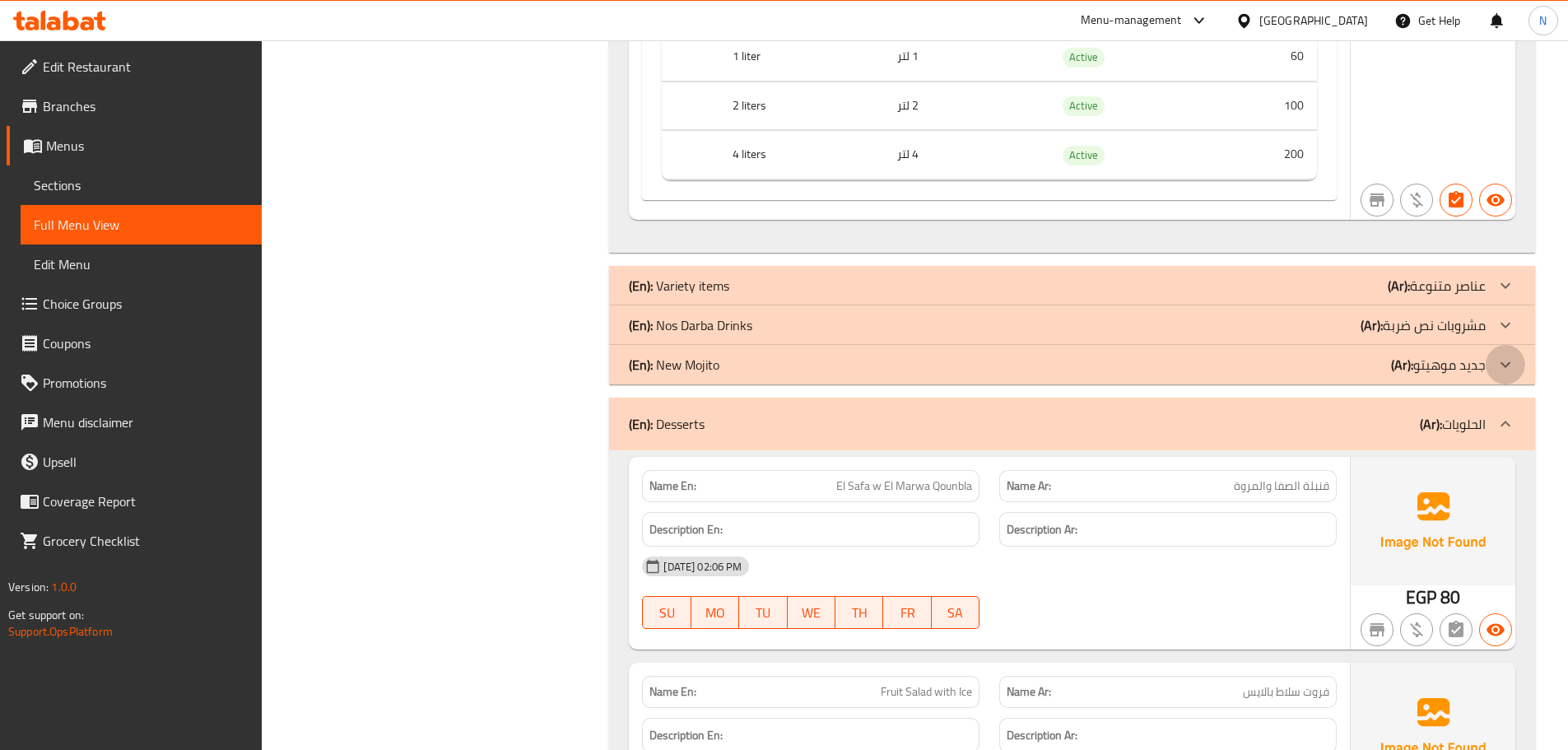
click at [1507, 359] on icon at bounding box center [1505, 364] width 20 height 20
click at [1506, 324] on icon at bounding box center [1505, 325] width 20 height 20
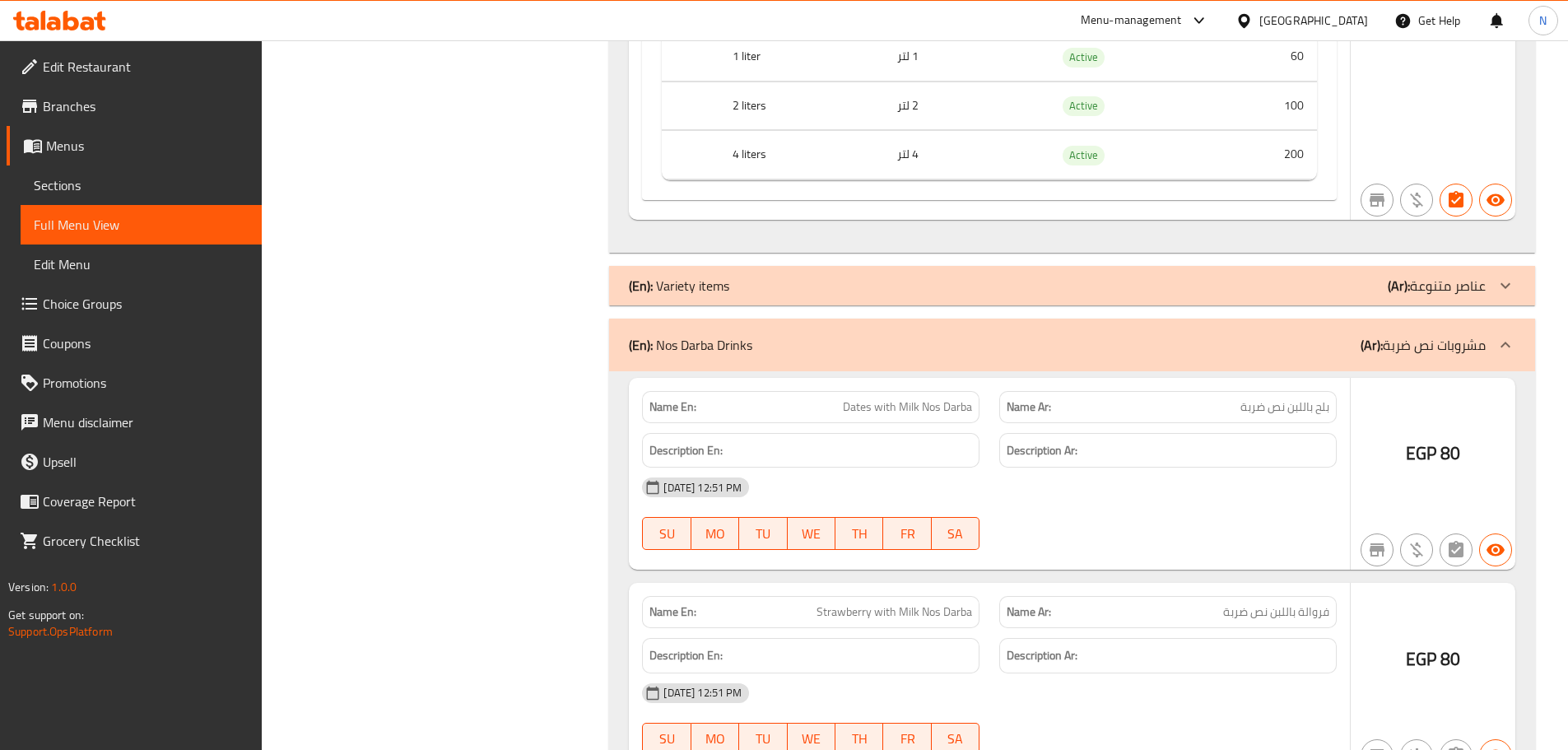
click at [1507, 284] on icon at bounding box center [1505, 286] width 20 height 20
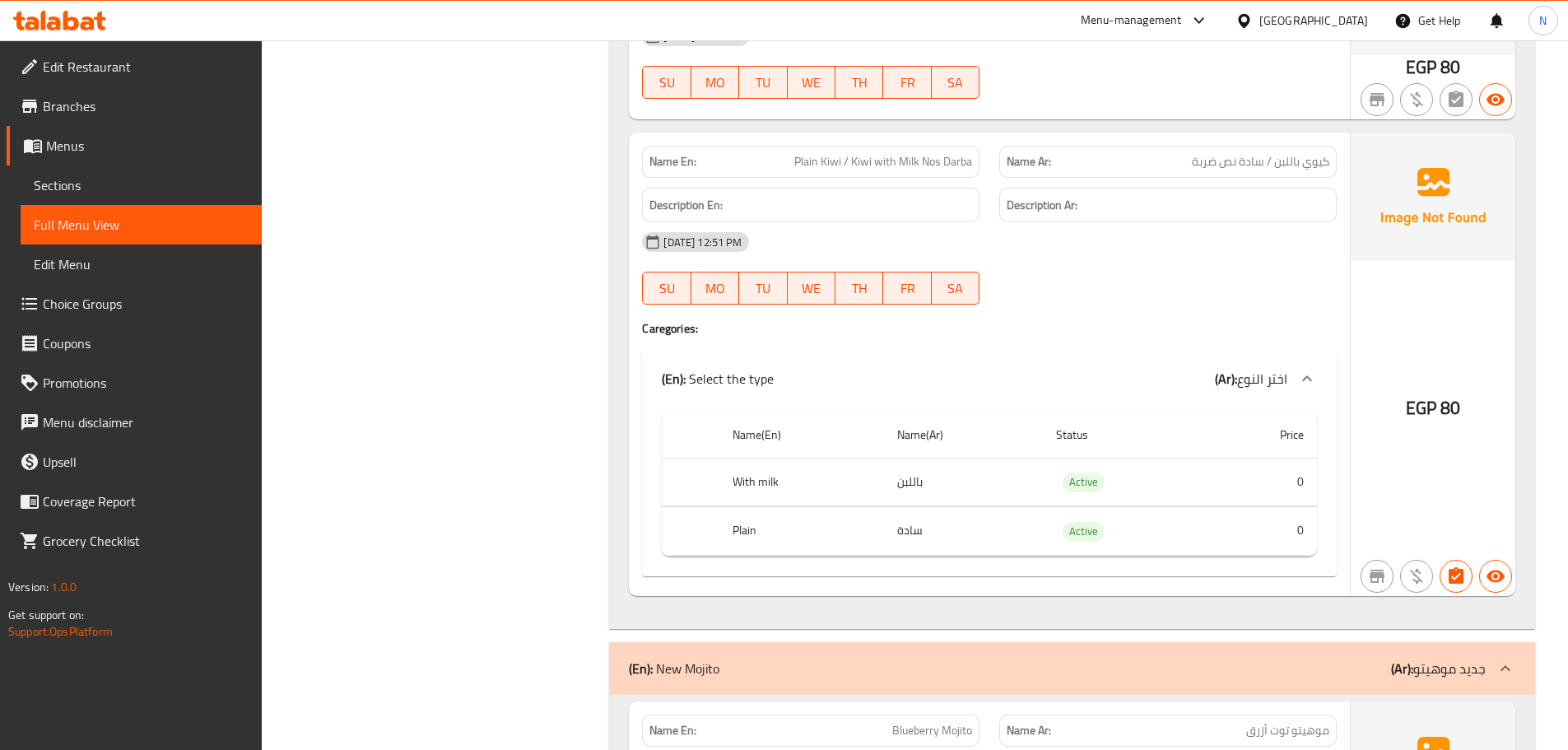
scroll to position [25638, 0]
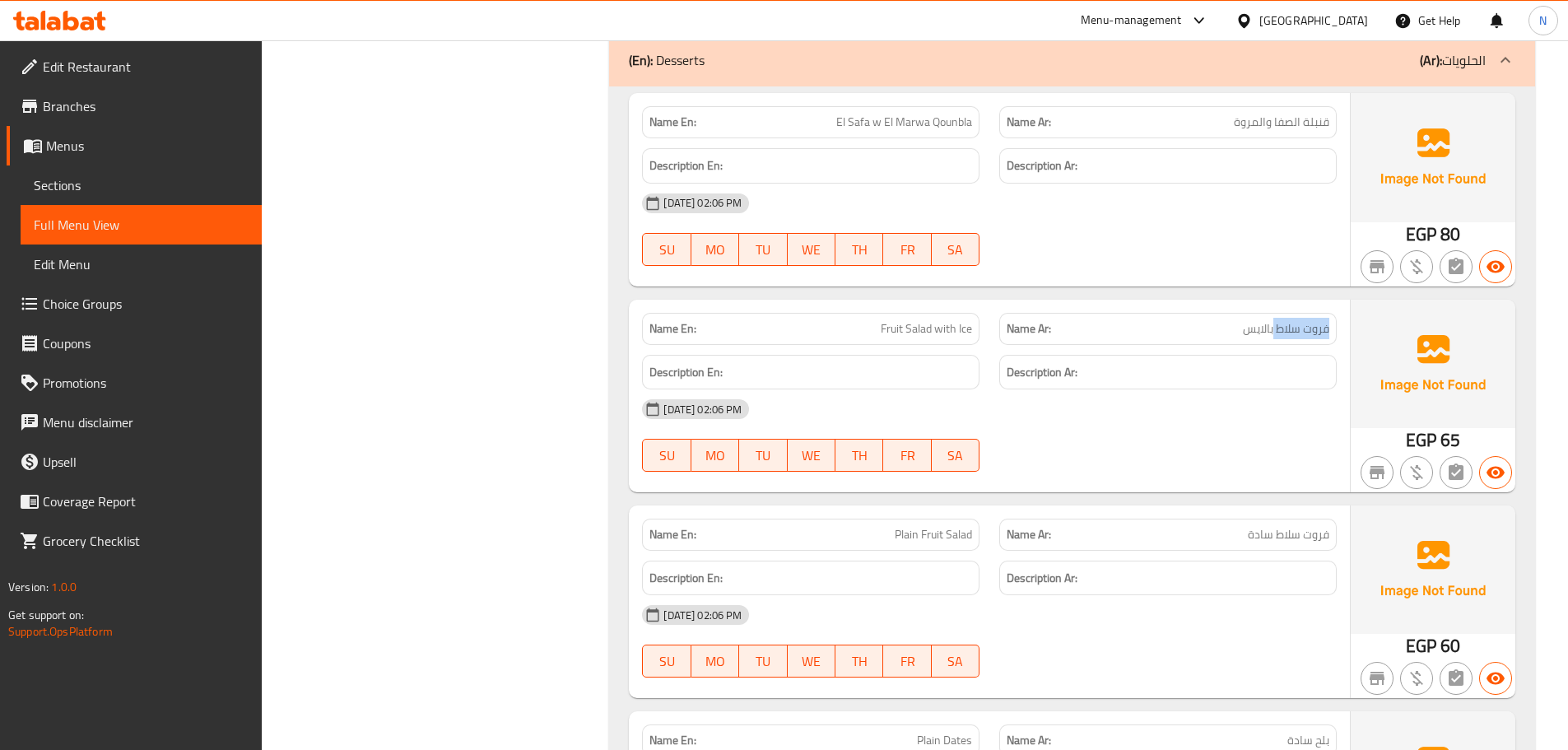
drag, startPoint x: 1274, startPoint y: 323, endPoint x: 1343, endPoint y: 323, distance: 69.0
click at [1342, 329] on div "Name Ar: فروت سلاط بالايس" at bounding box center [1167, 329] width 357 height 52
copy span "فروت سلاط"
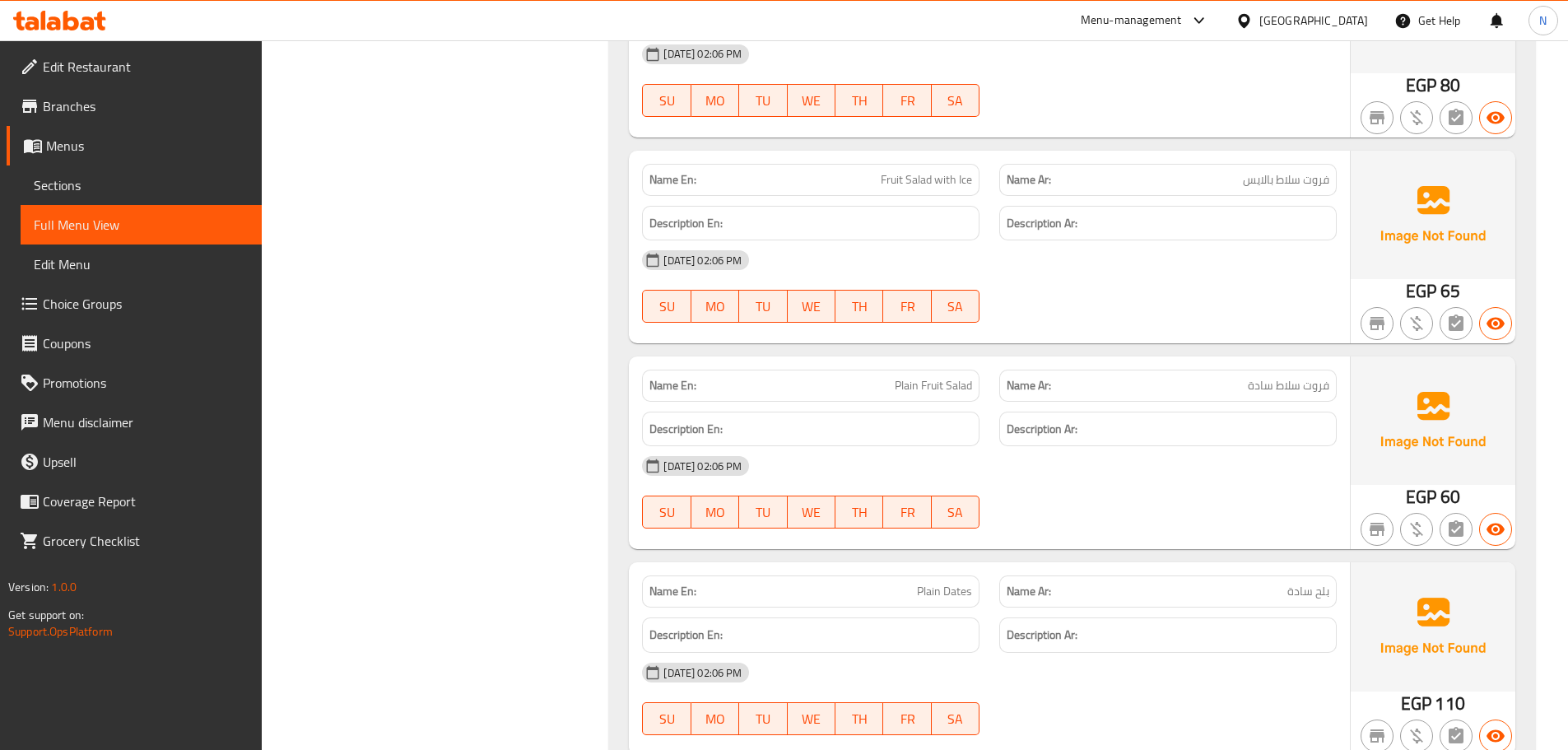
scroll to position [25968, 0]
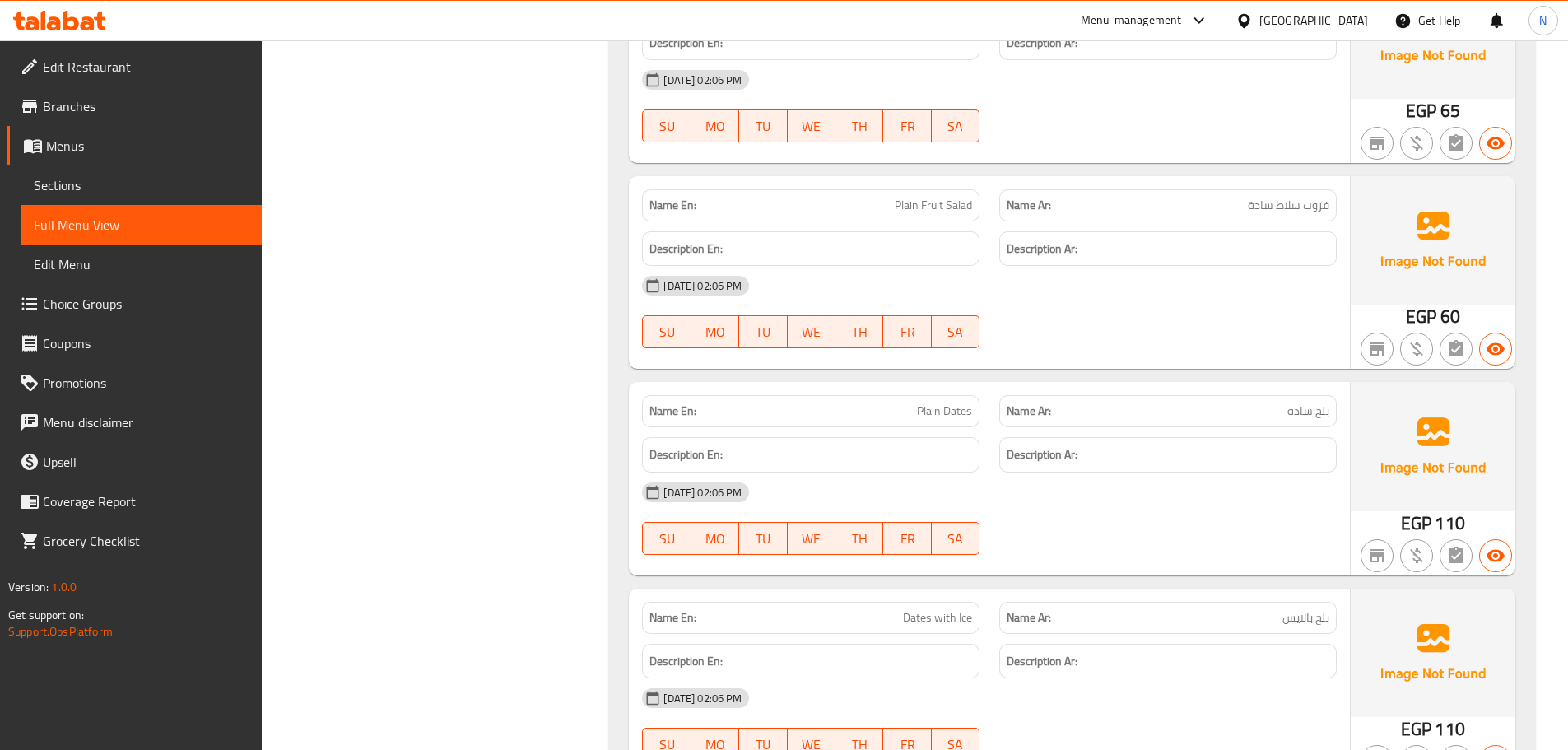
click at [1326, 414] on span "بلح سادة" at bounding box center [1308, 411] width 42 height 17
copy span "بلح"
click at [1299, 412] on span "بلح سادة" at bounding box center [1308, 411] width 42 height 17
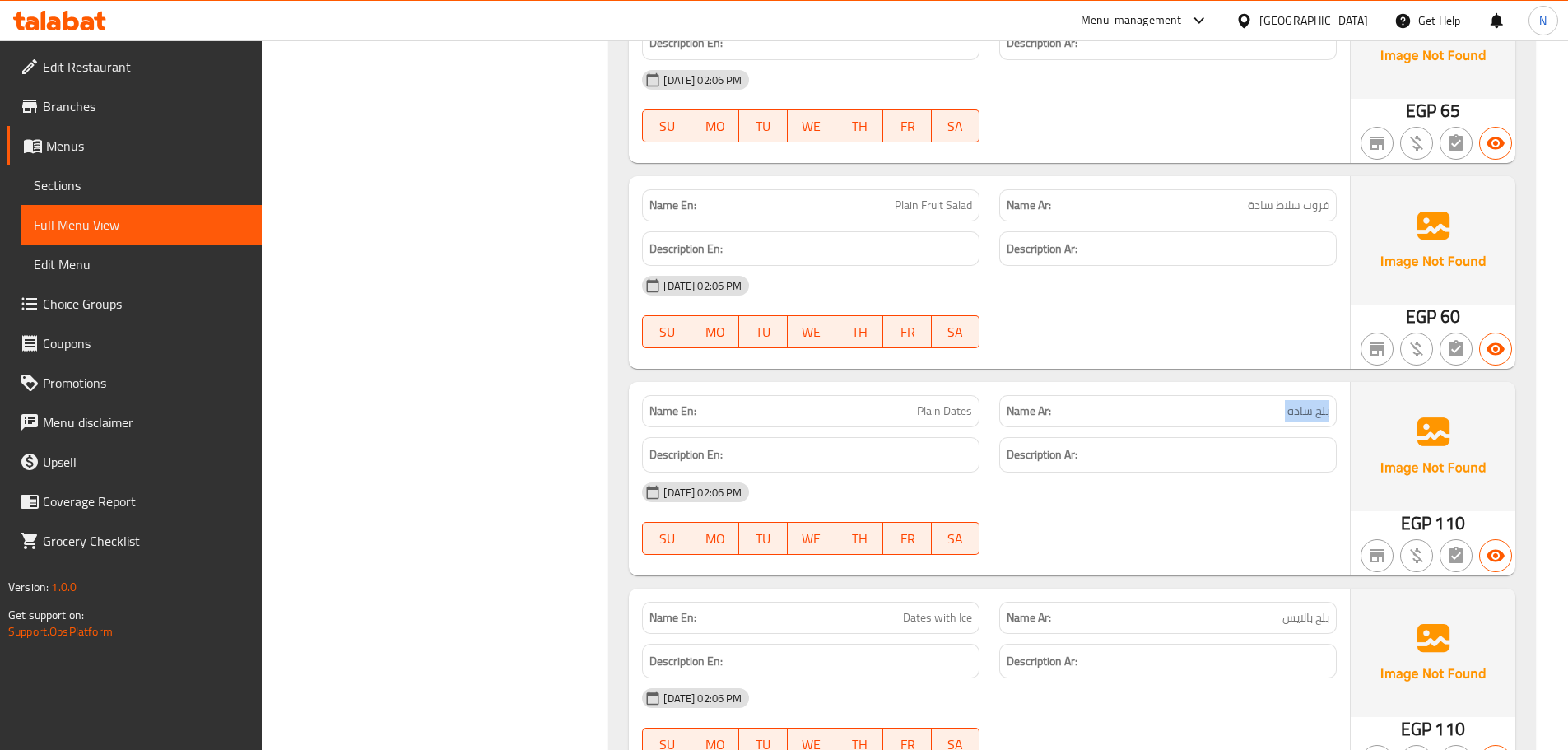
copy span "بلح سادة"
click at [1299, 412] on span "بلح سادة" at bounding box center [1308, 411] width 42 height 17
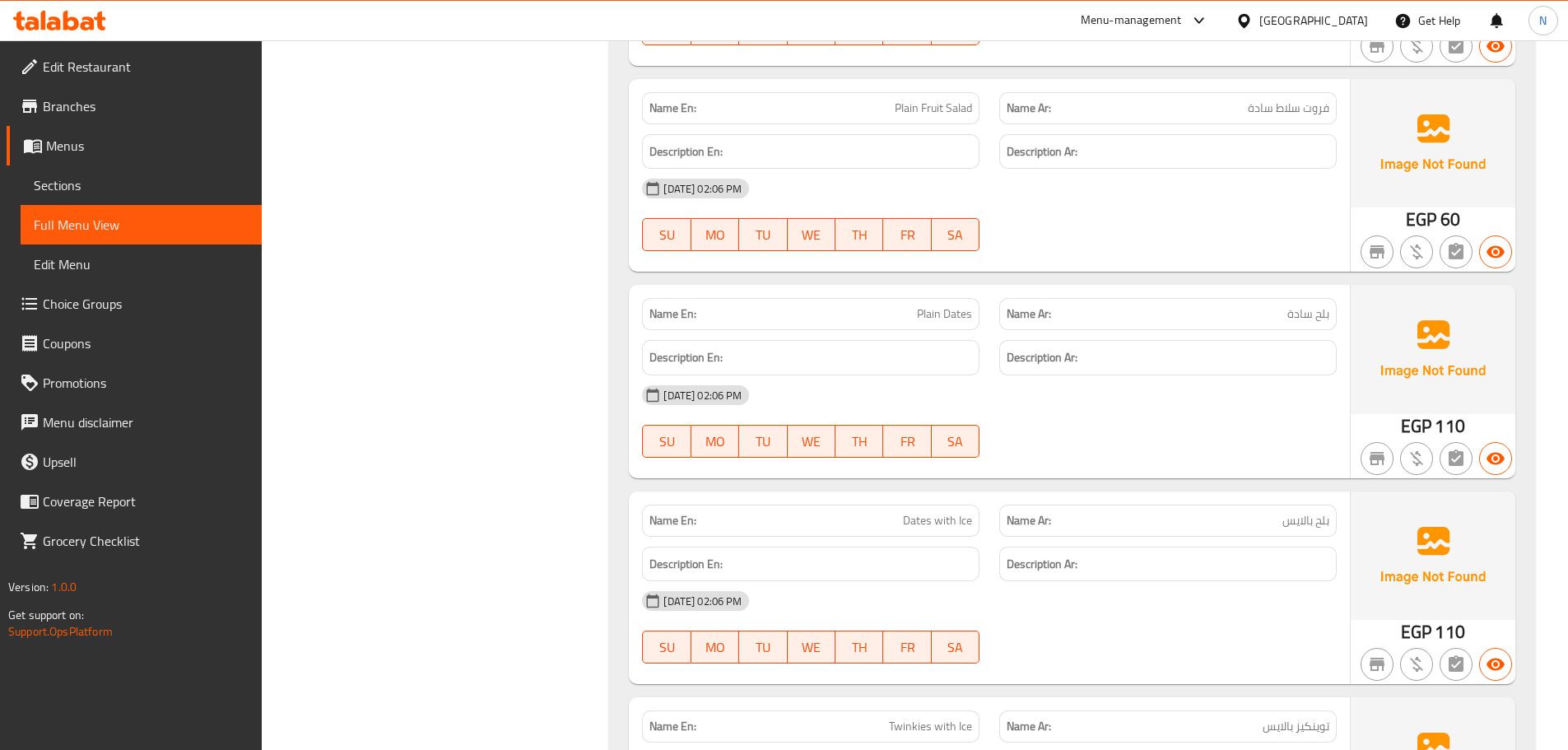
scroll to position [26214, 0]
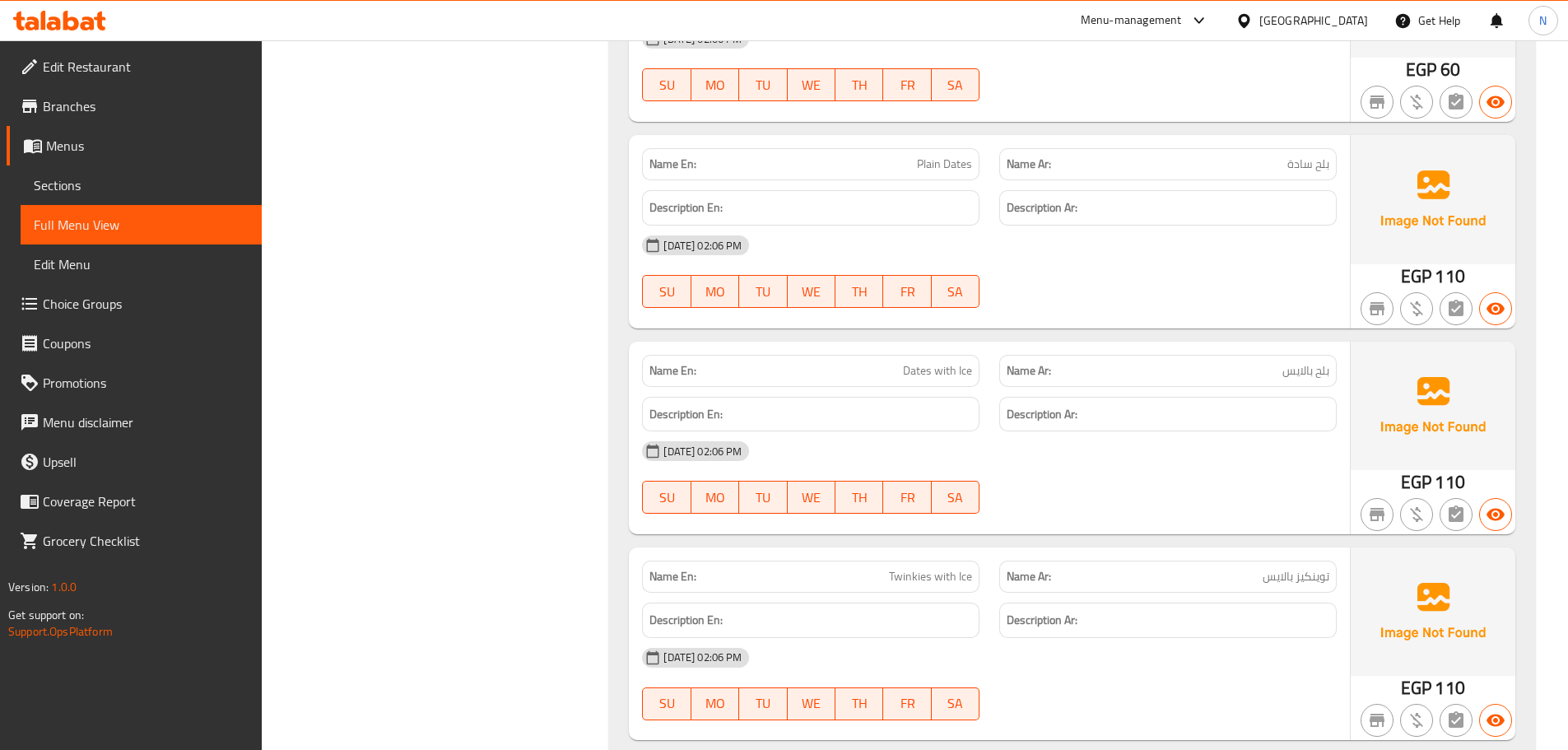
click at [1310, 373] on span "بلح بالايس" at bounding box center [1305, 370] width 47 height 17
copy span "بلح بالايس"
click at [1283, 570] on span "توينكيز بالايس" at bounding box center [1295, 576] width 67 height 17
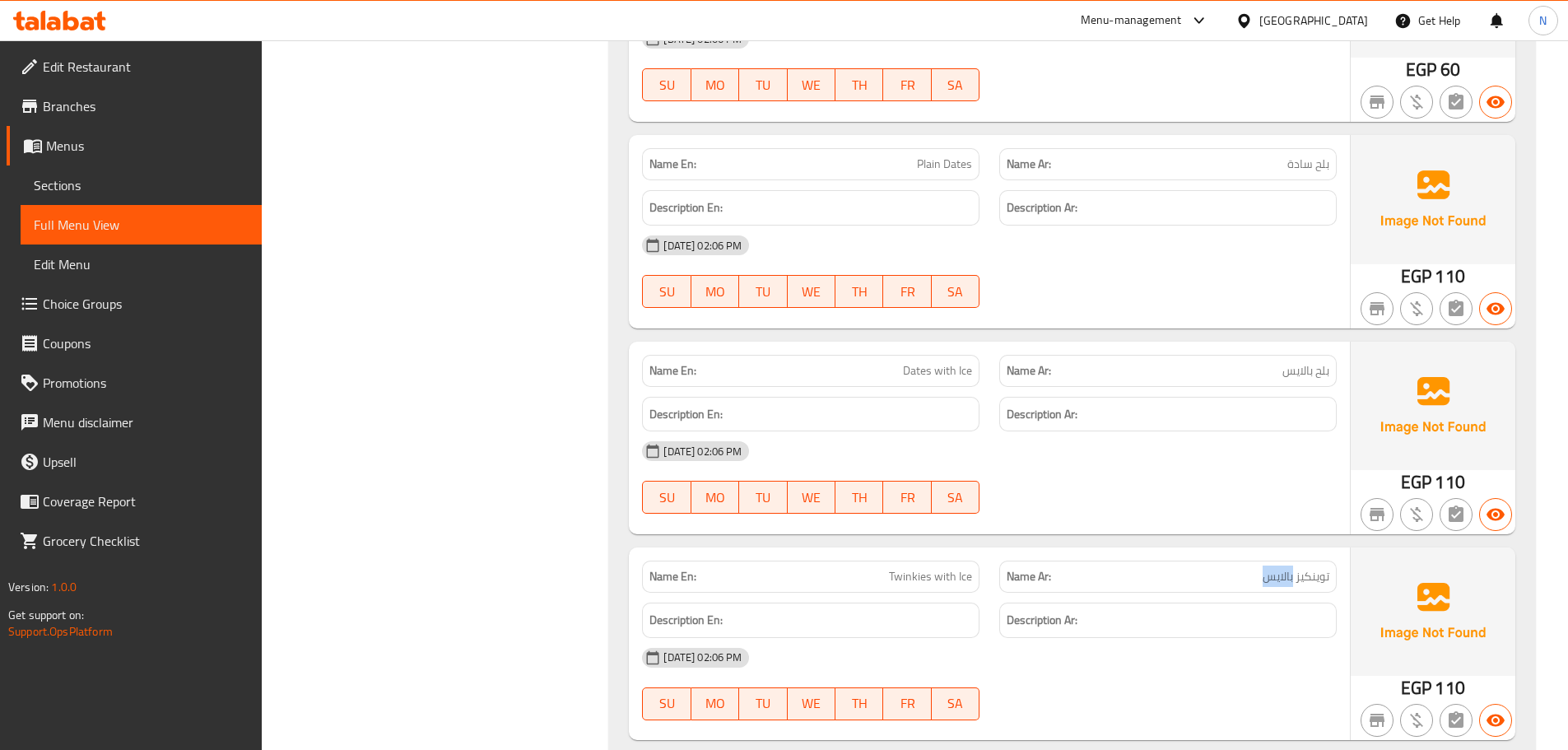
click at [1283, 570] on span "توينكيز بالايس" at bounding box center [1295, 576] width 67 height 17
copy span "توينكيز بالايس"
click at [1314, 366] on span "بوريو بالايس" at bounding box center [1300, 370] width 57 height 17
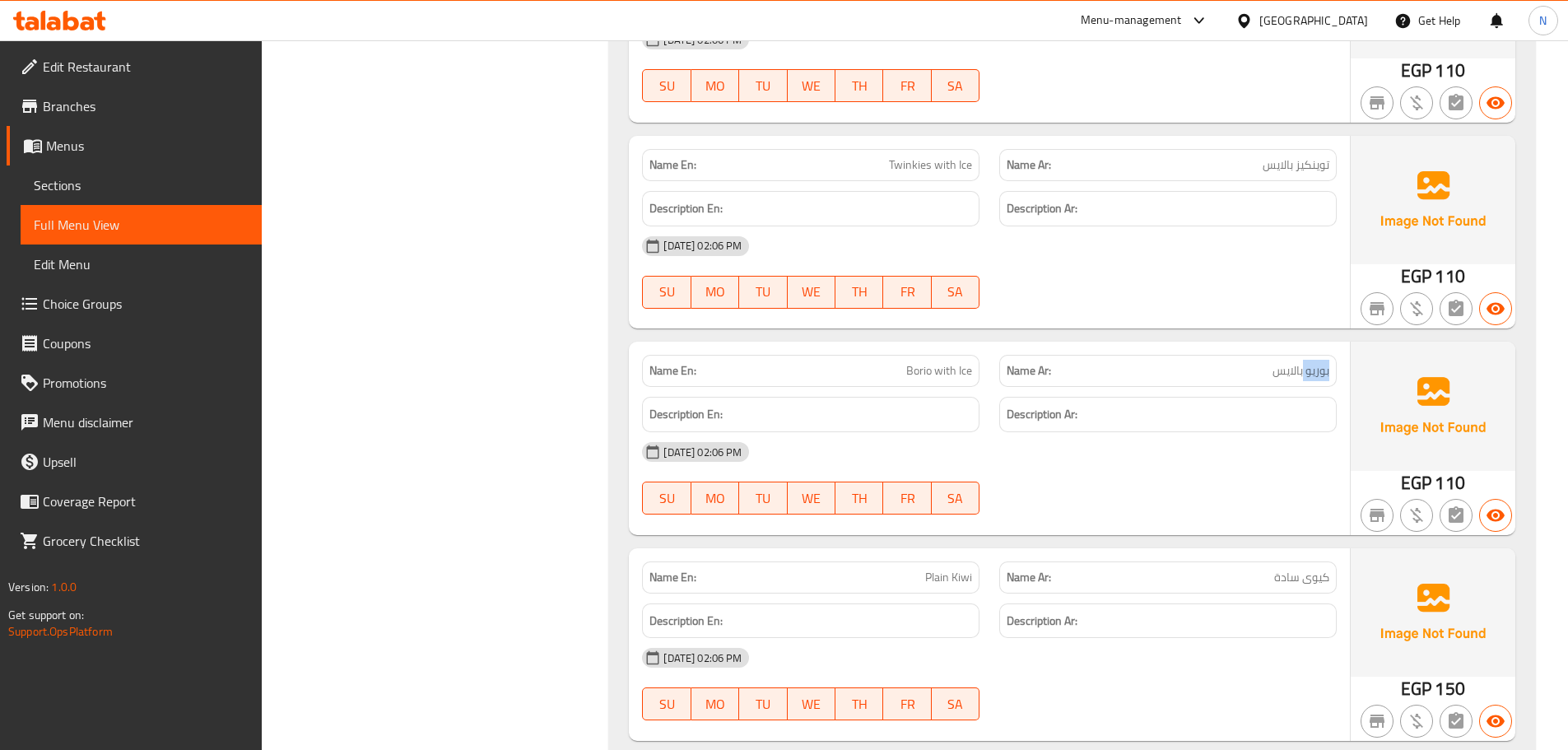
click at [1314, 366] on span "بوريو بالايس" at bounding box center [1300, 370] width 57 height 17
copy span "بوريو بالايس"
click at [1314, 573] on span "كيوى سادة" at bounding box center [1301, 577] width 55 height 17
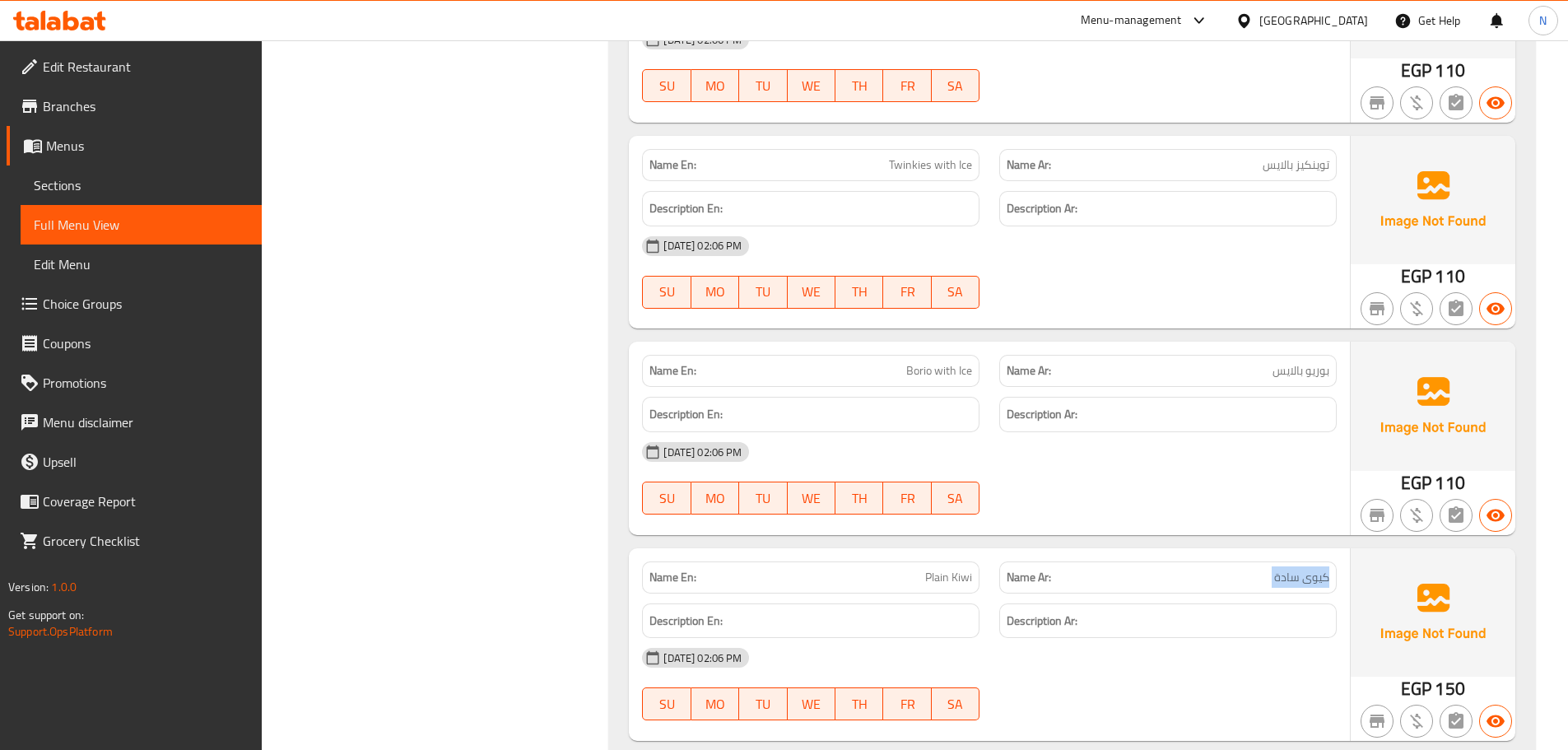
click at [1314, 573] on span "كيوى سادة" at bounding box center [1301, 577] width 55 height 17
copy span "كيوى سادة"
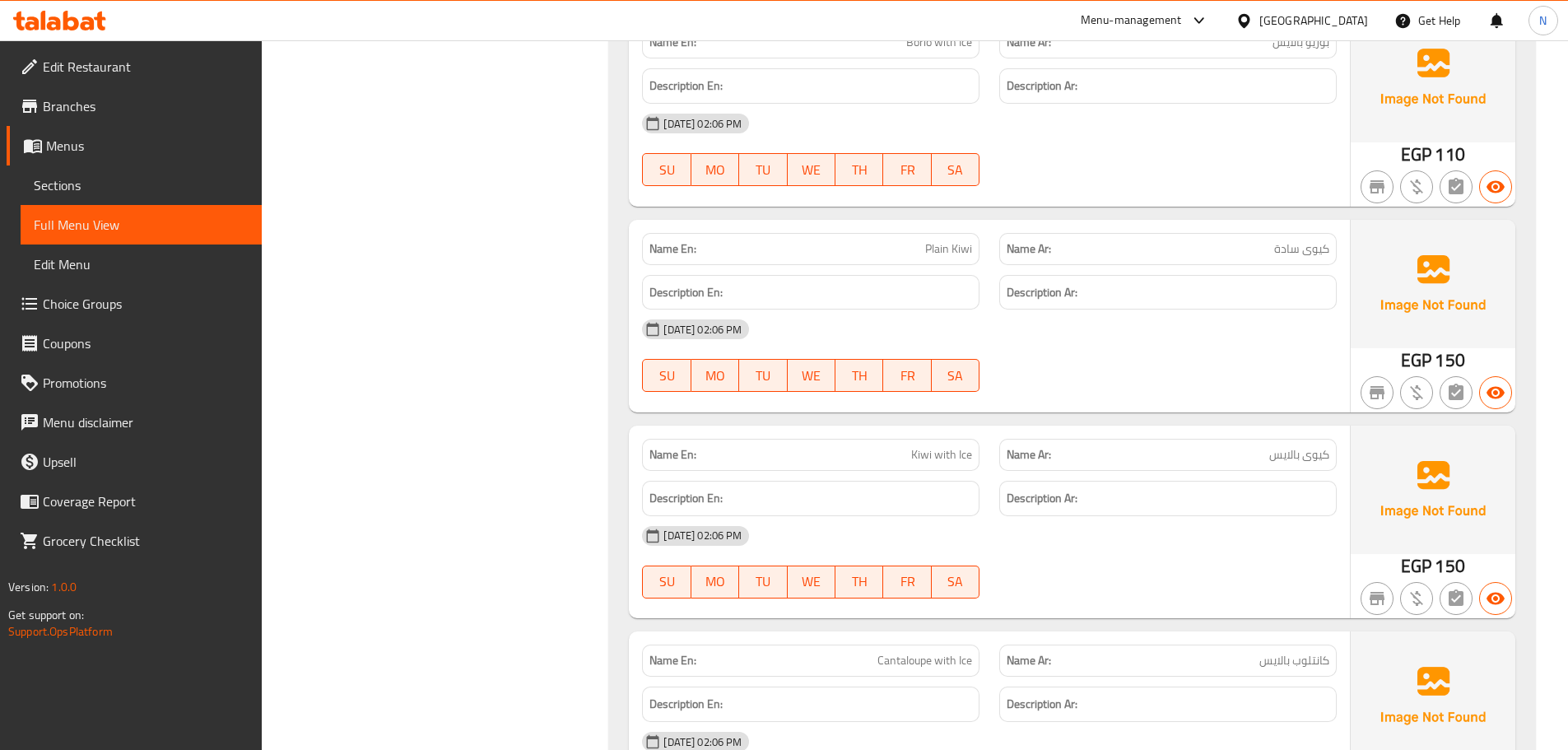
scroll to position [26955, 0]
click at [1304, 454] on span "كيوى بالايس" at bounding box center [1299, 453] width 60 height 17
click at [1304, 453] on span "كيوى بالايس" at bounding box center [1299, 453] width 60 height 17
click at [1309, 455] on span "كيوى بالايس" at bounding box center [1299, 453] width 60 height 17
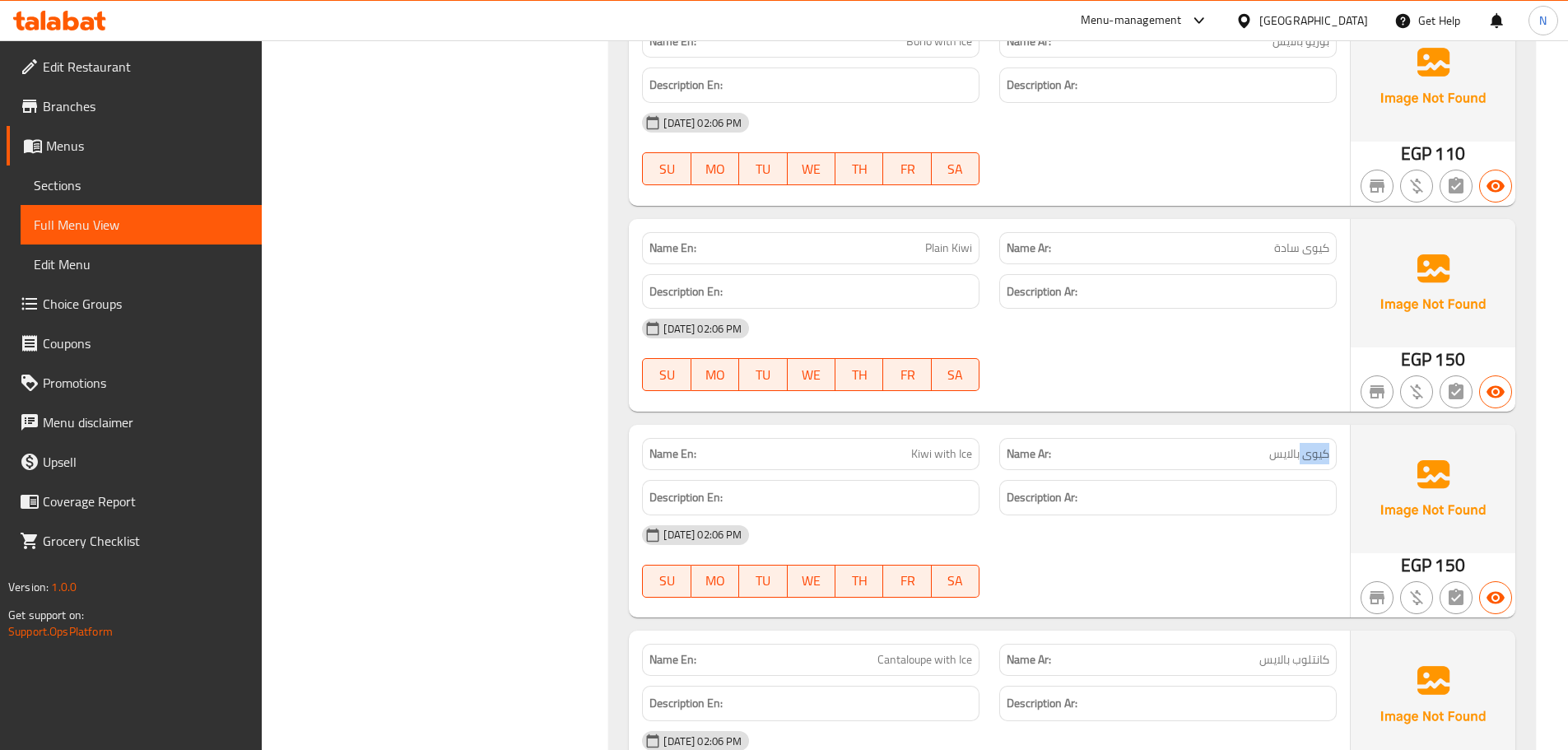
click at [1309, 455] on span "كيوى بالايس" at bounding box center [1299, 453] width 60 height 17
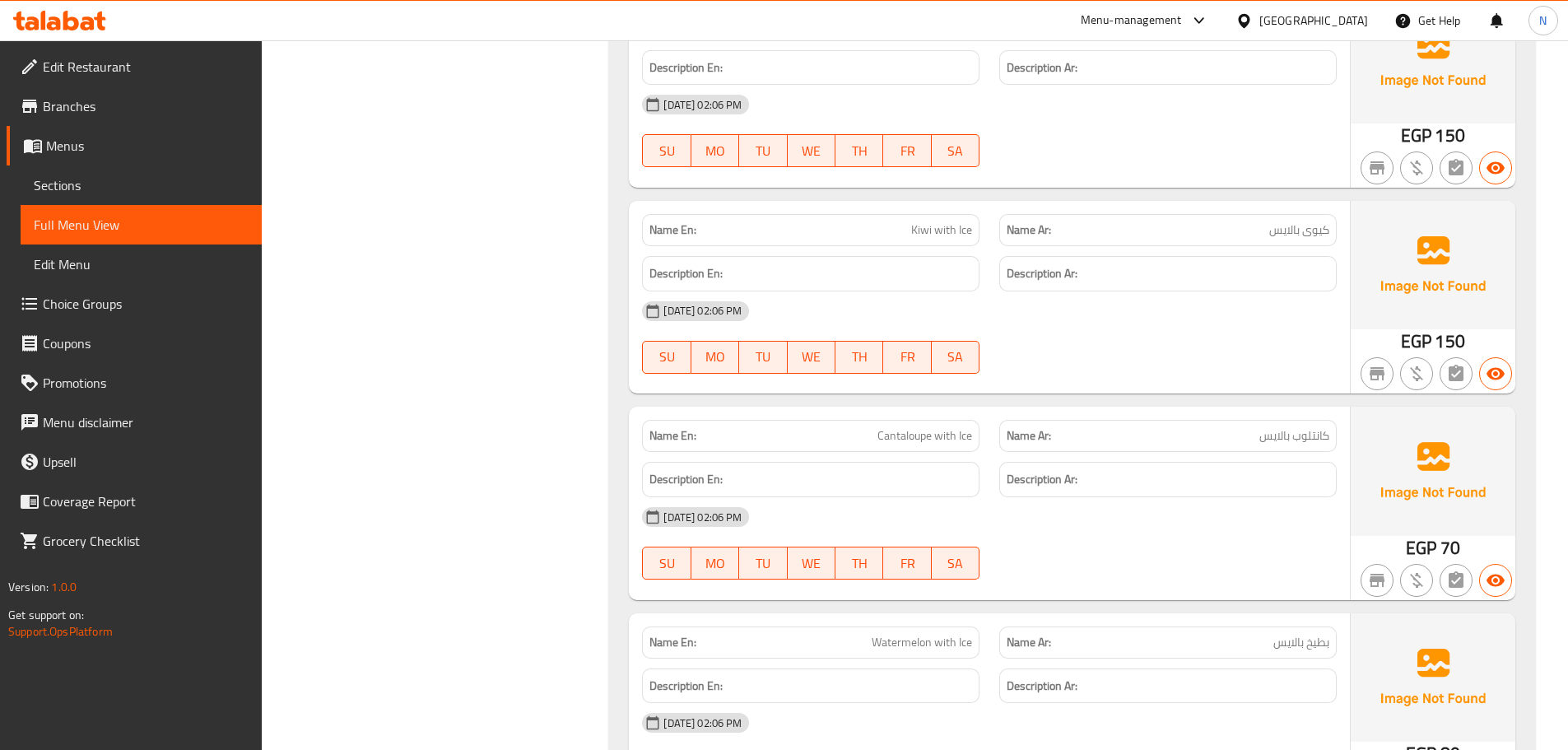
scroll to position [27203, 0]
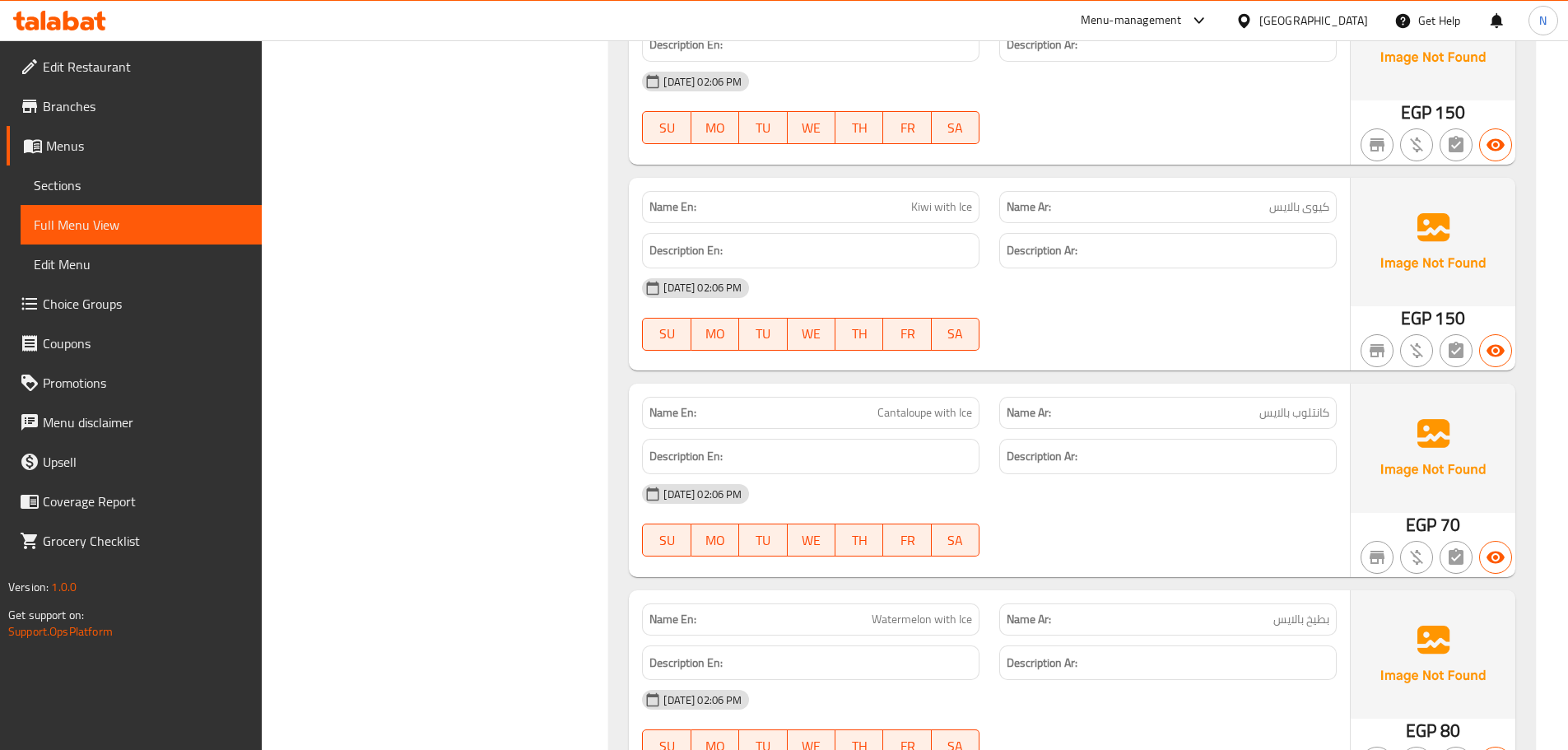
click at [1310, 417] on span "كانتلوب بالايس" at bounding box center [1294, 412] width 70 height 17
click at [1310, 417] on span "كانتلوب بالايس" at bounding box center [1294, 412] width 70 height 17
click at [1309, 417] on span "كانتلوب بالايس" at bounding box center [1294, 412] width 70 height 17
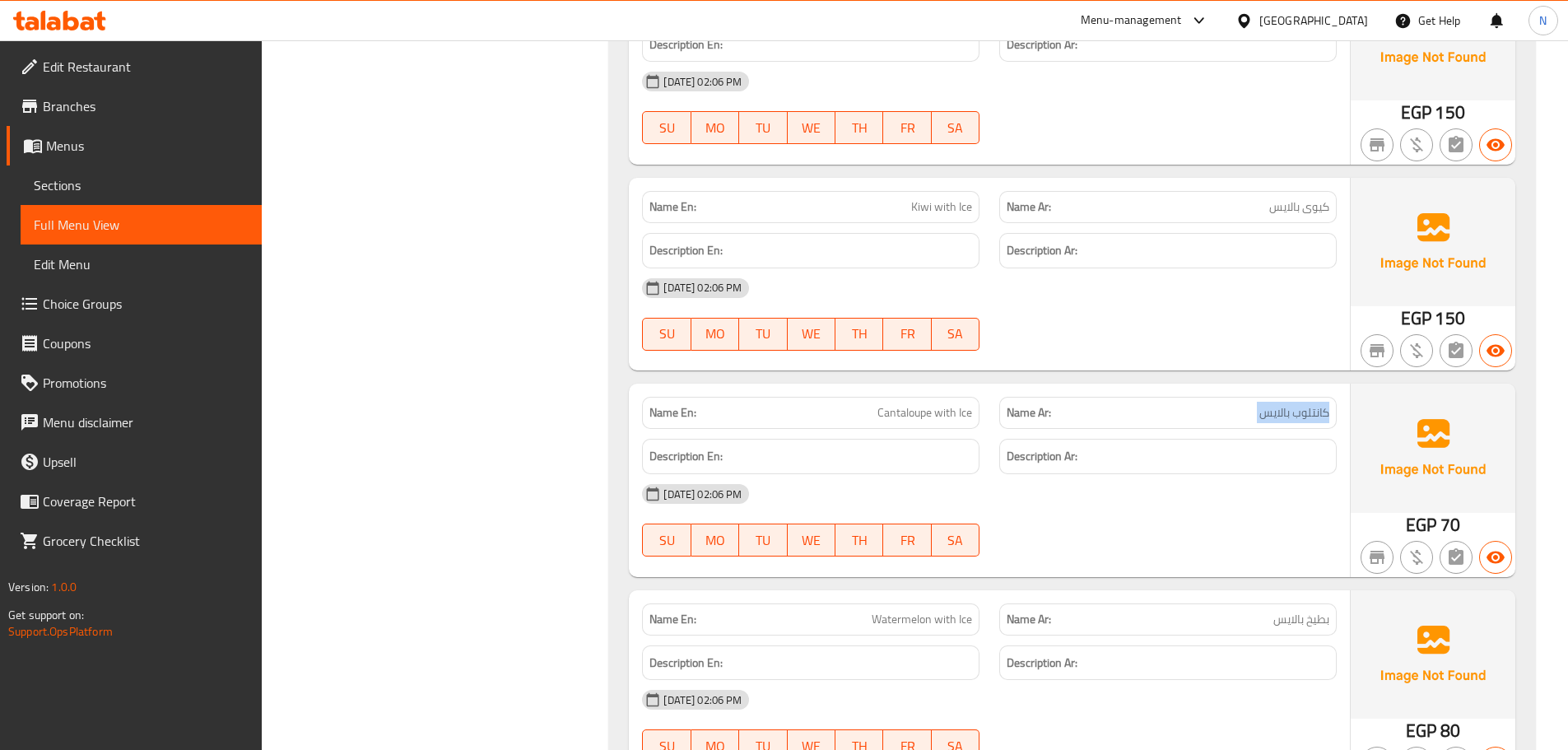
click at [1309, 416] on span "كانتلوب بالايس" at bounding box center [1294, 412] width 70 height 17
click at [1306, 615] on span "بطيخ بالايس" at bounding box center [1300, 619] width 56 height 17
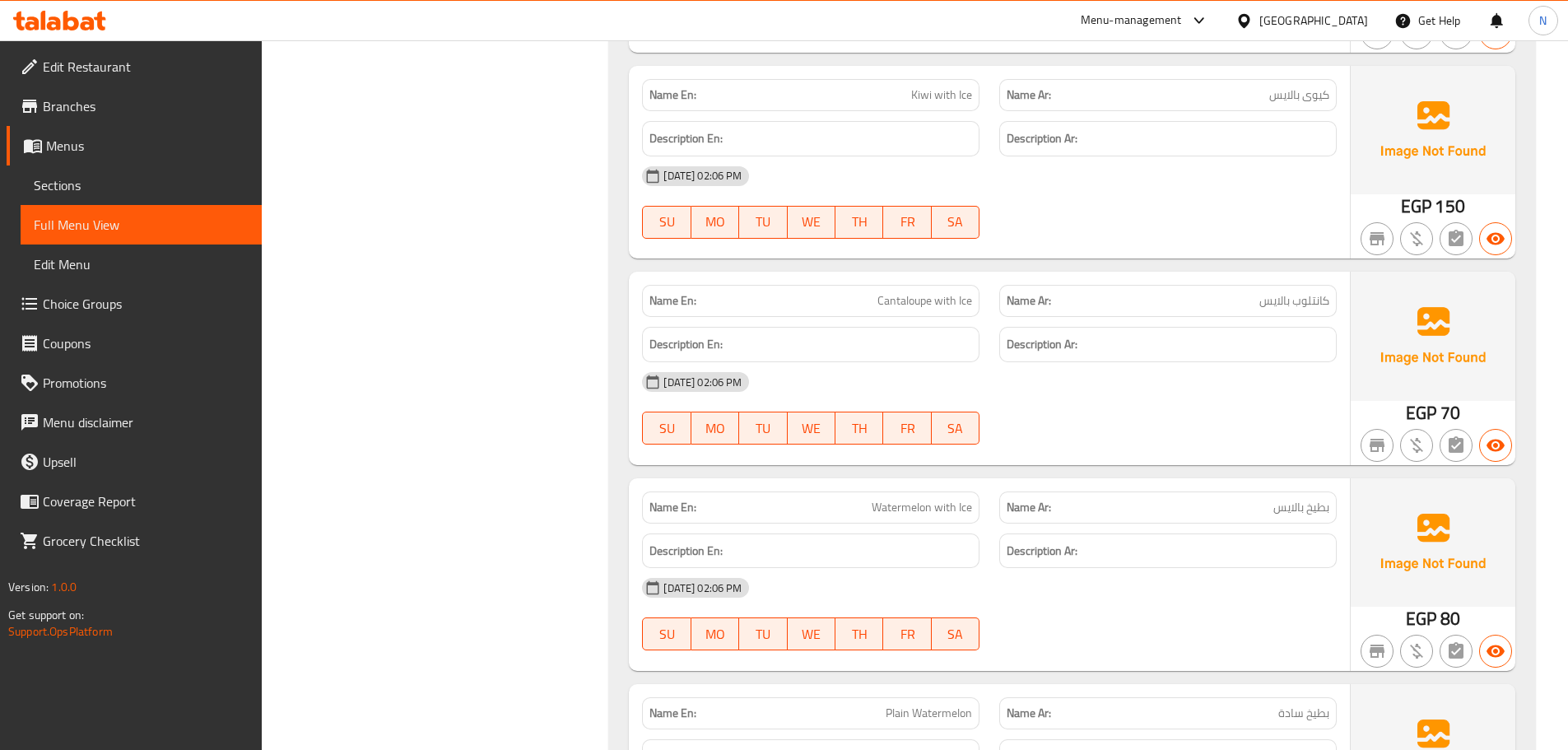
scroll to position [27532, 0]
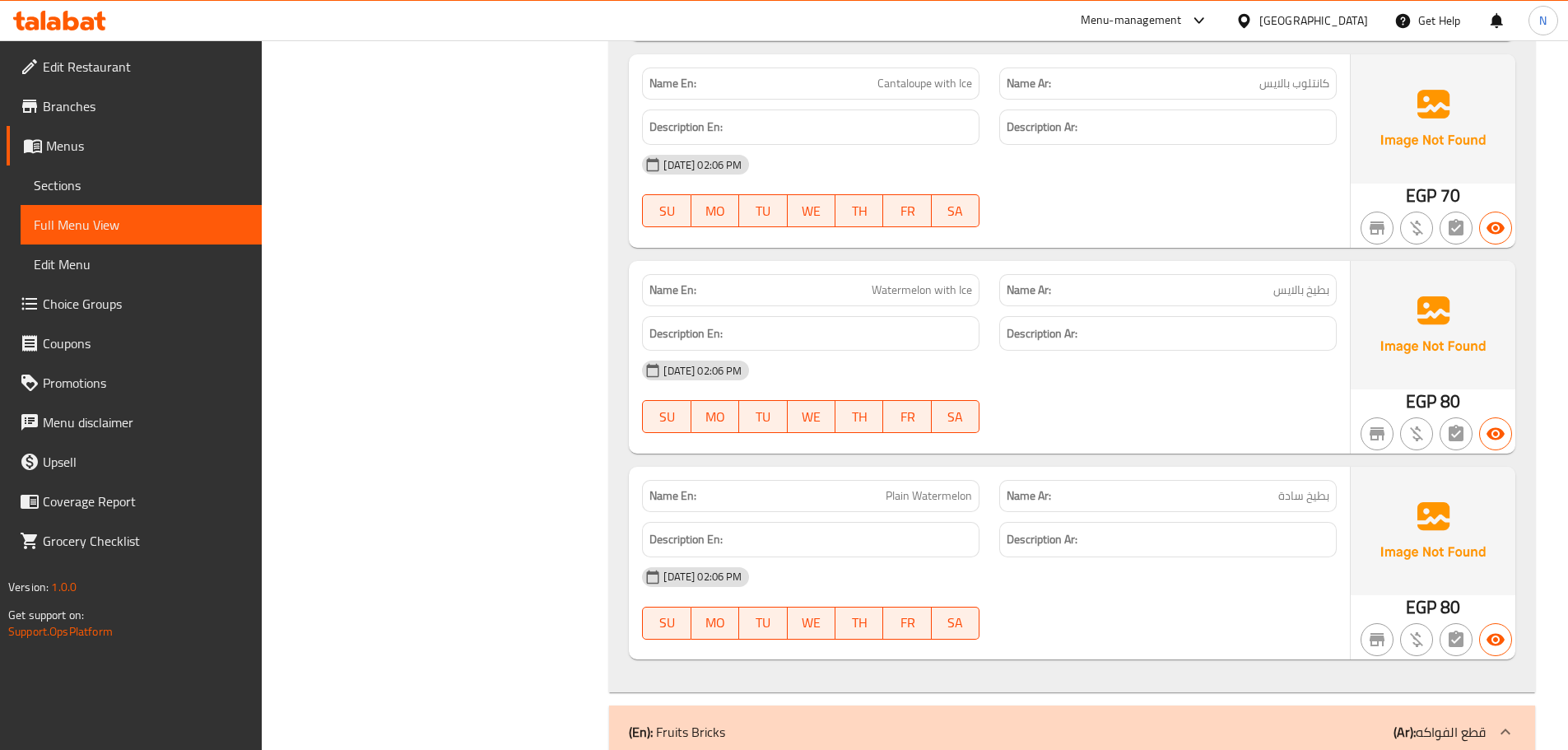
click at [1308, 502] on span "بطيخ سادة" at bounding box center [1303, 495] width 51 height 17
click at [1239, 412] on div "[DATE] 02:06 PM SU MO TU WE TH FR SA" at bounding box center [989, 396] width 714 height 92
